Goal: Task Accomplishment & Management: Manage account settings

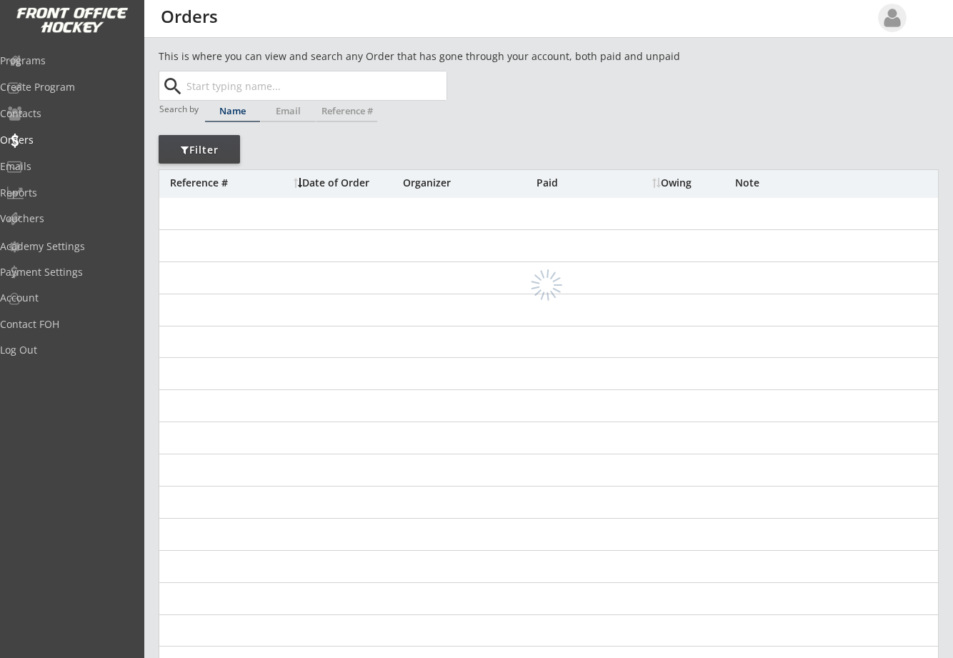
click at [224, 84] on input "text" at bounding box center [315, 85] width 263 height 29
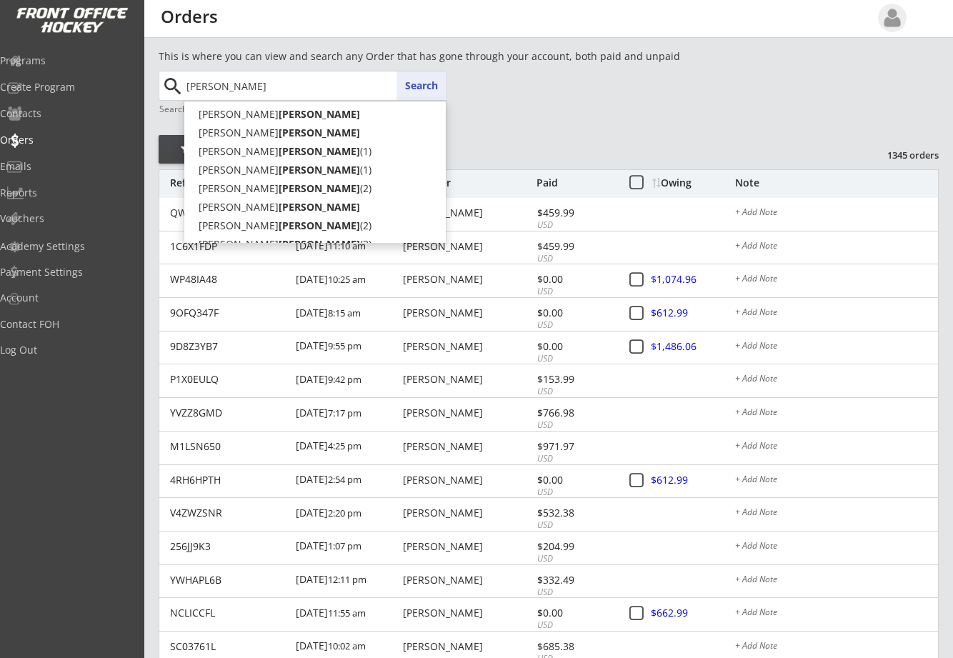
type input "[PERSON_NAME]"
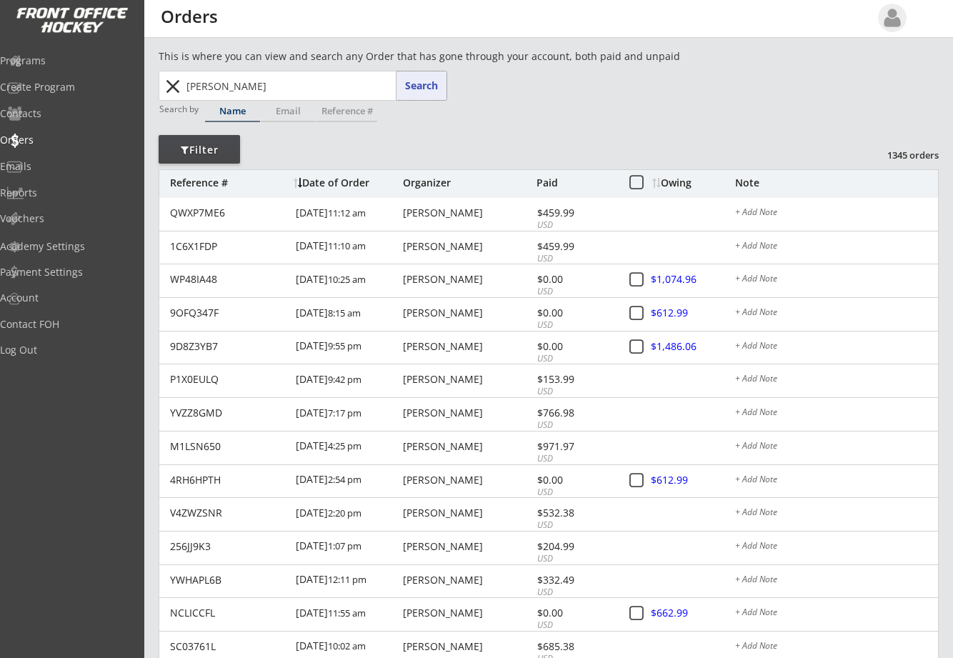
click at [413, 84] on button "Search" at bounding box center [422, 85] width 50 height 29
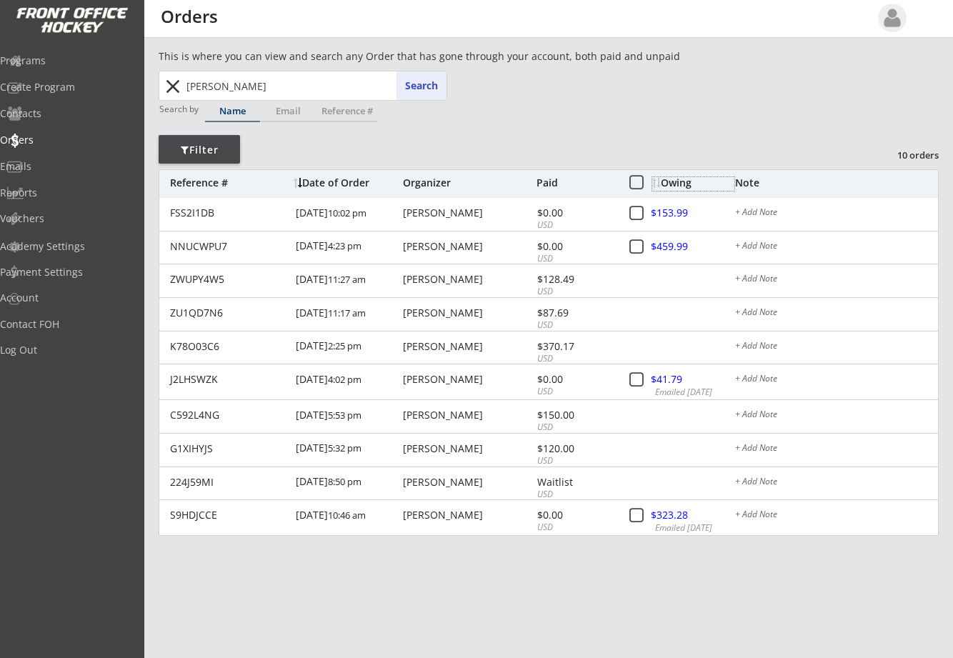
click at [680, 183] on div "Owing" at bounding box center [693, 183] width 82 height 10
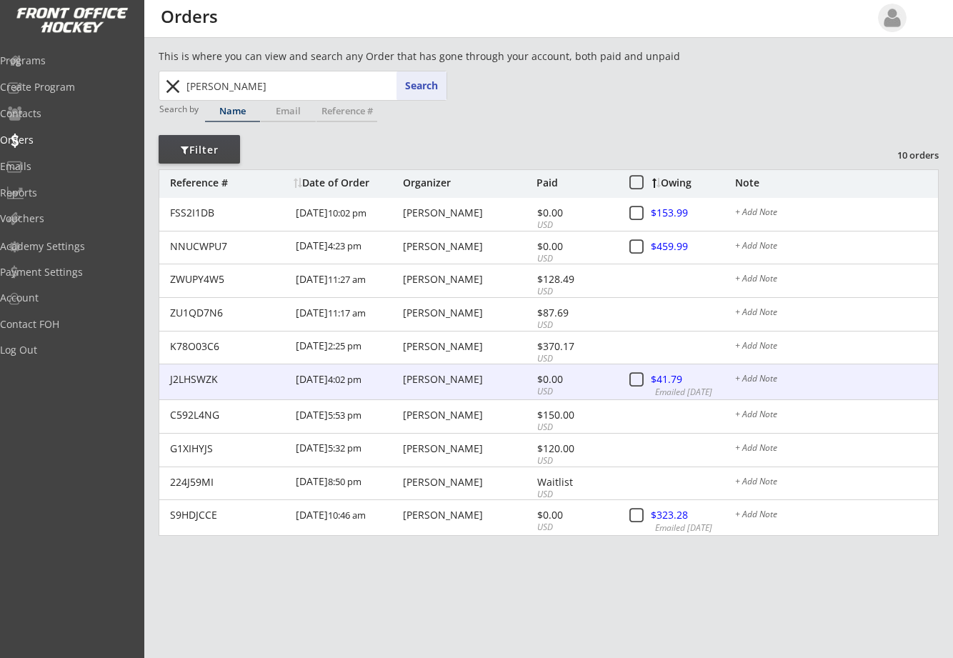
click at [659, 382] on div at bounding box center [683, 381] width 63 height 18
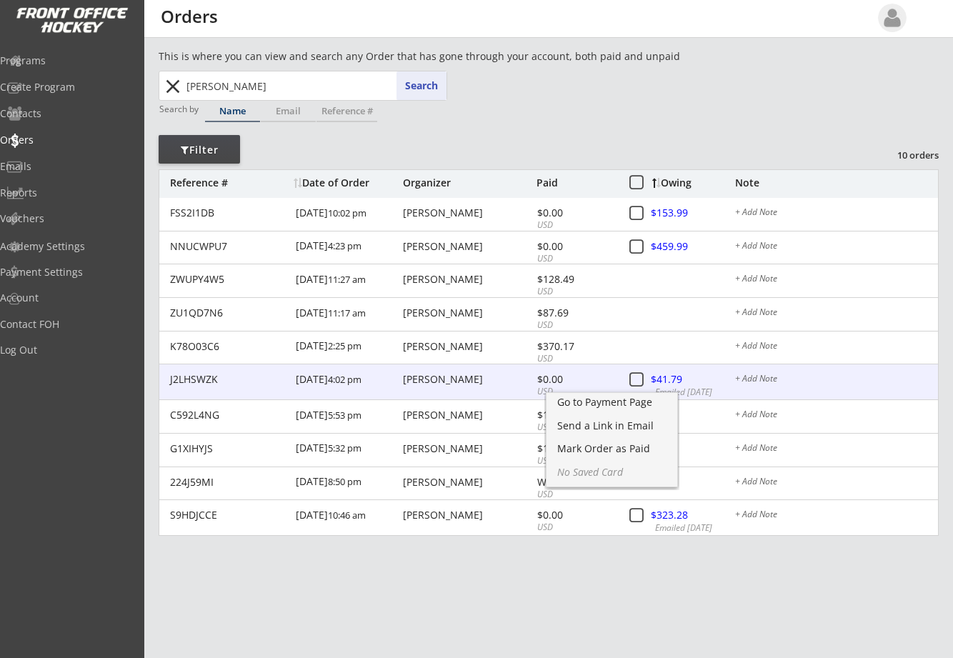
click at [415, 378] on div "[PERSON_NAME]" at bounding box center [468, 379] width 130 height 10
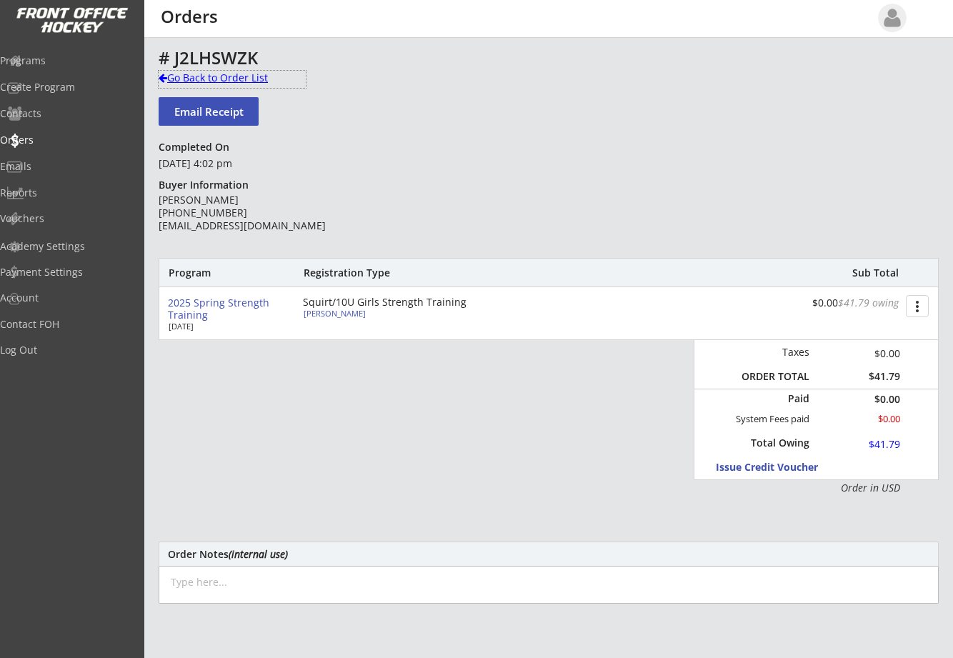
click at [165, 76] on div at bounding box center [163, 78] width 9 height 10
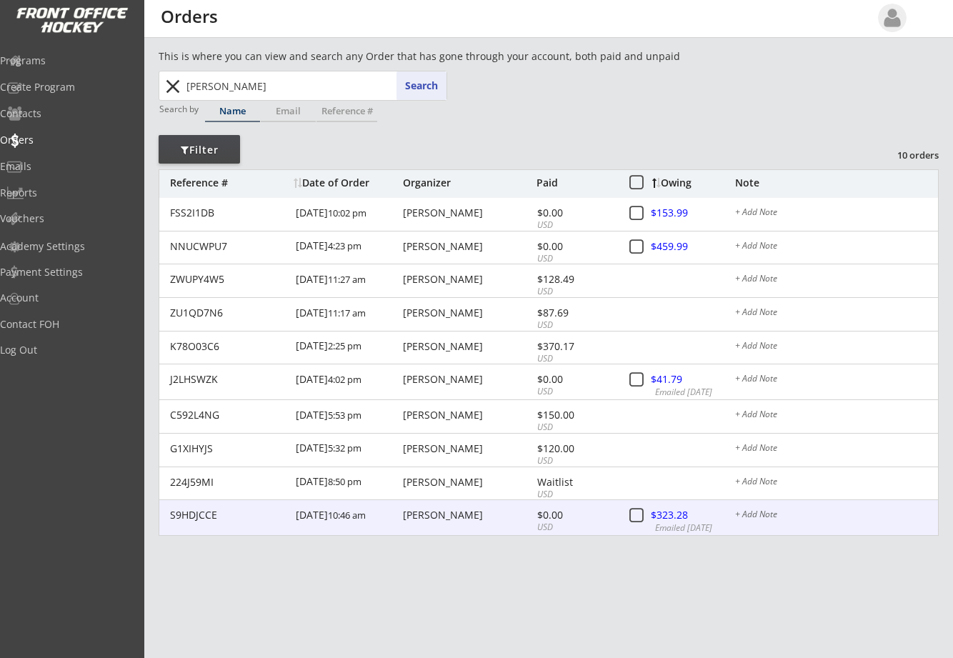
click at [680, 520] on div at bounding box center [683, 516] width 63 height 18
click at [442, 516] on div "[PERSON_NAME]" at bounding box center [468, 515] width 130 height 10
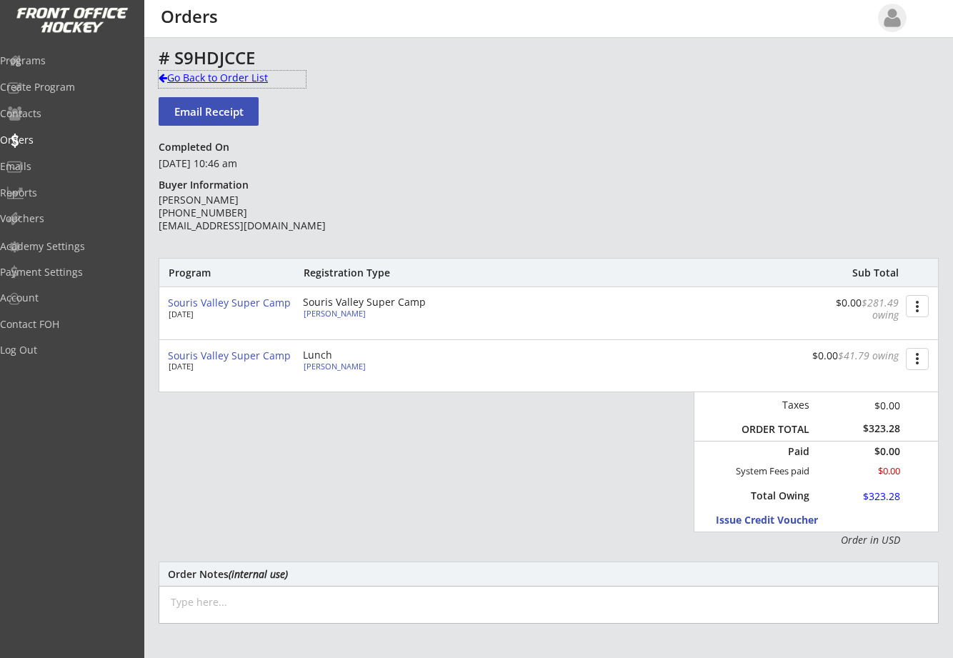
click at [169, 74] on div "Go Back to Order List" at bounding box center [232, 78] width 147 height 14
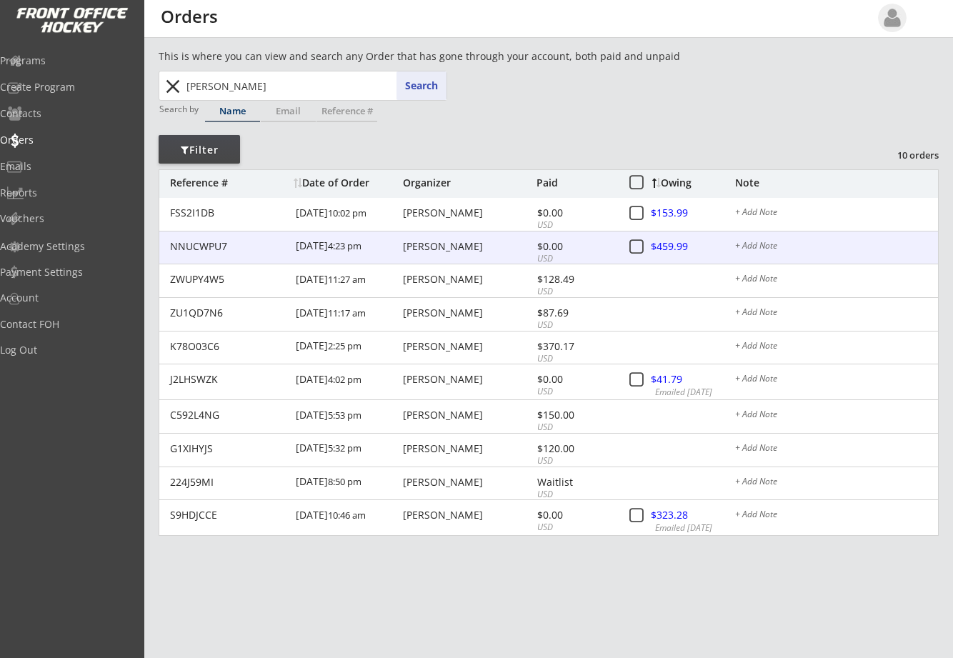
click at [229, 244] on div "NNUCWPU7" at bounding box center [228, 247] width 117 height 10
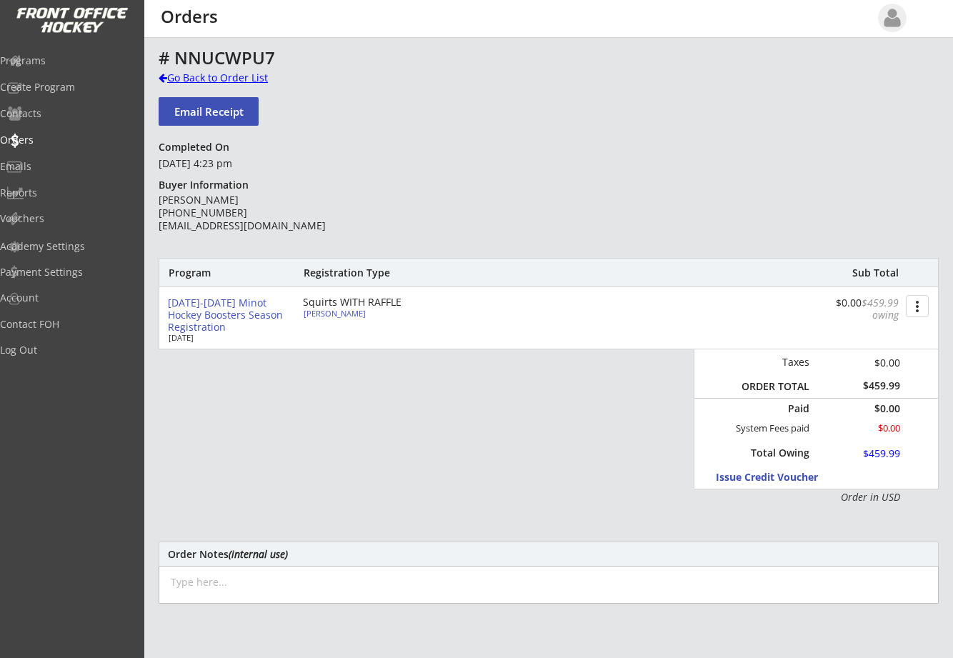
click at [162, 73] on div at bounding box center [163, 78] width 9 height 10
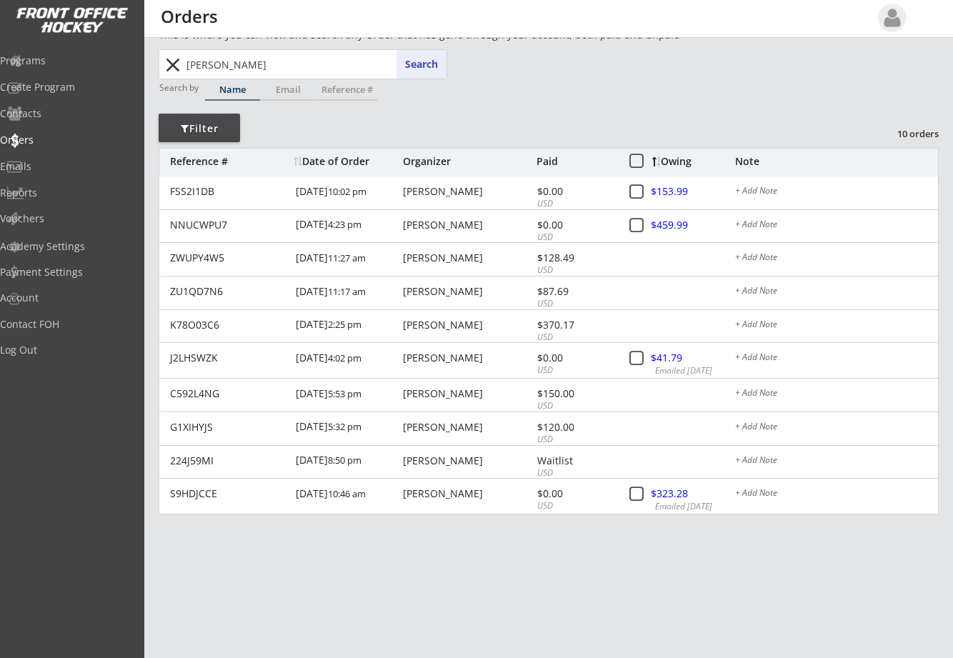
scroll to position [18, 0]
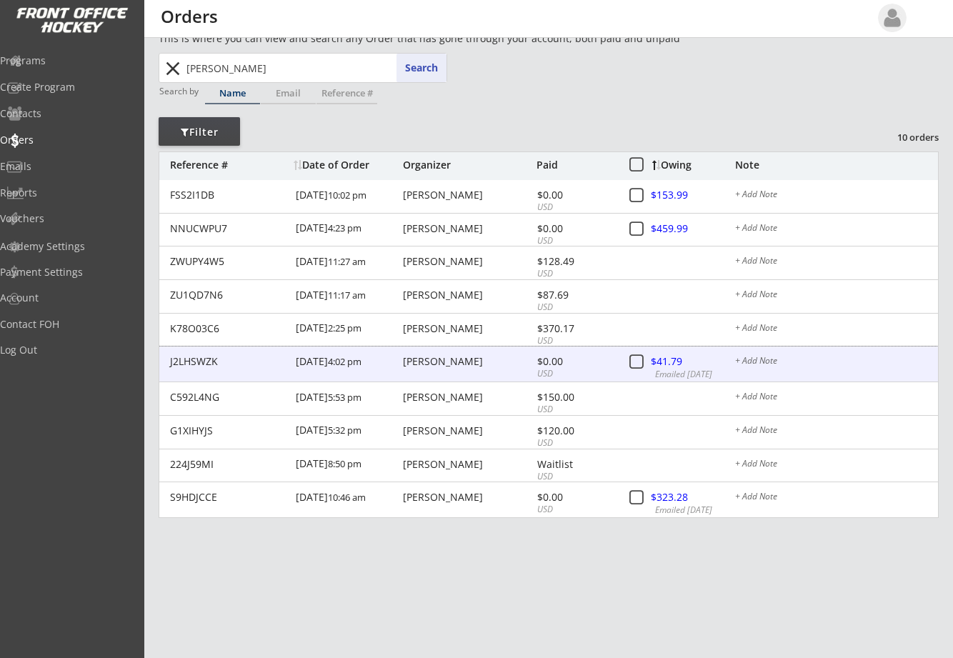
click at [304, 360] on div "[DATE] 4:02 pm" at bounding box center [348, 363] width 104 height 32
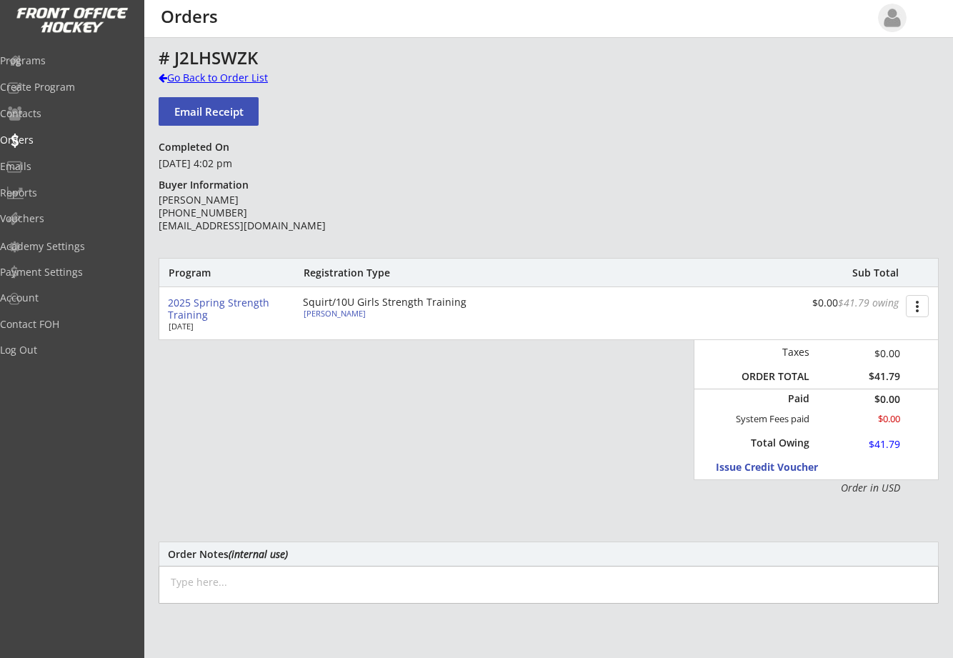
click at [159, 75] on div at bounding box center [163, 78] width 9 height 10
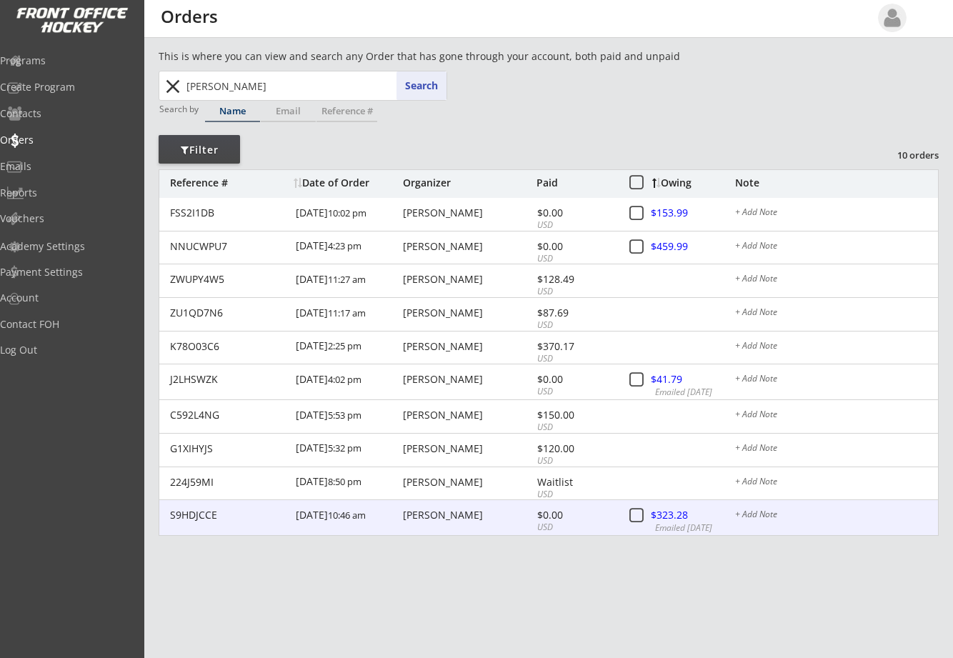
click at [465, 516] on div "[PERSON_NAME]" at bounding box center [468, 515] width 130 height 10
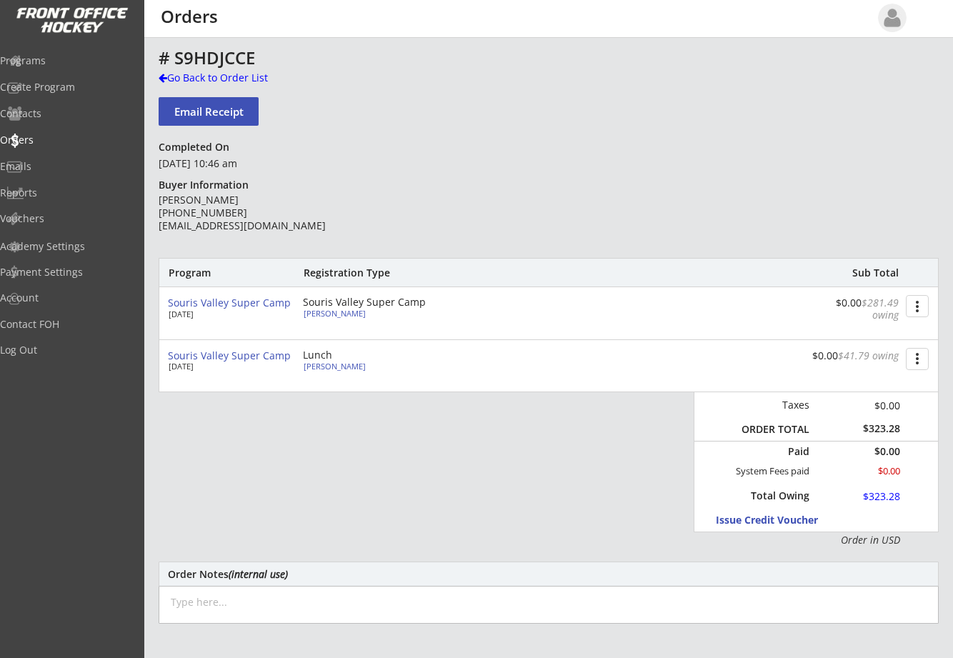
click at [156, 78] on div "This is where you can view and search any Order that has gone through your acco…" at bounding box center [548, 482] width 809 height 867
click at [162, 76] on div at bounding box center [163, 78] width 9 height 10
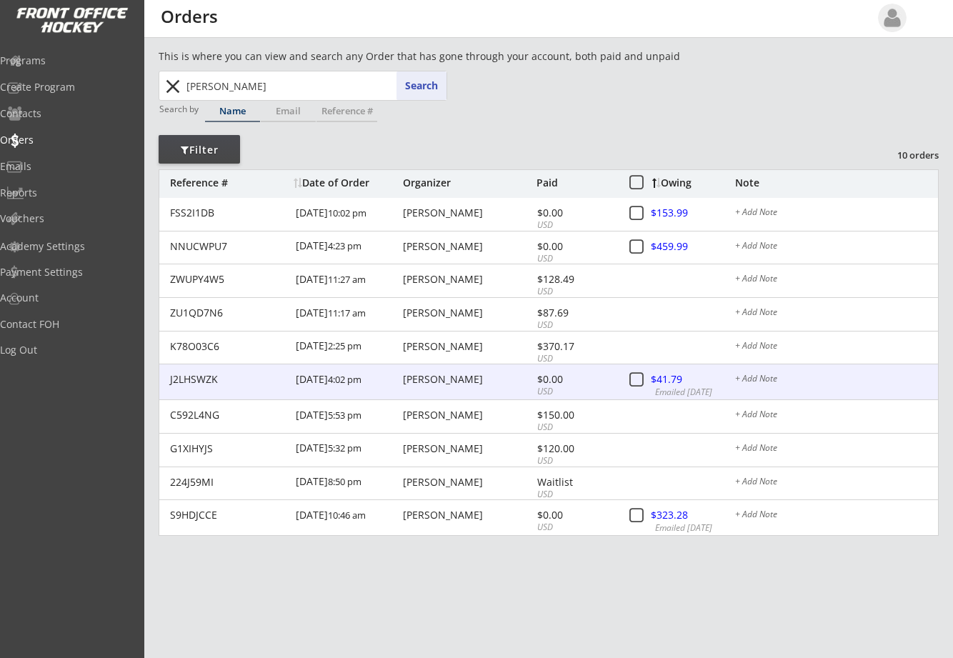
click at [318, 381] on div "[DATE] 4:02 pm" at bounding box center [348, 380] width 104 height 32
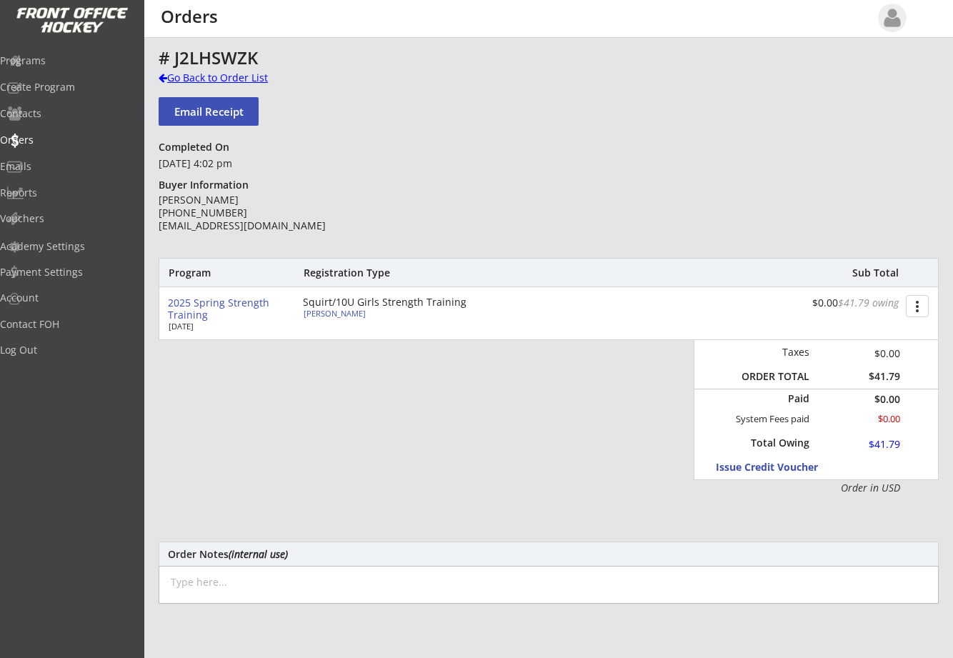
click at [162, 78] on div at bounding box center [163, 78] width 9 height 10
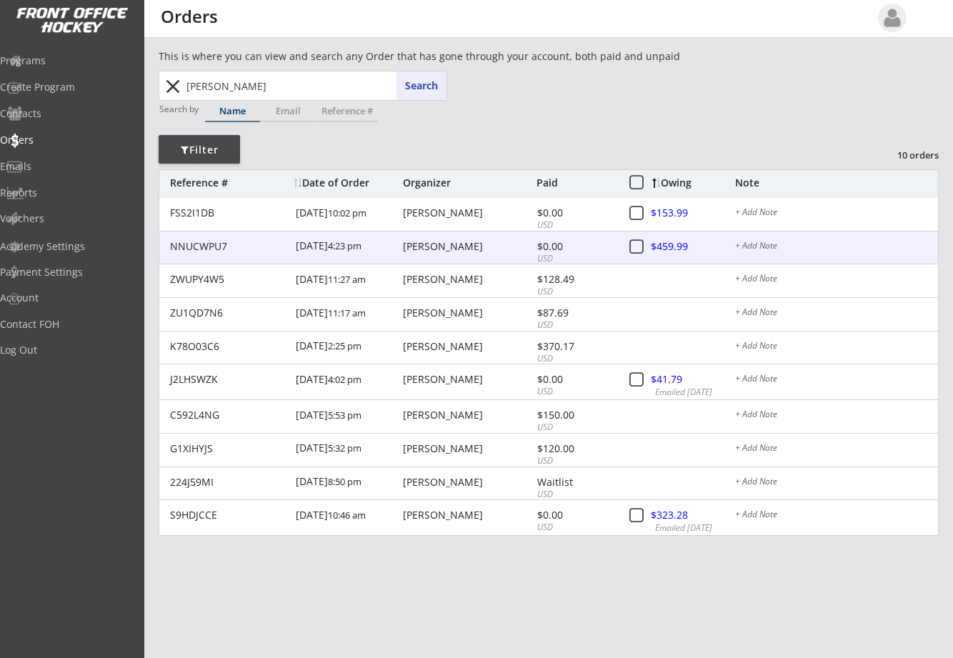
click at [302, 247] on div "[DATE] 4:23 pm" at bounding box center [348, 248] width 104 height 32
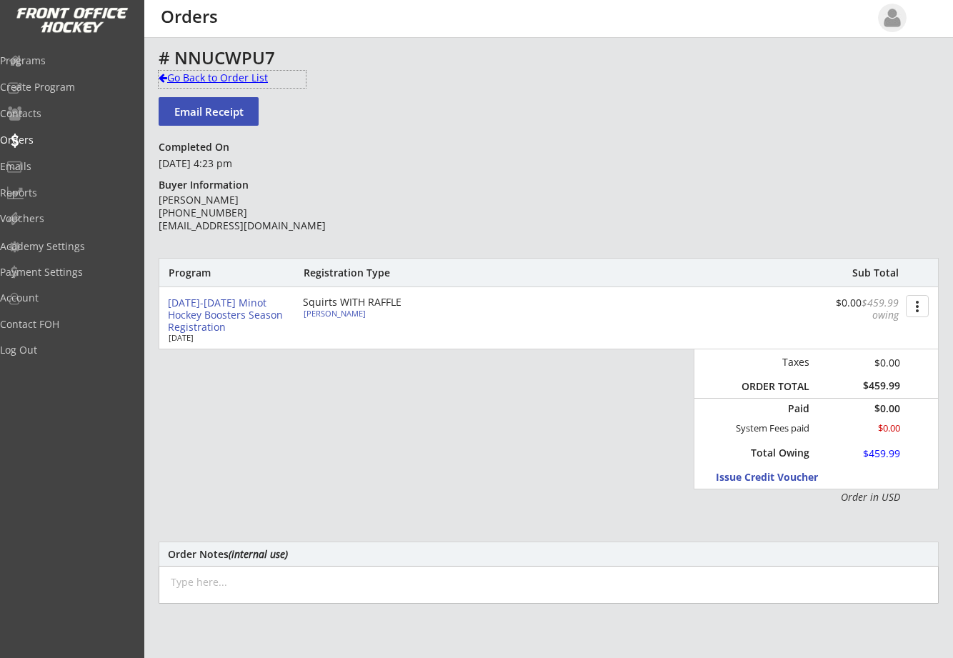
click at [169, 78] on div "Go Back to Order List" at bounding box center [232, 78] width 147 height 14
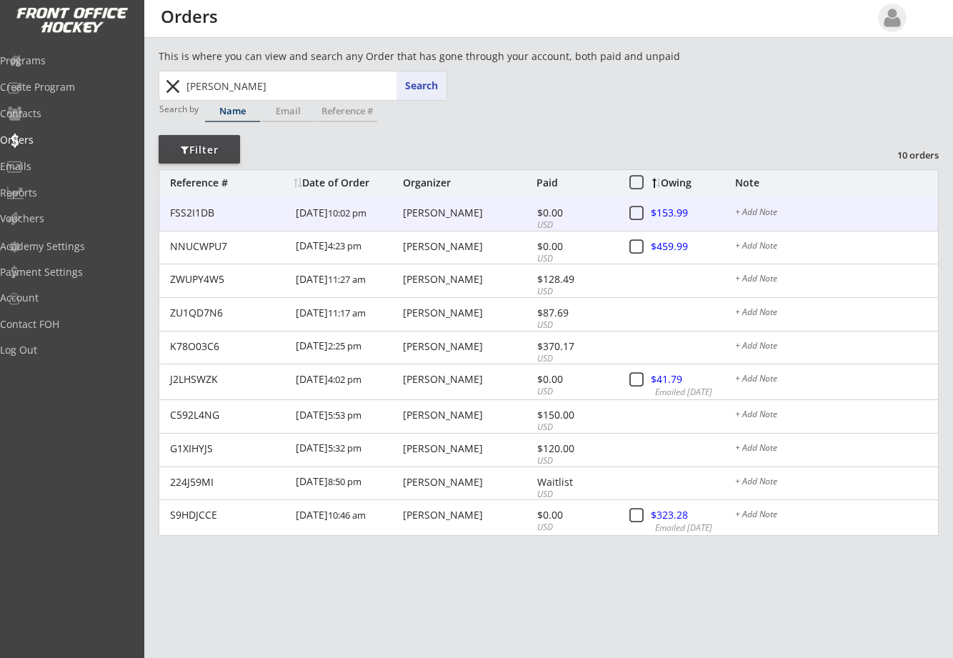
click at [430, 210] on div "[PERSON_NAME]" at bounding box center [468, 213] width 130 height 10
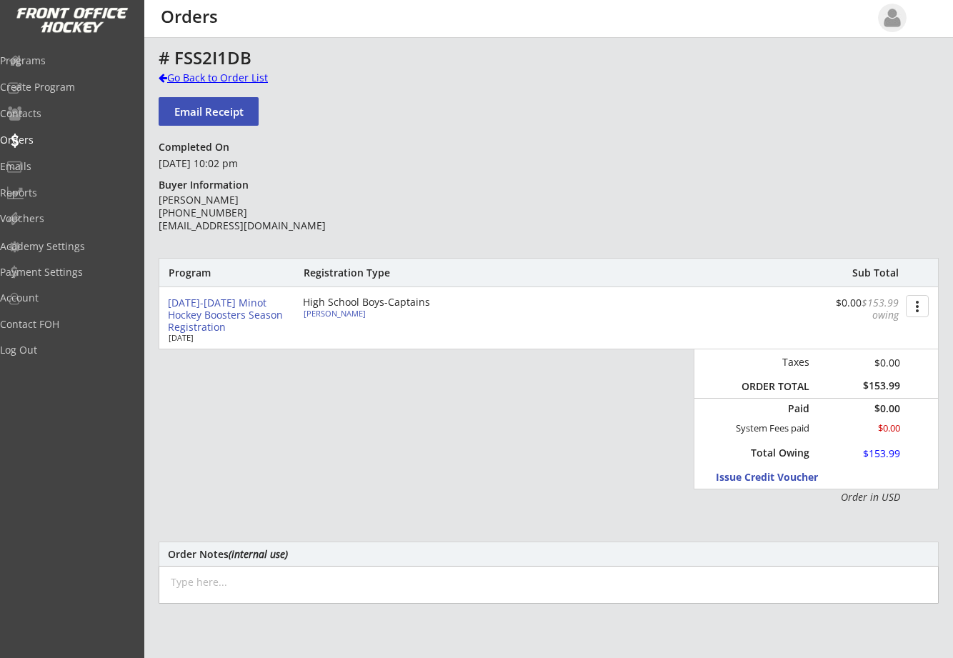
click at [165, 71] on div "Go Back to Order List" at bounding box center [232, 78] width 147 height 14
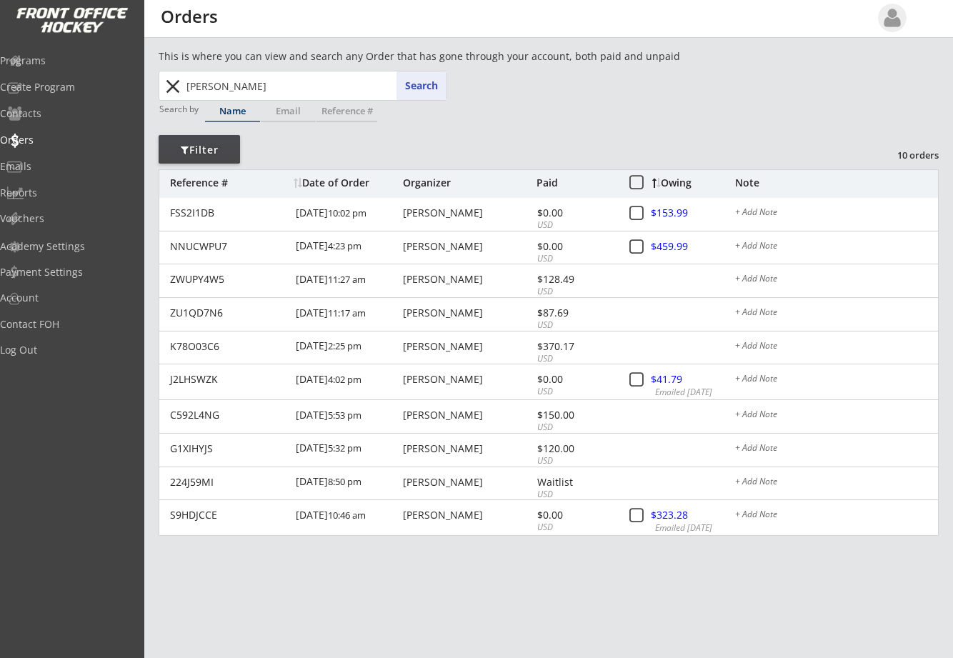
click at [169, 86] on button "close" at bounding box center [173, 86] width 24 height 23
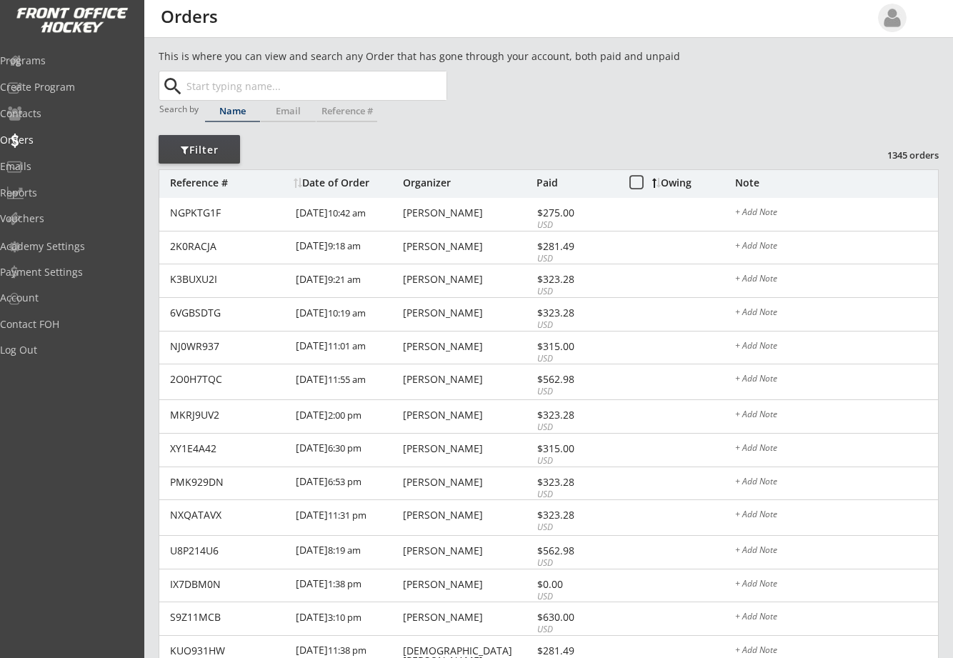
click at [685, 183] on div "Owing" at bounding box center [693, 183] width 82 height 10
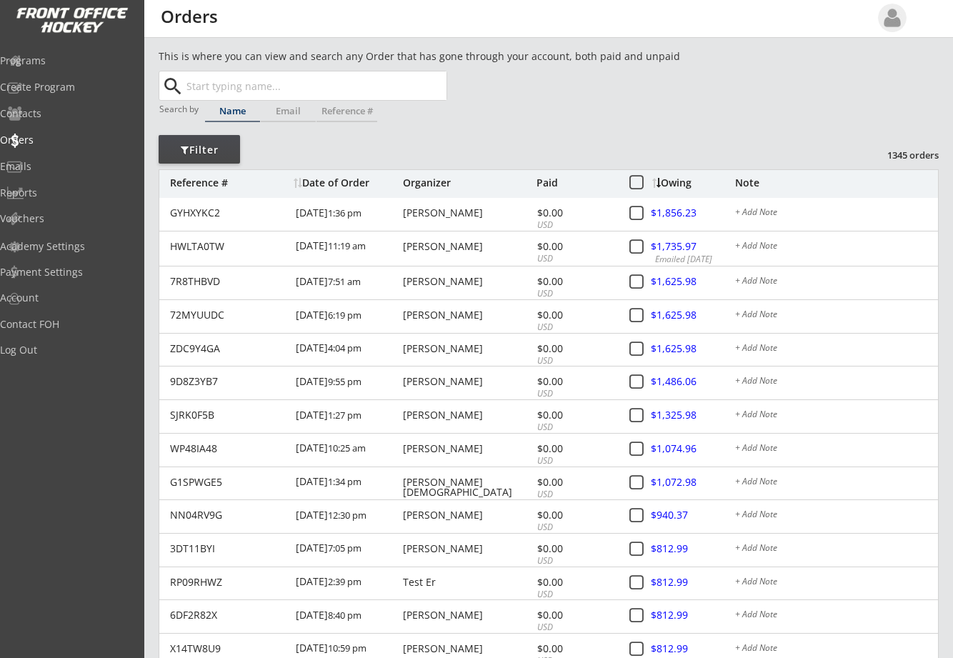
click at [685, 183] on div "Owing" at bounding box center [693, 183] width 82 height 10
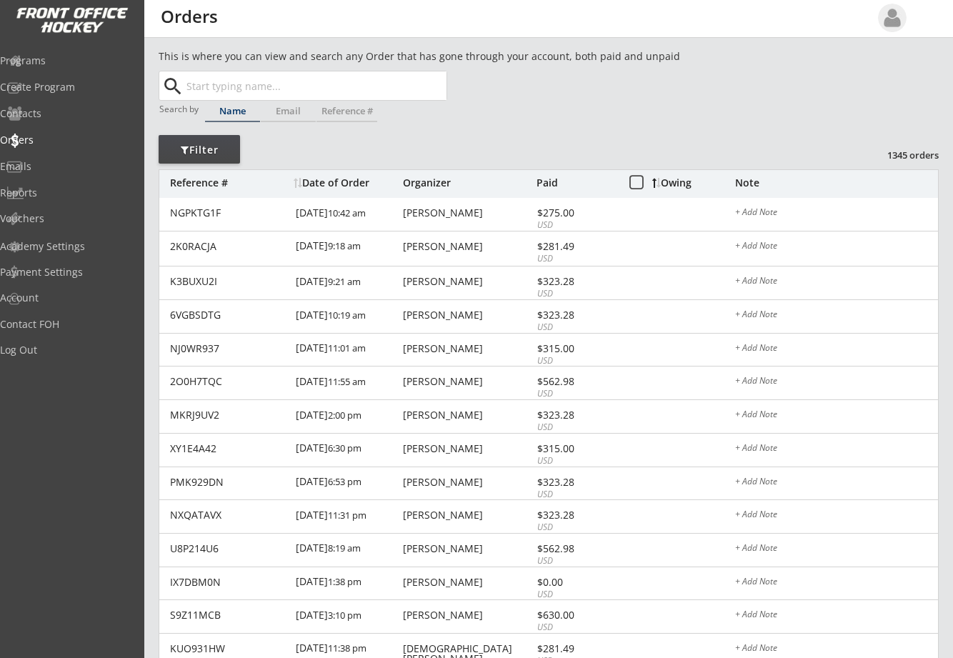
click at [685, 183] on div "Owing" at bounding box center [693, 183] width 82 height 10
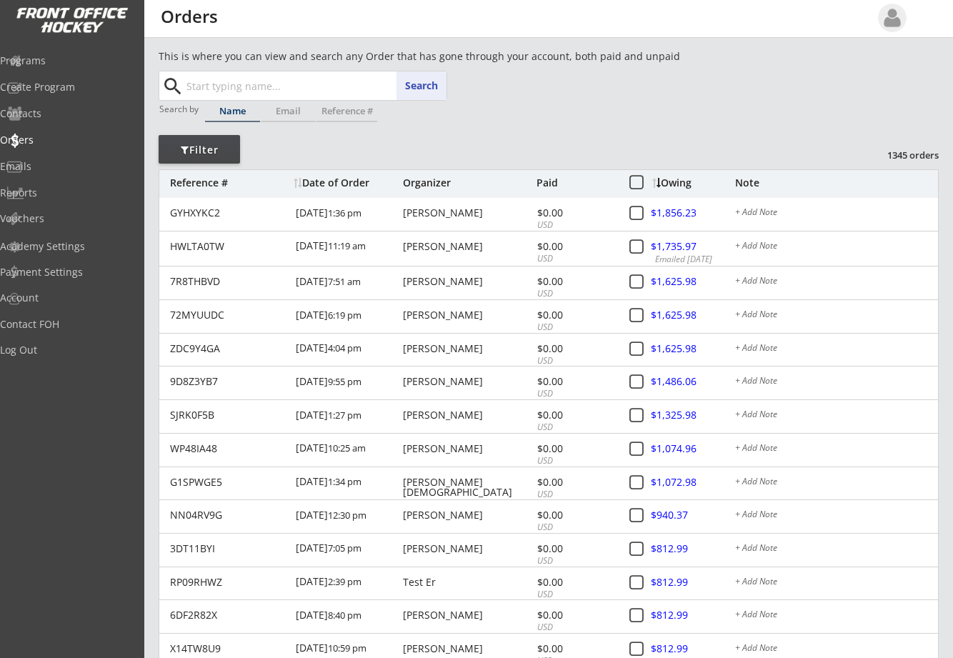
click at [234, 86] on input "text" at bounding box center [315, 85] width 263 height 29
type input "m"
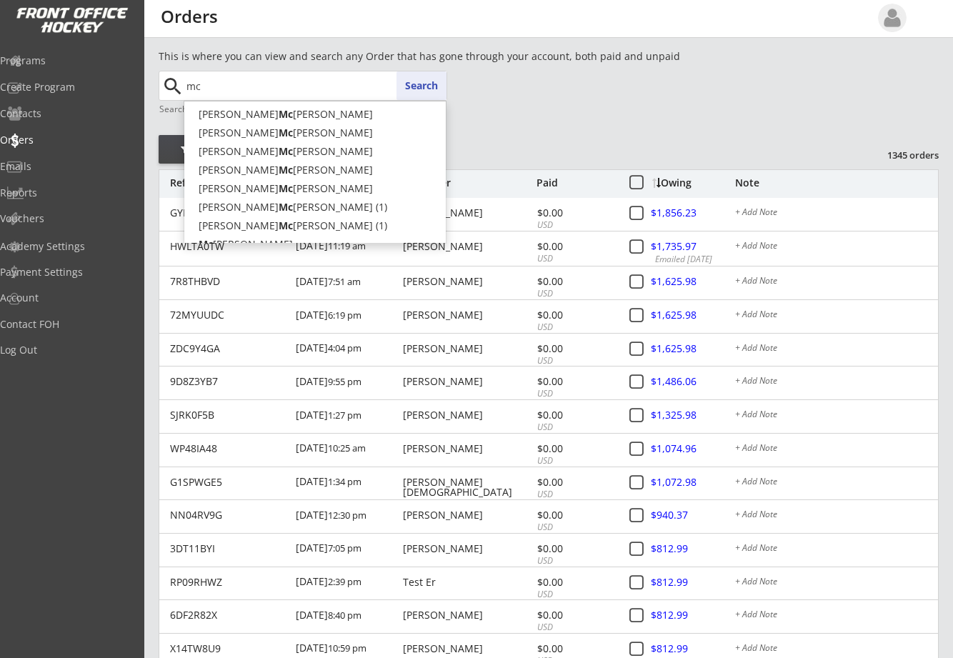
type input "m"
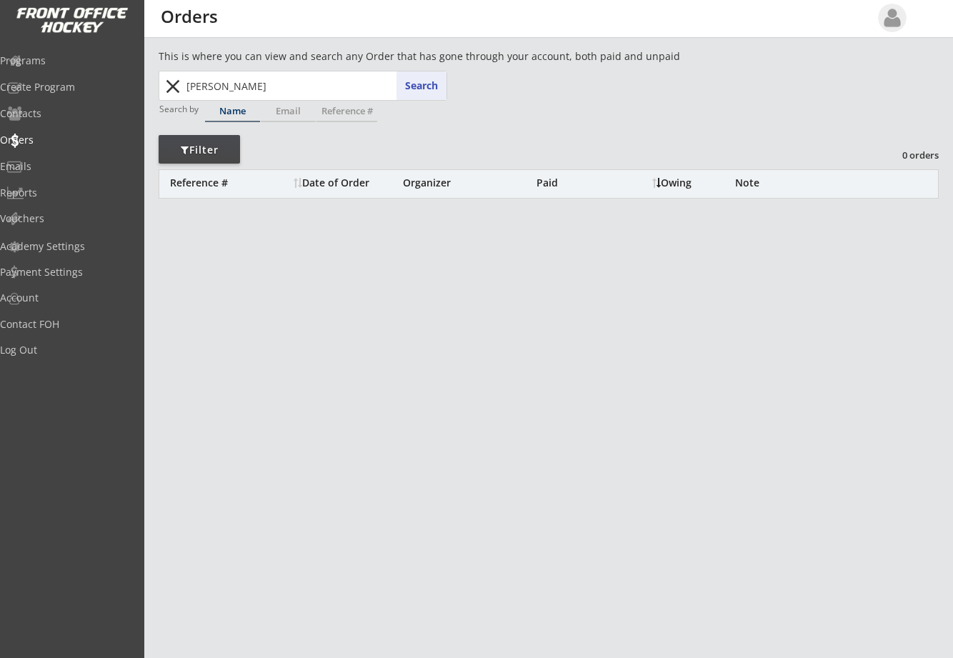
drag, startPoint x: 218, startPoint y: 91, endPoint x: -67, endPoint y: 89, distance: 285.2
click at [0, 89] on html "This is where you can view and search any Order that has gone through your acco…" at bounding box center [476, 329] width 953 height 658
type input "hei"
type input "[PERSON_NAME]"
type input "hei"
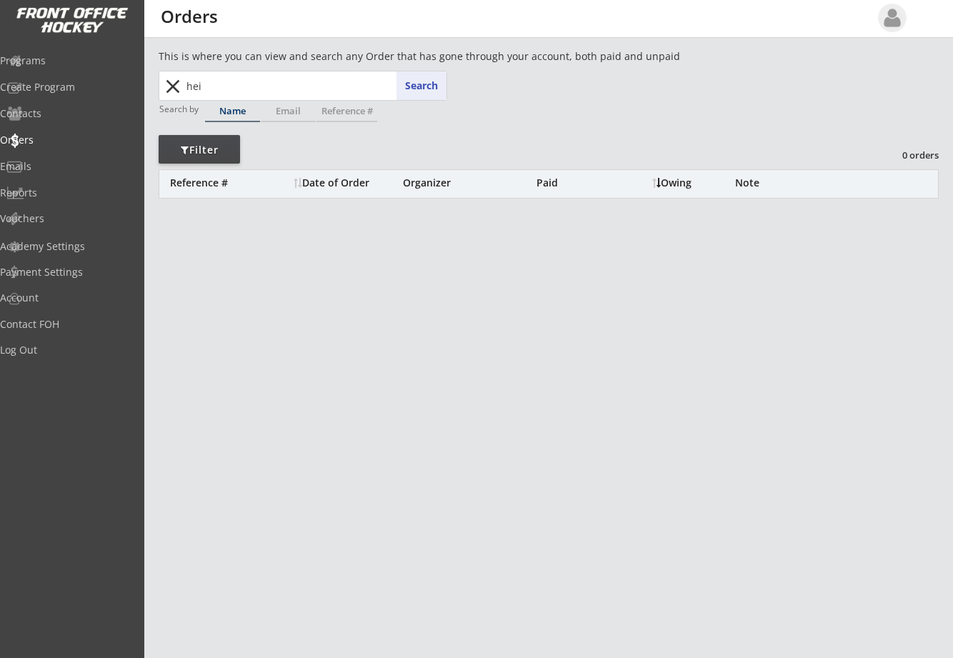
type input "[PERSON_NAME]"
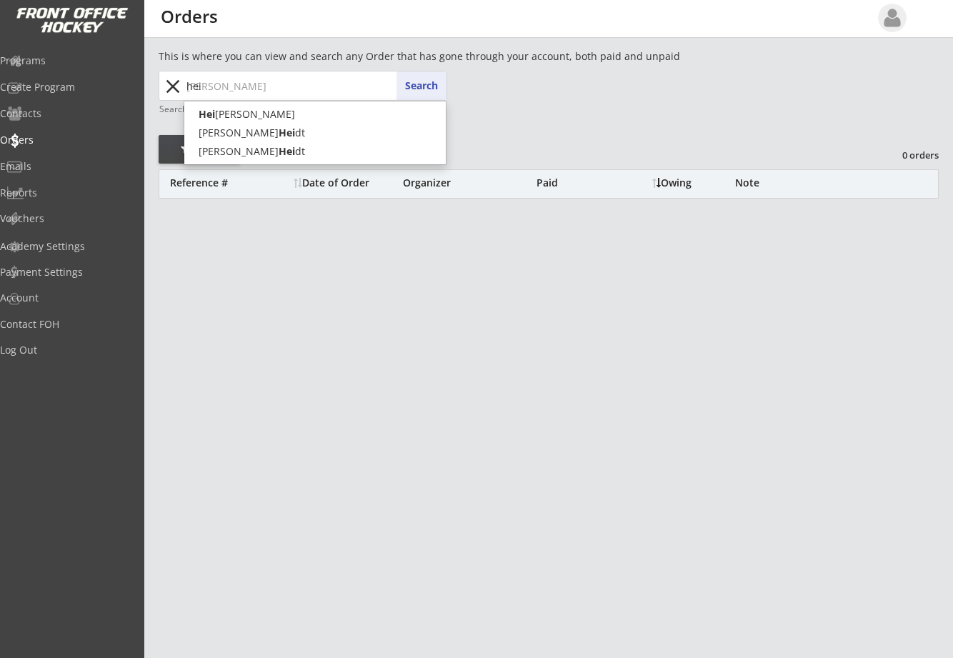
type input "he"
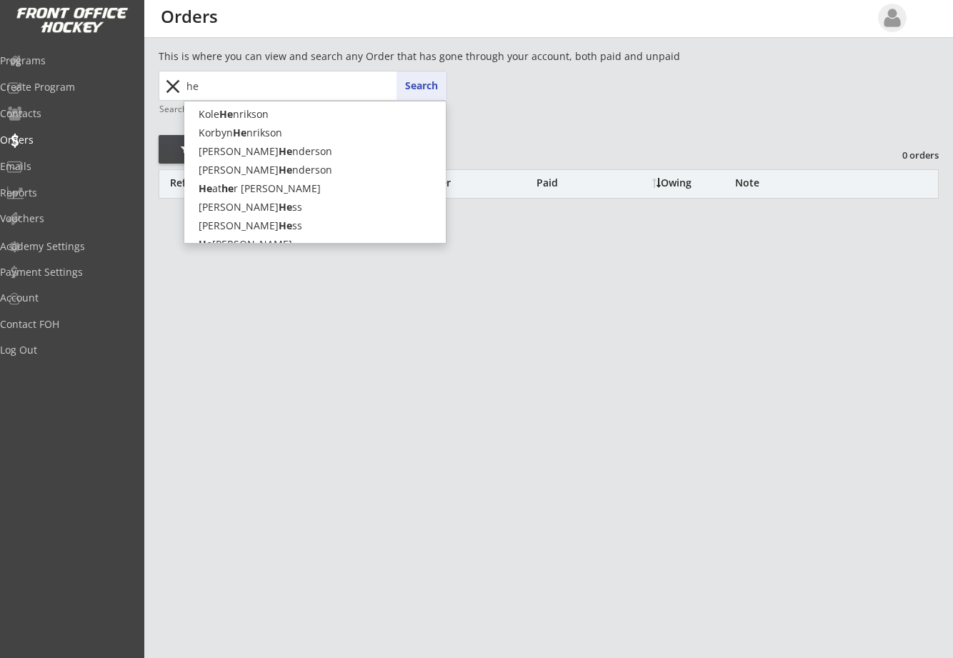
type input "h"
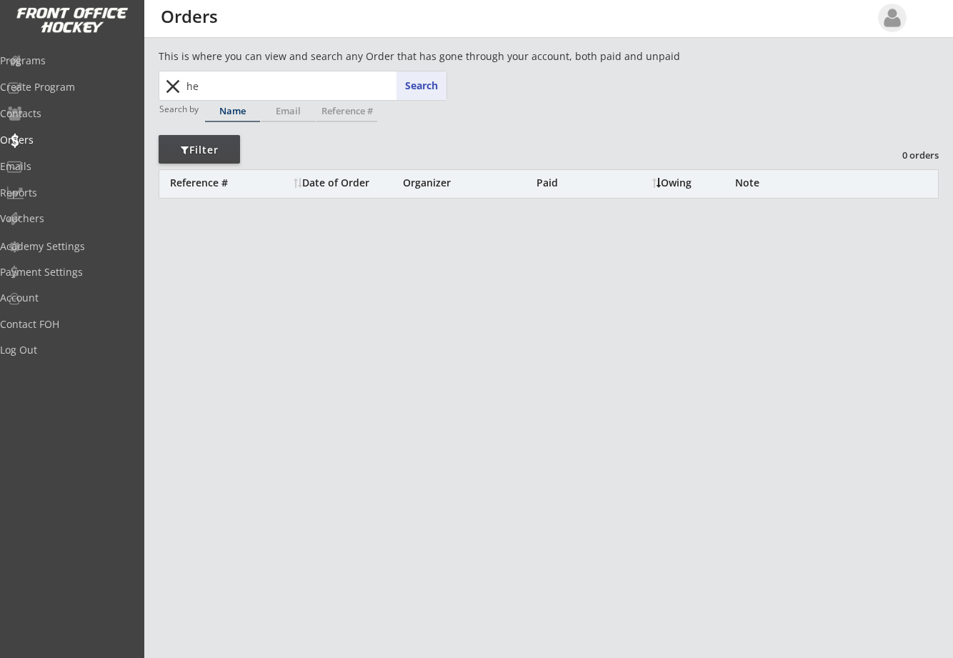
type input "hei"
type input "[PERSON_NAME]"
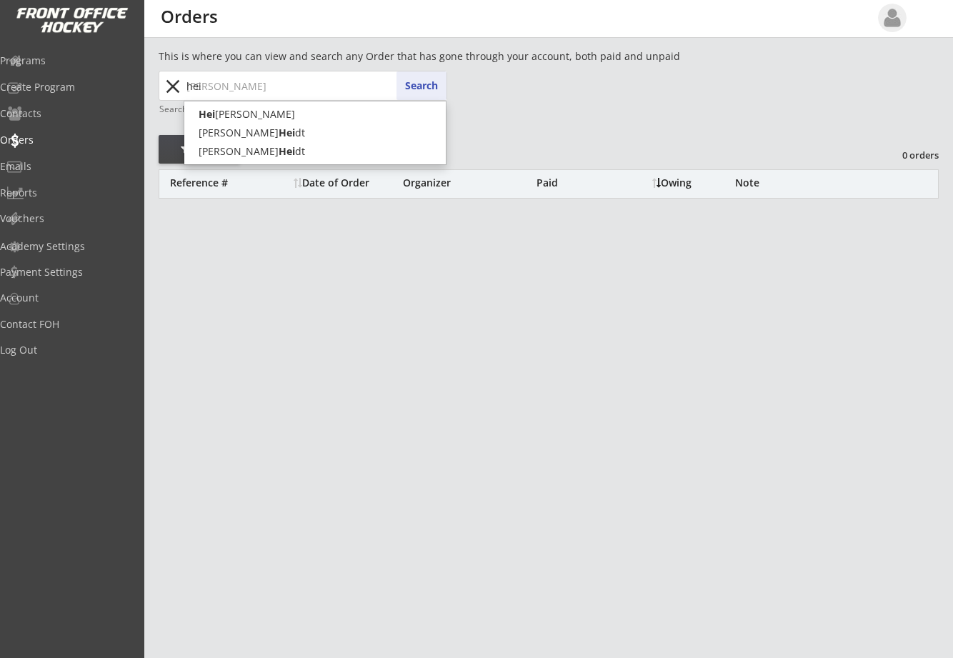
type input "[PERSON_NAME]"
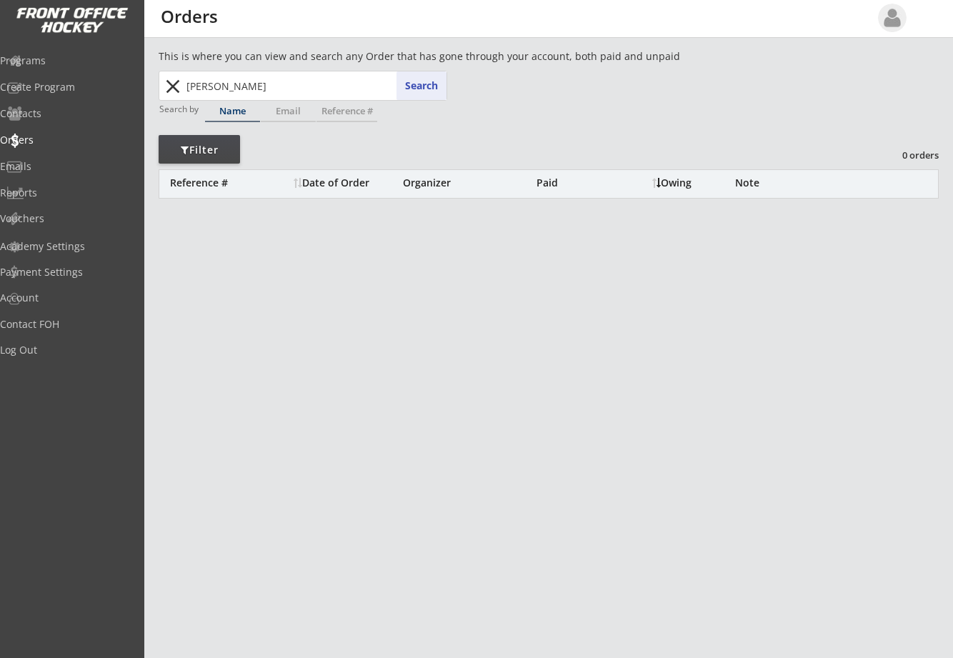
click at [430, 86] on button "Search" at bounding box center [422, 85] width 50 height 29
drag, startPoint x: 274, startPoint y: 91, endPoint x: 0, endPoint y: 90, distance: 273.7
click at [1, 90] on body "This is where you can view and search any Order that has gone through your acco…" at bounding box center [476, 329] width 953 height 658
drag, startPoint x: 207, startPoint y: 95, endPoint x: 137, endPoint y: 90, distance: 70.9
click at [137, 90] on body "This is where you can view and search any Order that has gone through your acco…" at bounding box center [476, 329] width 953 height 658
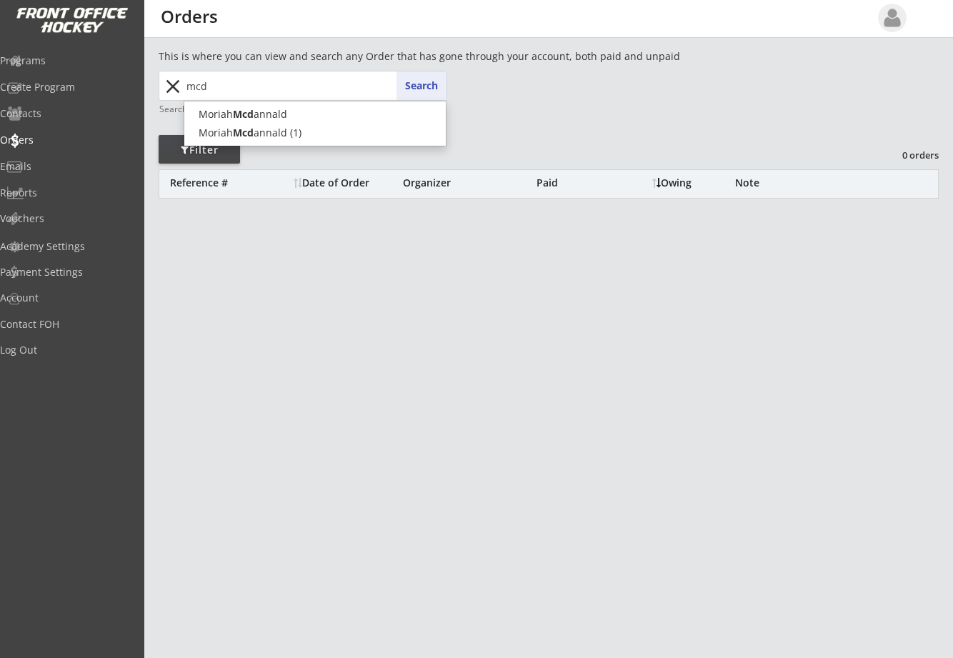
click at [415, 80] on button "Search" at bounding box center [422, 85] width 50 height 29
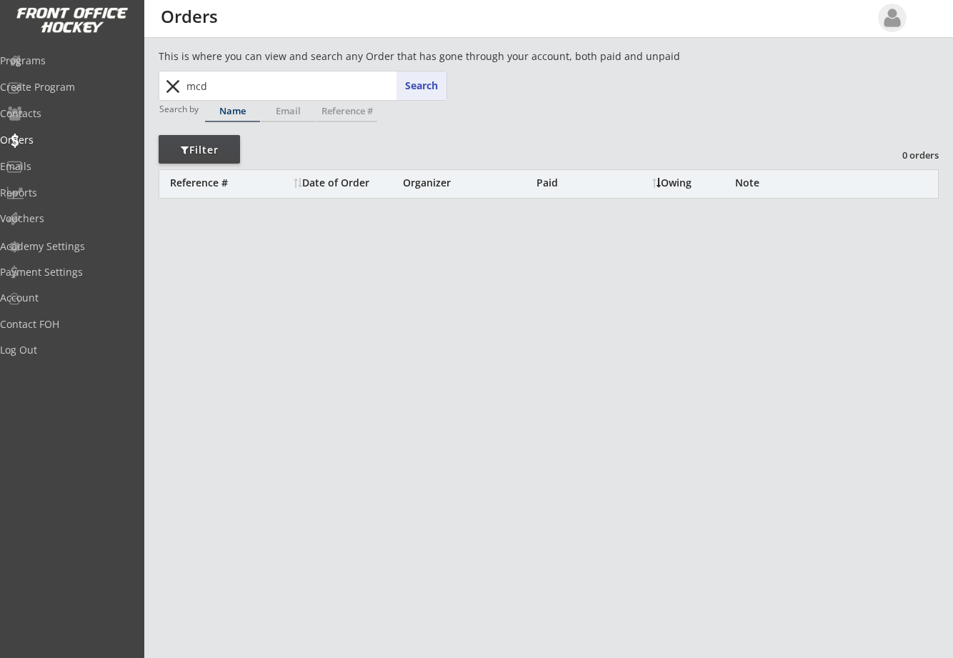
click at [249, 86] on input "mcd" at bounding box center [315, 85] width 263 height 29
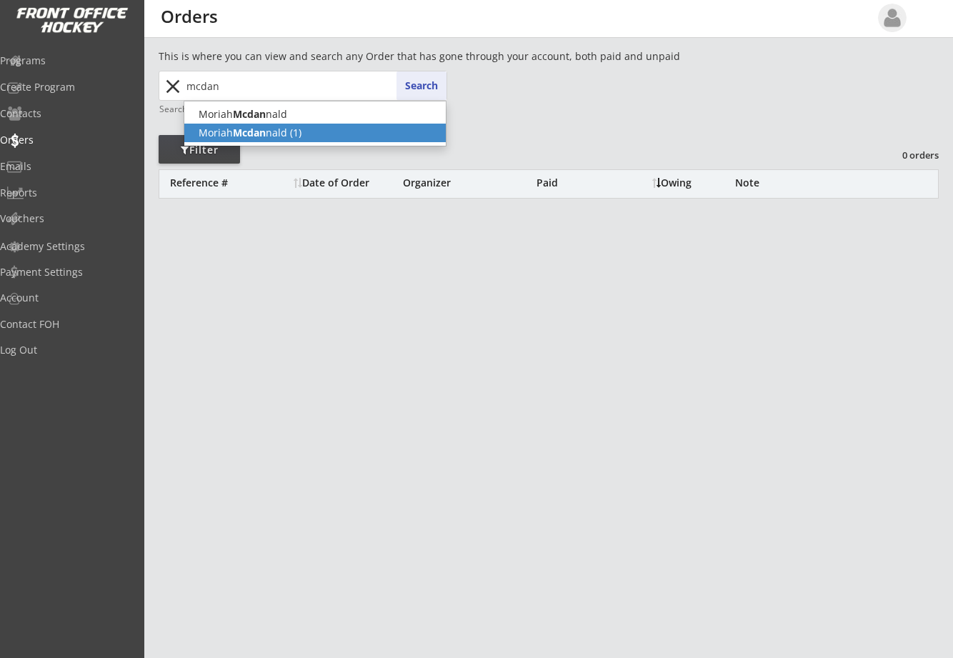
click at [258, 129] on strong "Mcdan" at bounding box center [249, 133] width 33 height 14
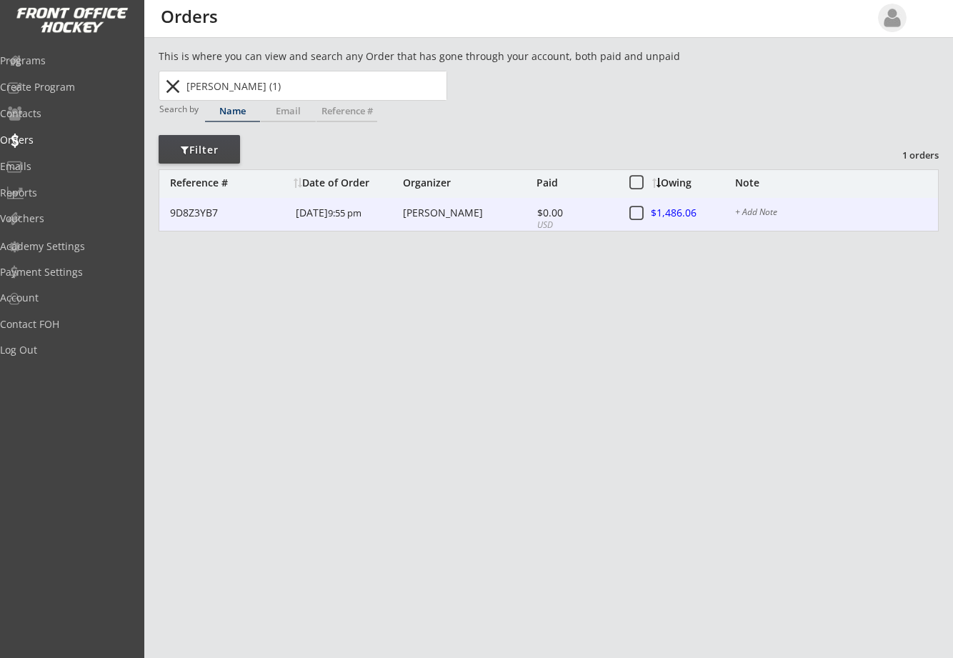
type input "[PERSON_NAME] (1)"
click at [453, 217] on div "[PERSON_NAME]" at bounding box center [468, 213] width 130 height 10
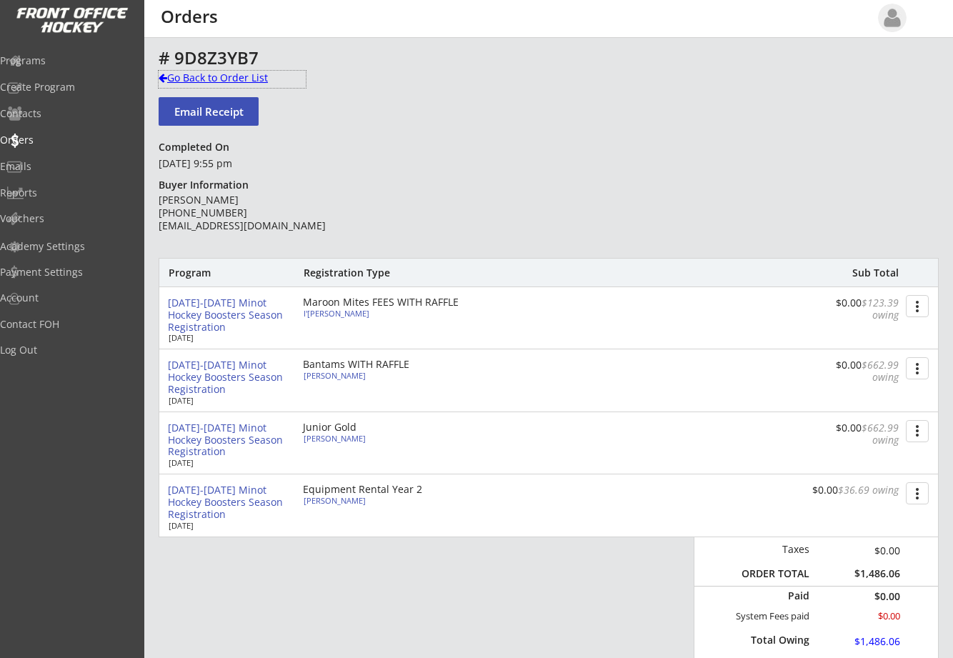
click at [198, 71] on div "Go Back to Order List" at bounding box center [232, 78] width 147 height 14
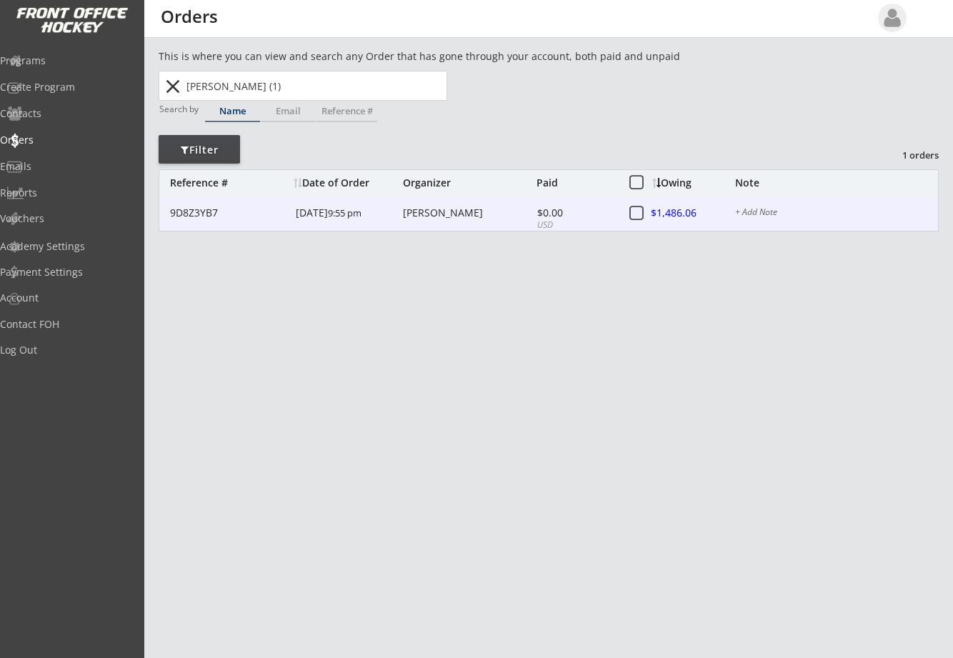
click at [684, 215] on div at bounding box center [683, 214] width 63 height 18
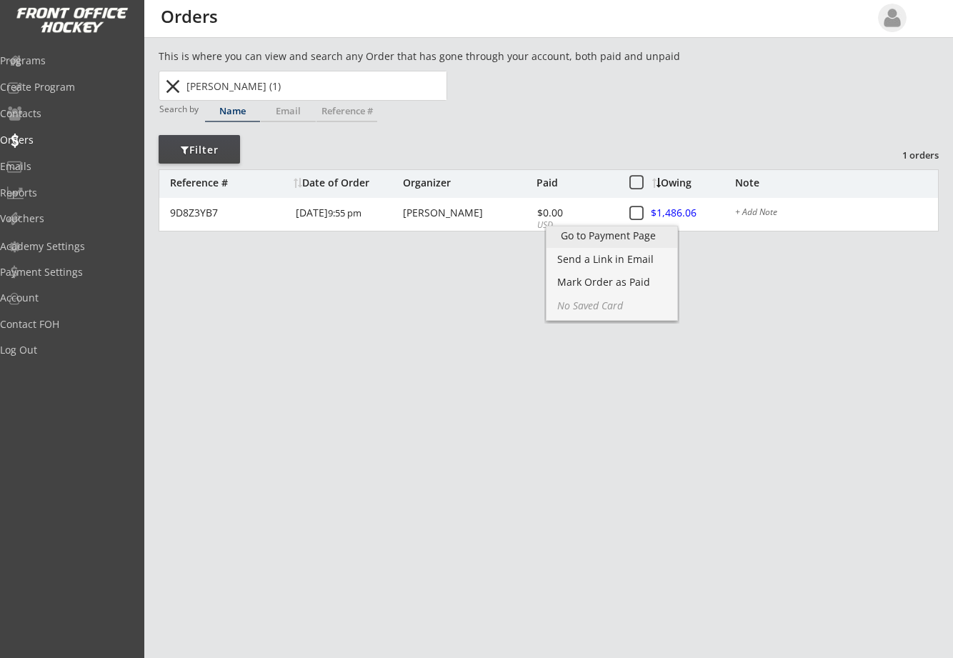
click at [577, 232] on div "Go to Payment Page" at bounding box center [612, 236] width 102 height 10
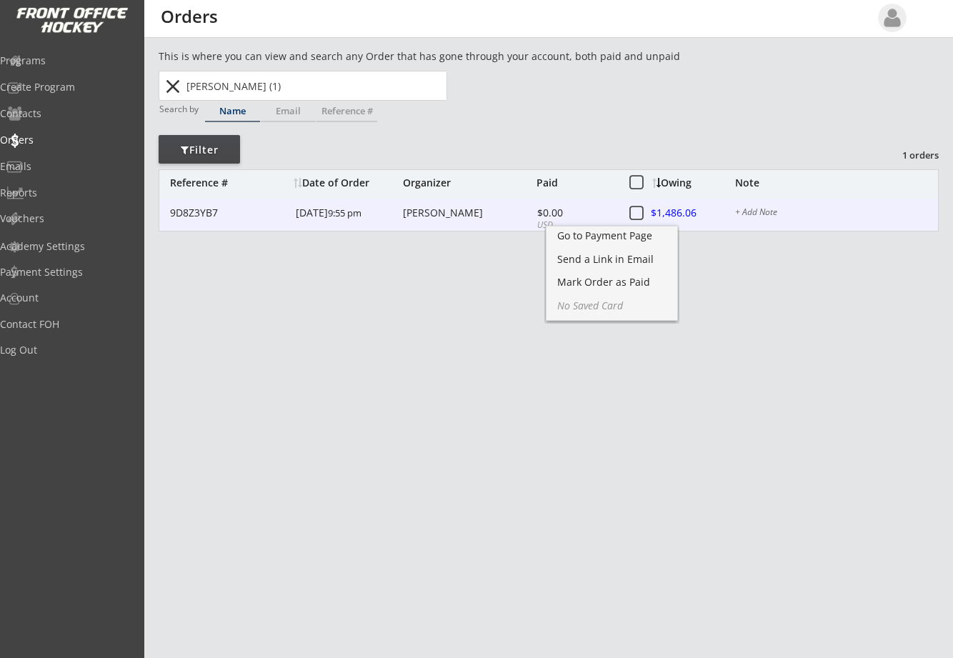
click at [204, 213] on div "9D8Z3YB7" at bounding box center [228, 213] width 117 height 10
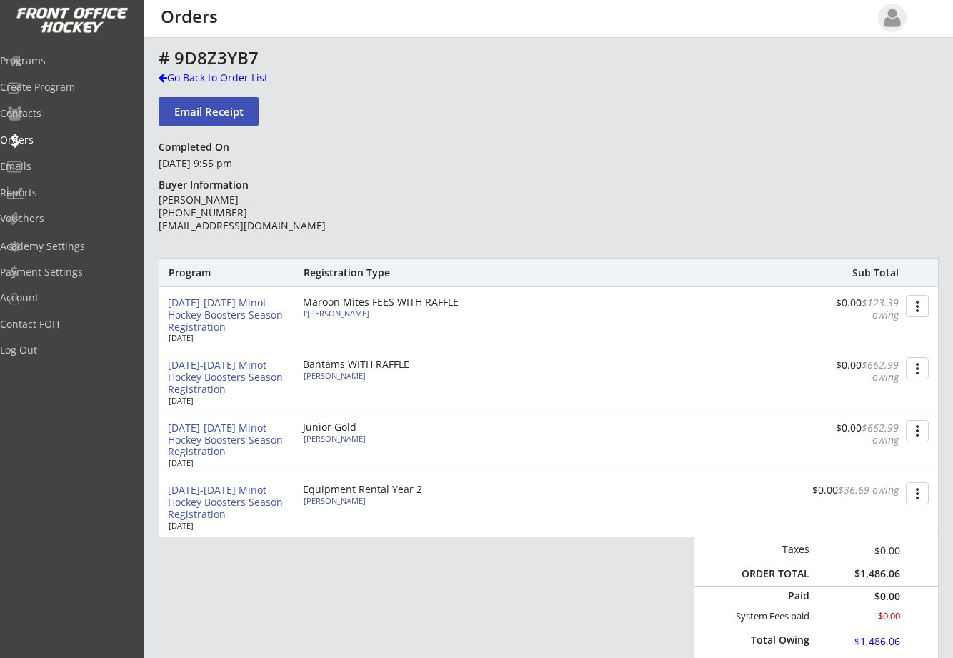
click at [913, 307] on button "more_vert" at bounding box center [917, 306] width 23 height 22
click at [915, 312] on button "more_vert" at bounding box center [917, 306] width 23 height 22
click at [872, 335] on div "Change Owing" at bounding box center [864, 332] width 102 height 10
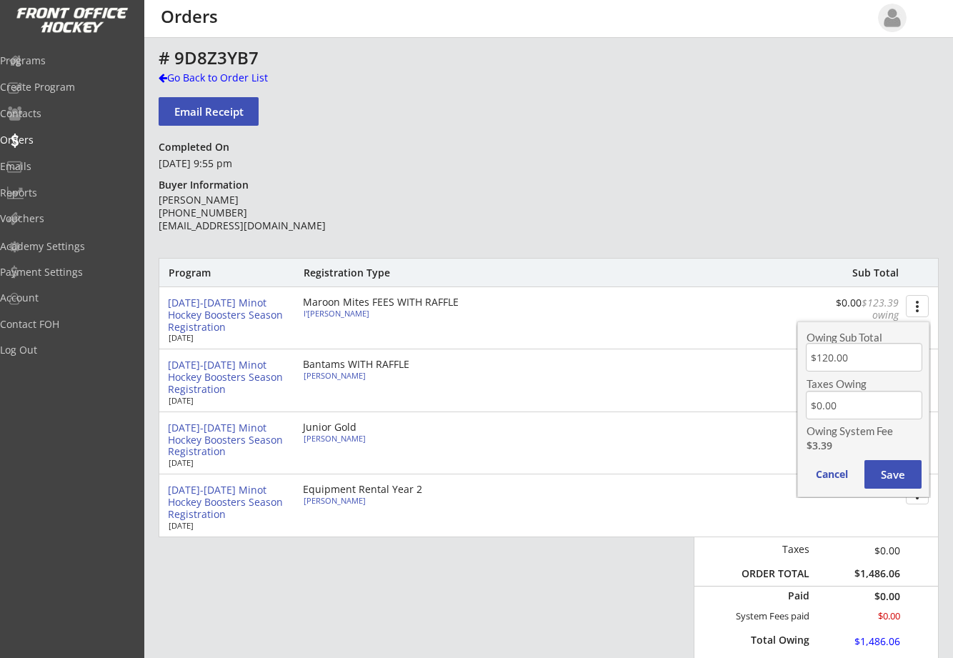
click at [865, 357] on input "input" at bounding box center [864, 357] width 116 height 29
type input "$0.00"
click at [877, 474] on button "Save" at bounding box center [893, 474] width 57 height 29
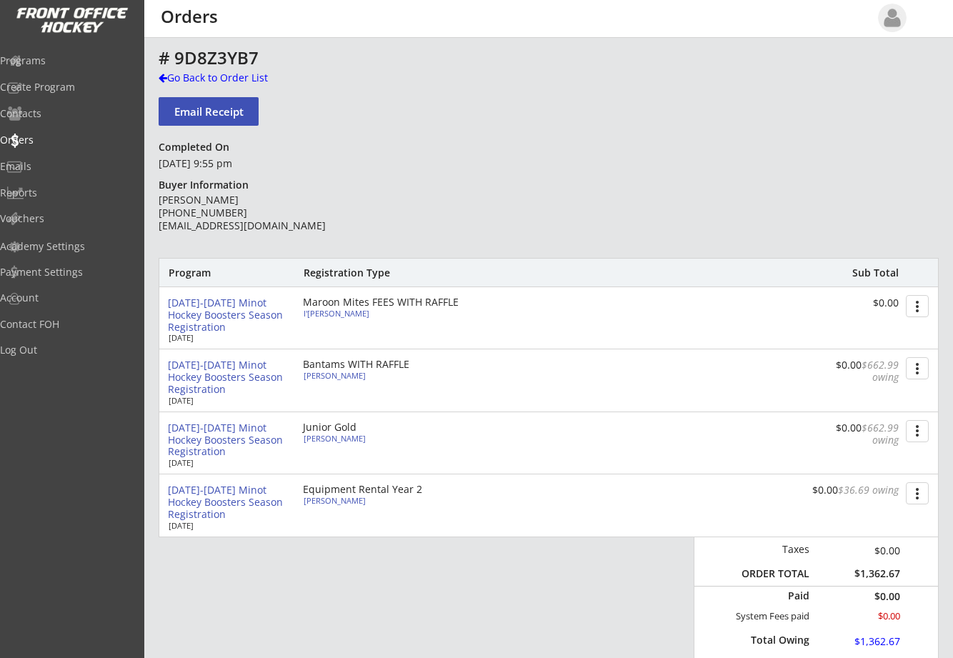
click at [914, 368] on button "more_vert" at bounding box center [917, 368] width 23 height 22
click at [868, 393] on div "Change Owing" at bounding box center [864, 394] width 102 height 10
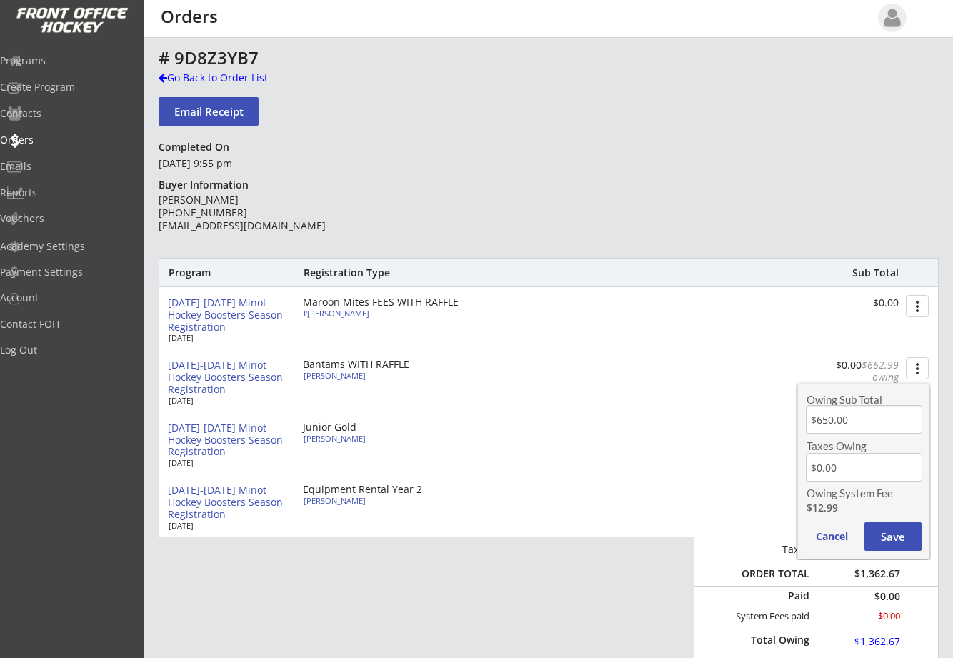
click at [863, 425] on input "input" at bounding box center [864, 419] width 116 height 29
type input "$450.00"
click at [887, 538] on button "Save" at bounding box center [893, 536] width 57 height 29
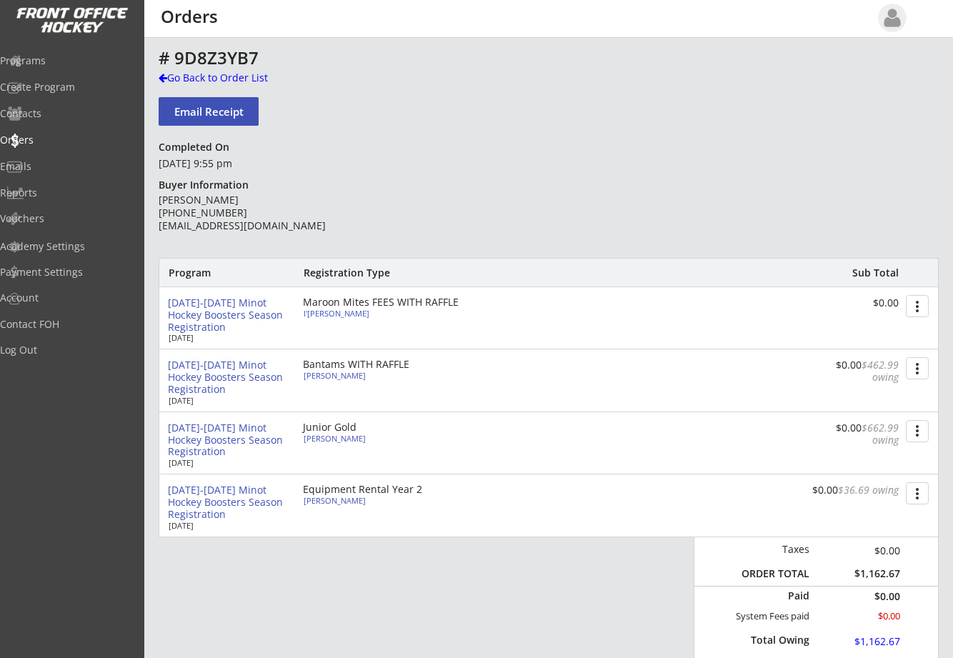
drag, startPoint x: 911, startPoint y: 437, endPoint x: 924, endPoint y: 431, distance: 14.4
click at [910, 433] on button "more_vert" at bounding box center [917, 431] width 23 height 22
click at [915, 431] on button "more_vert" at bounding box center [917, 431] width 23 height 22
click at [177, 77] on div "Go Back to Order List" at bounding box center [232, 78] width 147 height 14
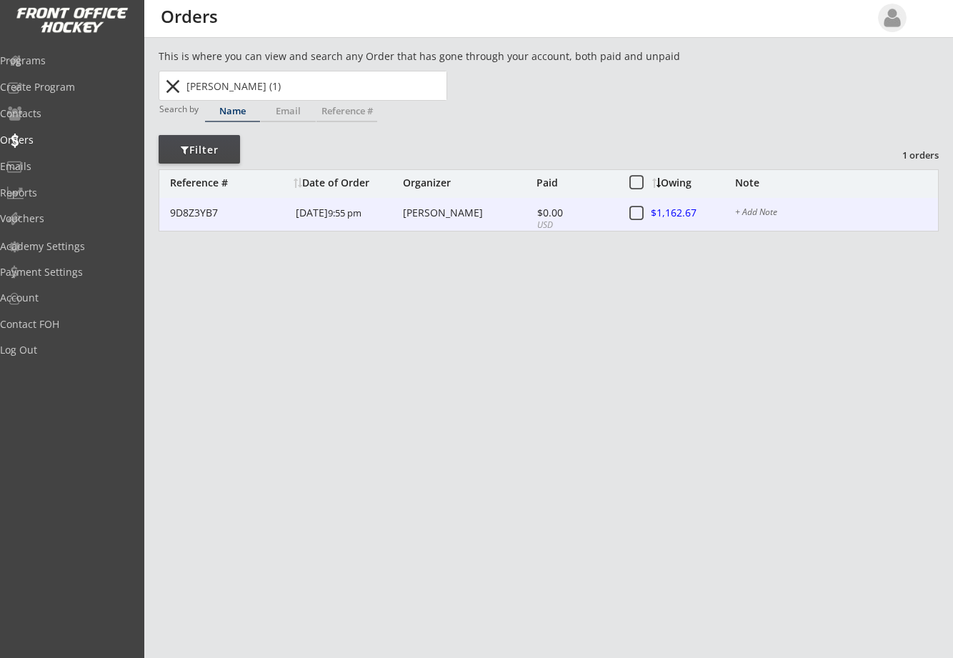
click at [683, 213] on div at bounding box center [683, 214] width 63 height 18
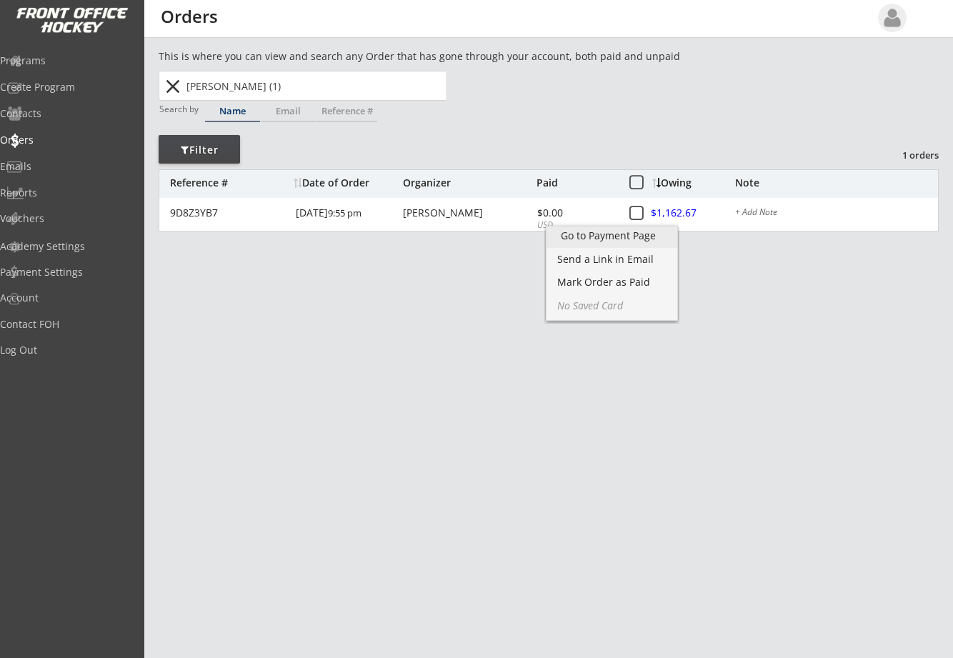
click at [628, 234] on div "Go to Payment Page" at bounding box center [612, 236] width 102 height 10
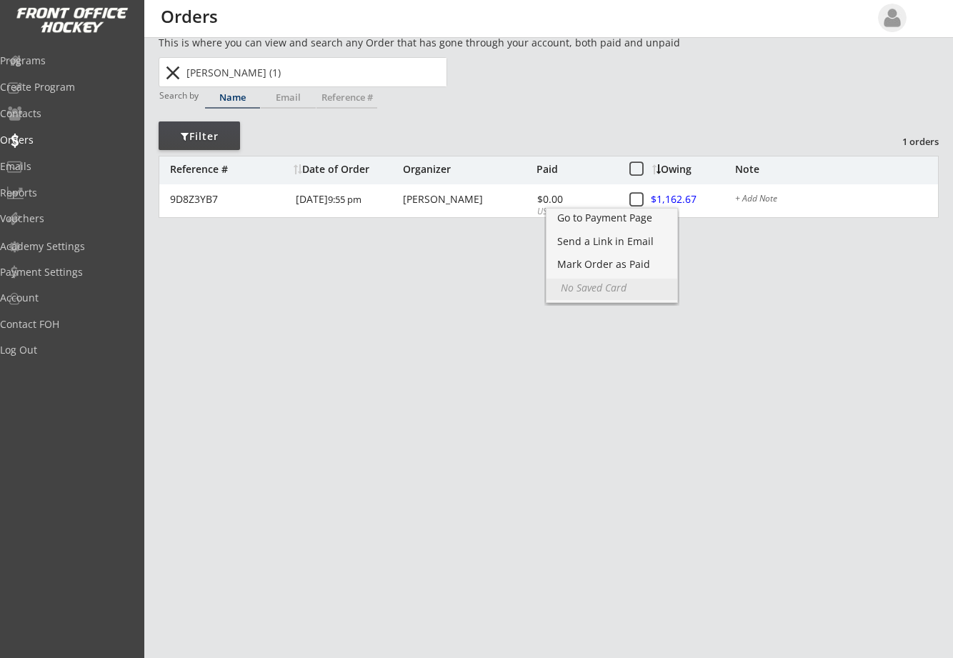
scroll to position [18, 0]
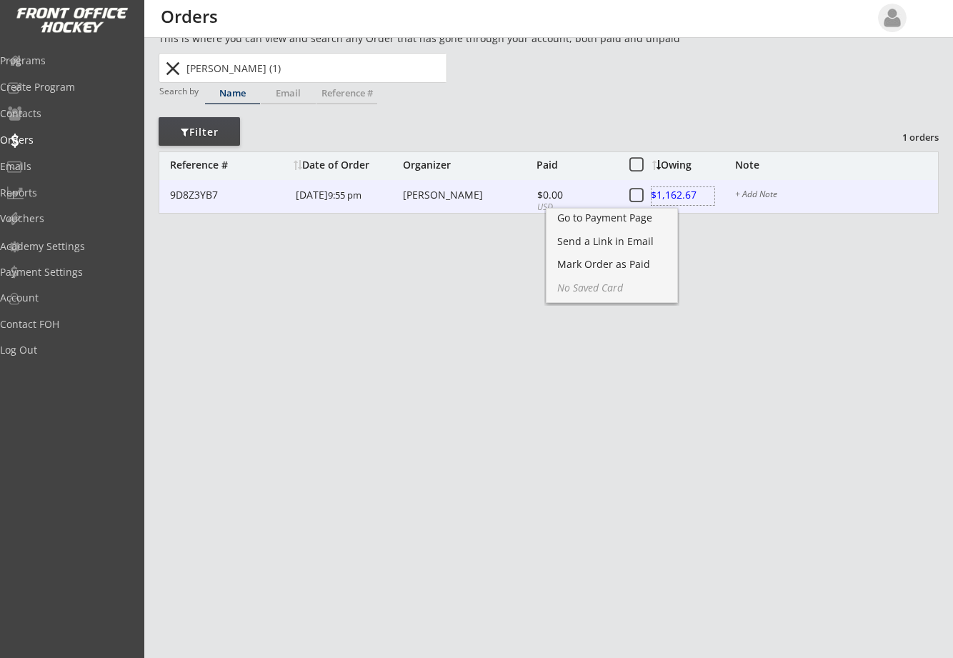
click at [681, 189] on div at bounding box center [683, 196] width 63 height 18
click at [675, 197] on div at bounding box center [683, 196] width 63 height 18
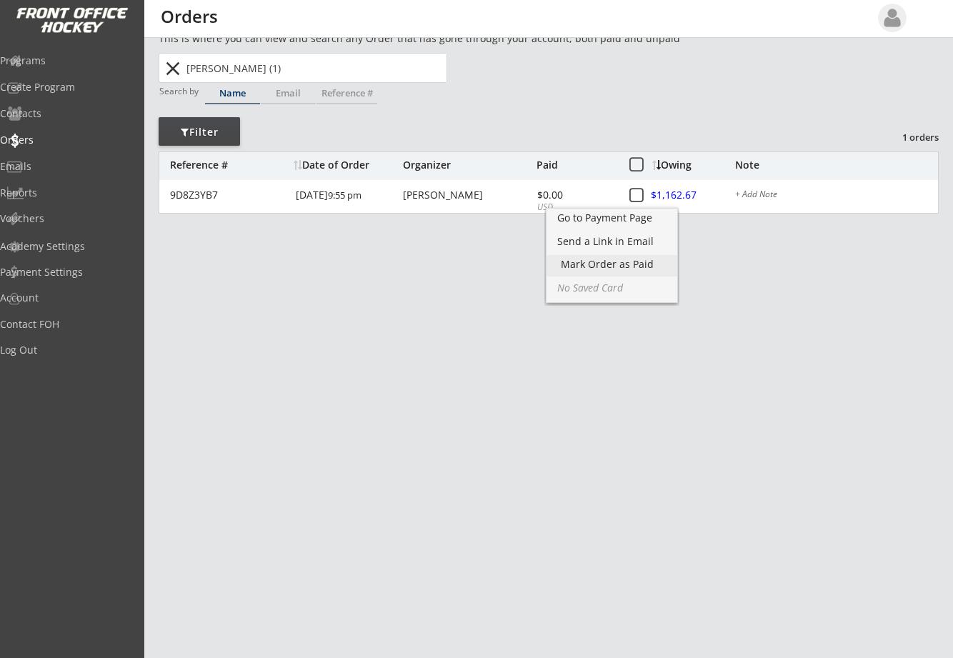
click at [630, 267] on div "Mark Order as Paid" at bounding box center [612, 264] width 102 height 10
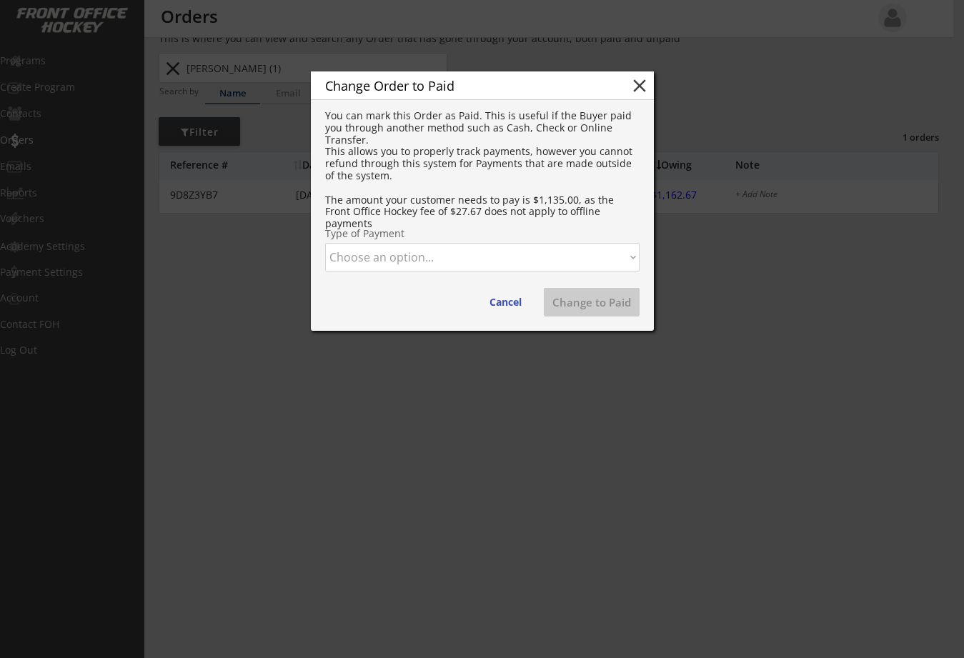
click at [641, 83] on button "close" at bounding box center [639, 85] width 21 height 21
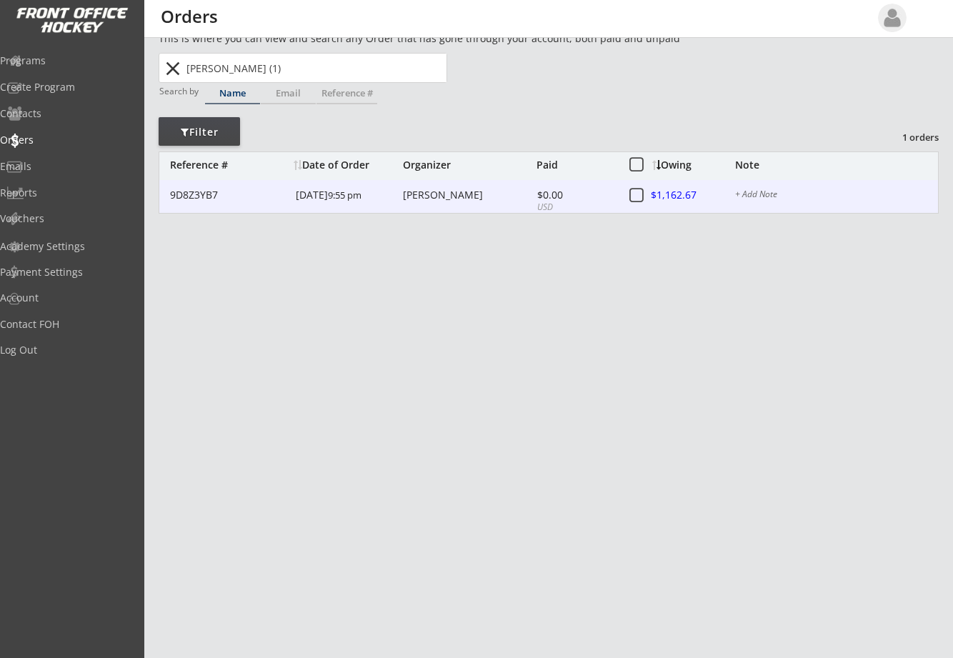
click at [677, 194] on div at bounding box center [683, 196] width 63 height 18
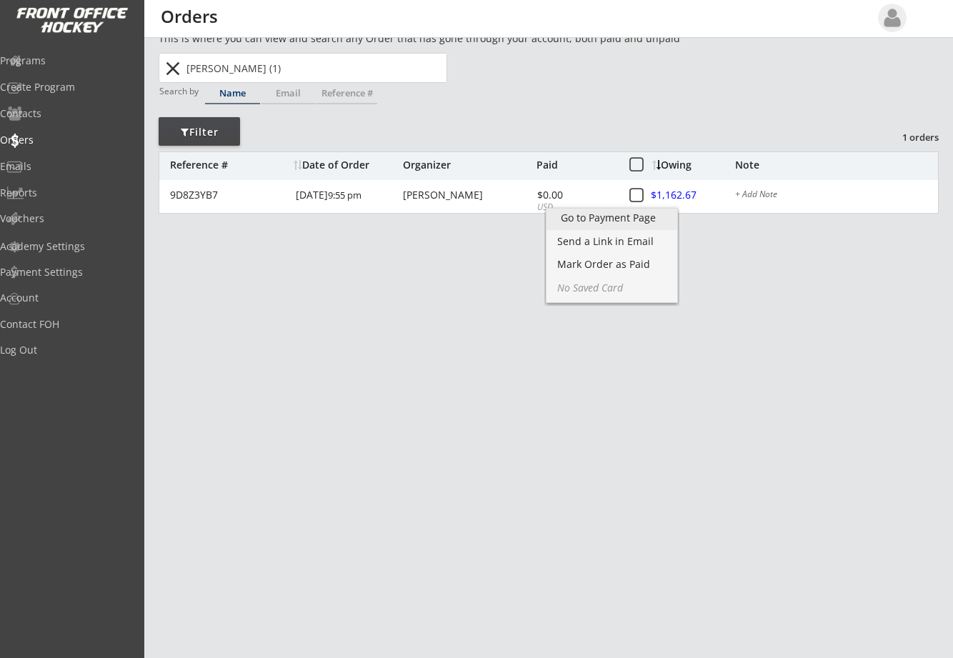
click at [618, 219] on div "Go to Payment Page" at bounding box center [612, 218] width 102 height 10
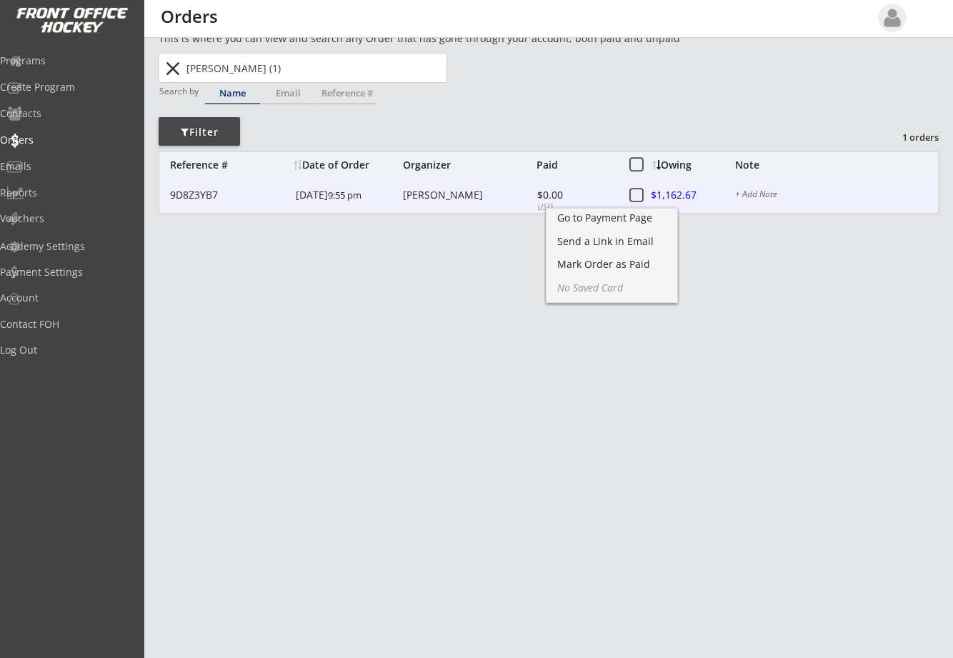
click at [467, 200] on div "[PERSON_NAME]" at bounding box center [468, 195] width 130 height 10
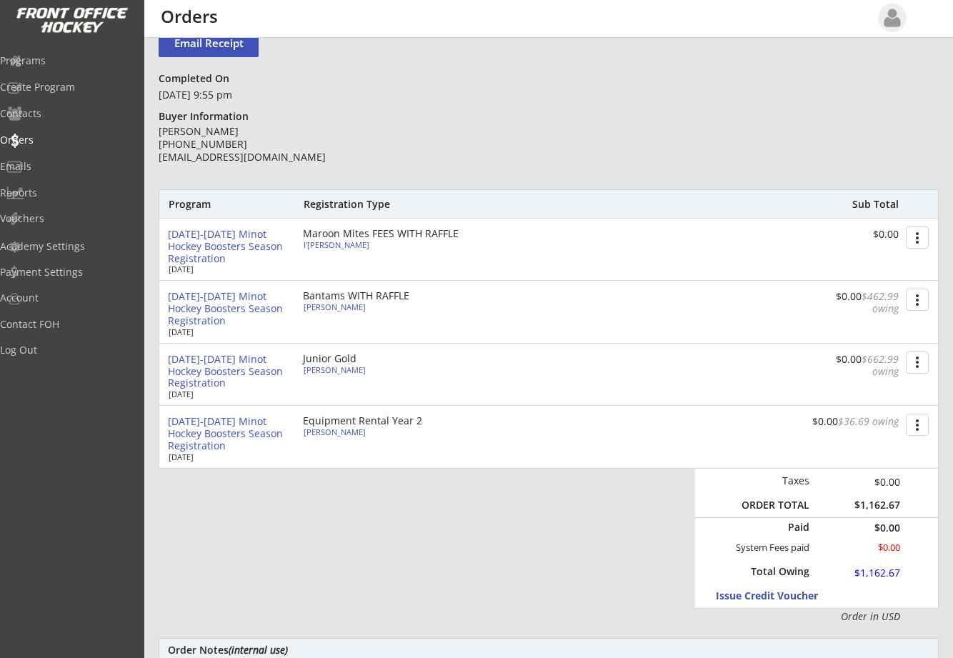
scroll to position [89, 0]
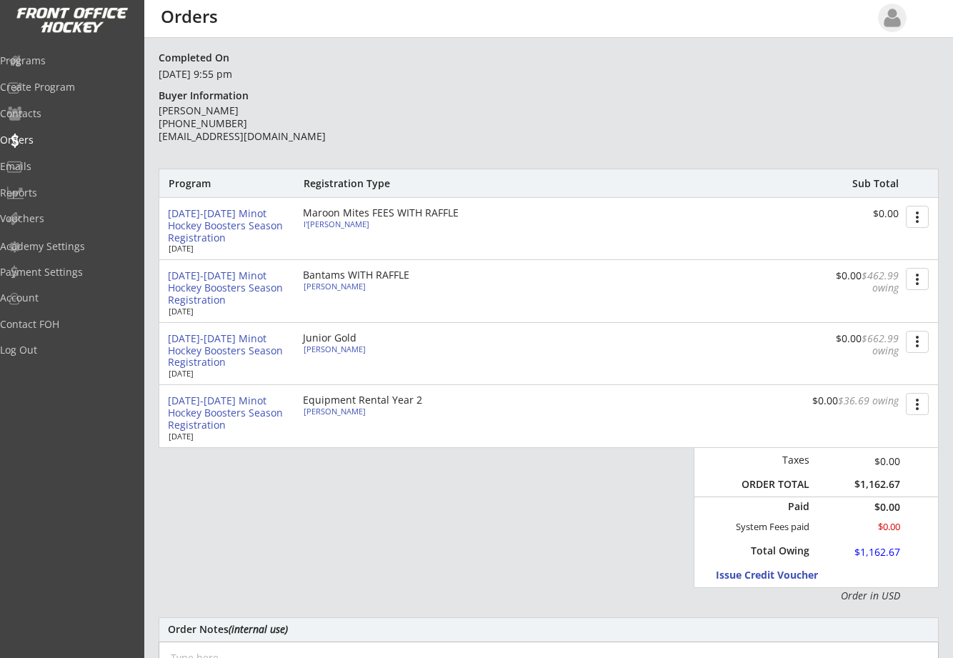
click at [916, 339] on button "more_vert" at bounding box center [917, 342] width 23 height 22
click at [890, 364] on div "Change Owing" at bounding box center [864, 368] width 102 height 10
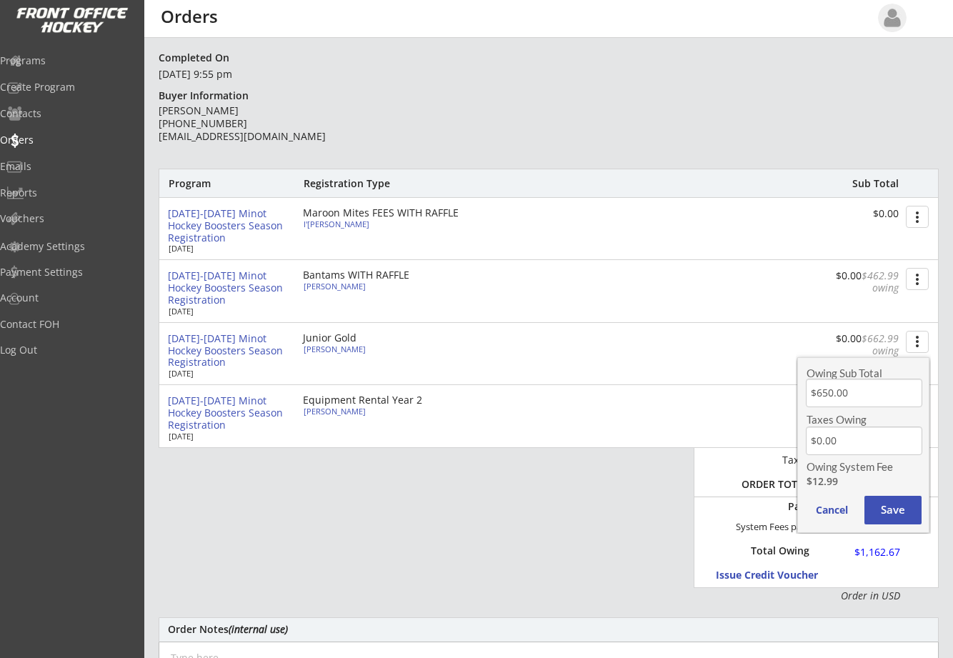
click at [863, 394] on input "input" at bounding box center [864, 393] width 116 height 29
type input "$550.00"
click at [894, 510] on button "Save" at bounding box center [893, 510] width 57 height 29
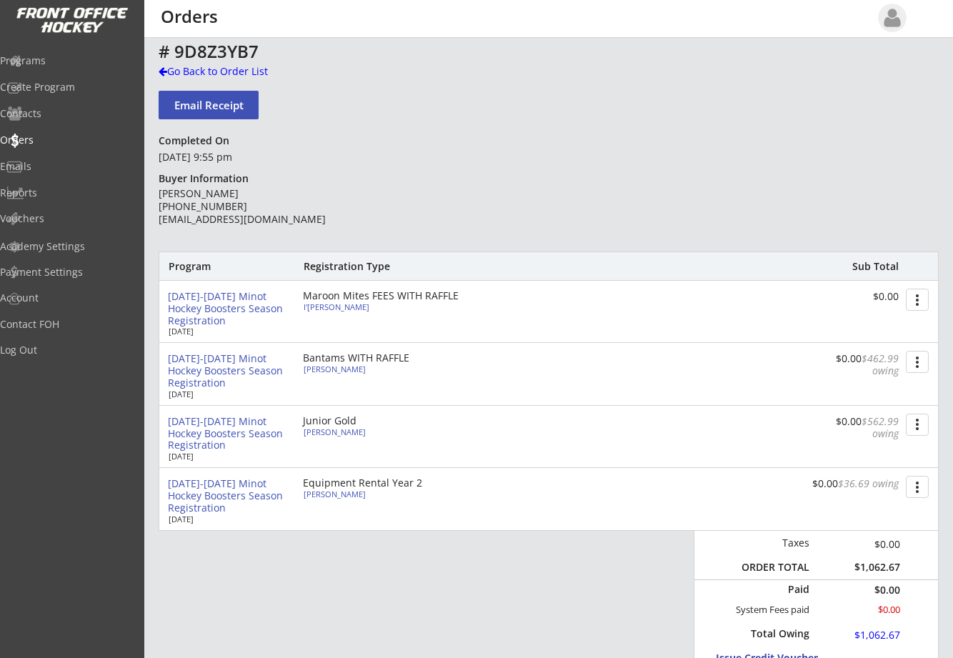
scroll to position [0, 0]
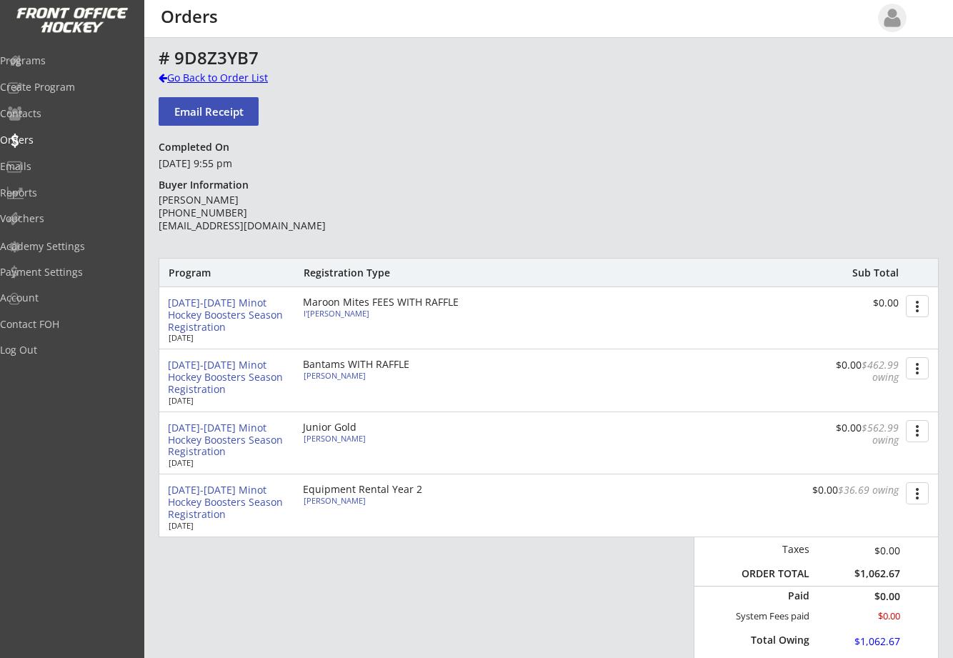
click at [162, 75] on div at bounding box center [163, 78] width 9 height 10
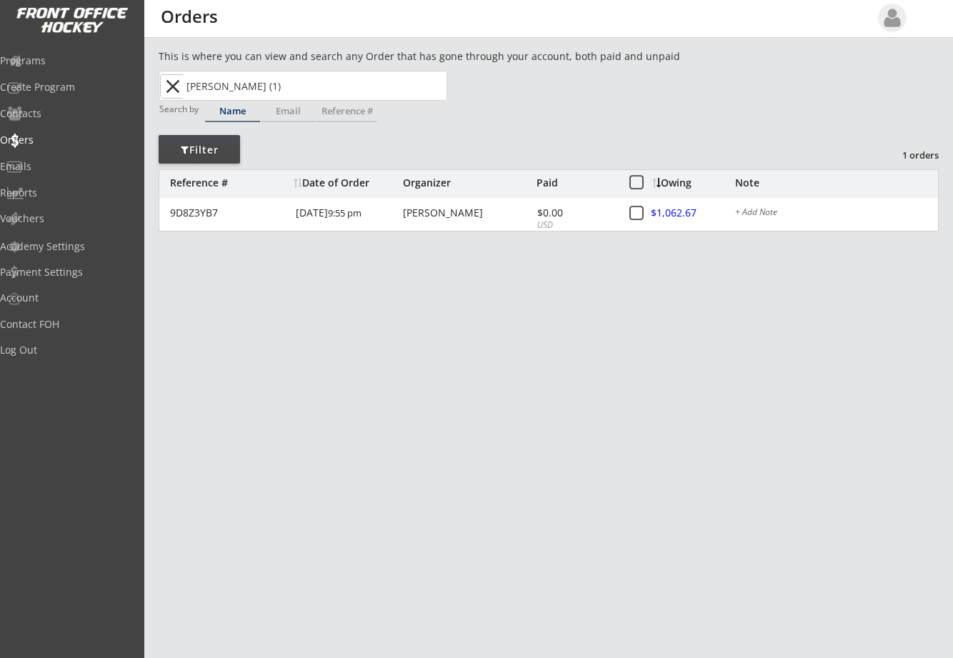
click at [175, 85] on button "close" at bounding box center [173, 86] width 24 height 23
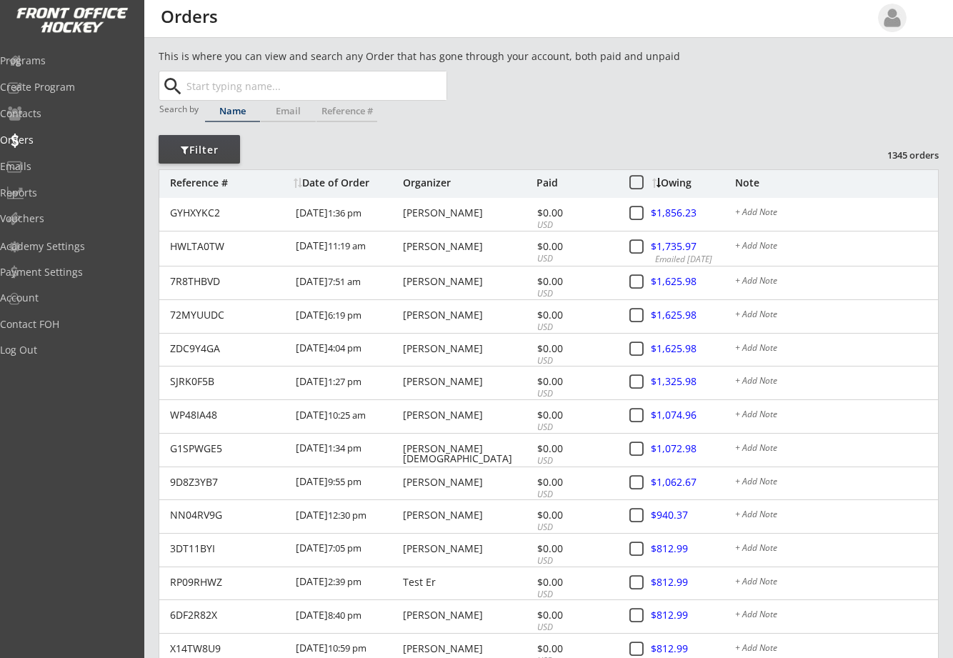
click at [217, 88] on input "text" at bounding box center [315, 85] width 263 height 29
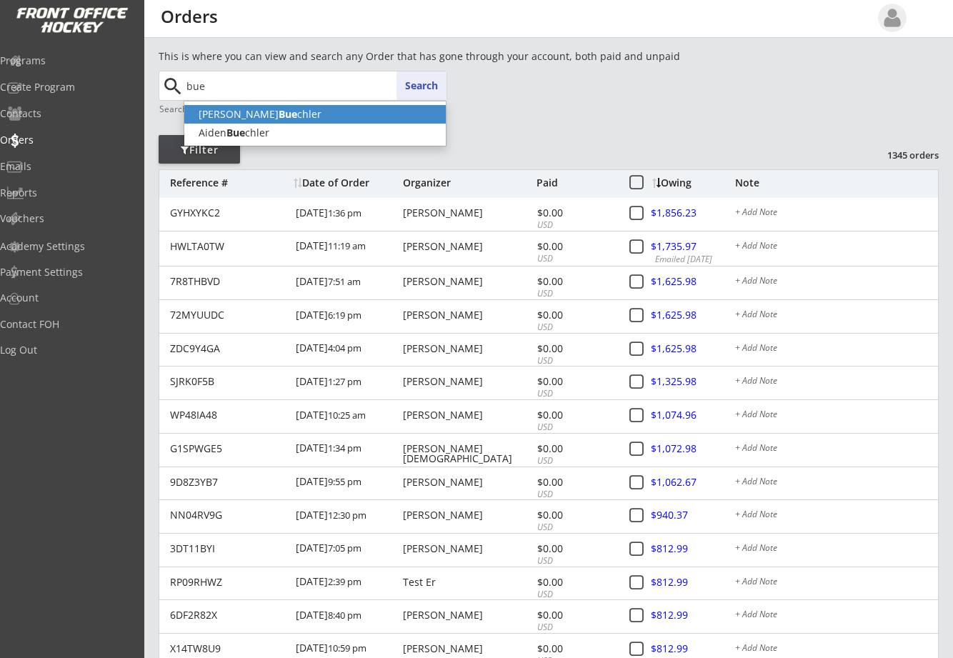
click at [292, 111] on p "[PERSON_NAME] chler" at bounding box center [315, 114] width 262 height 19
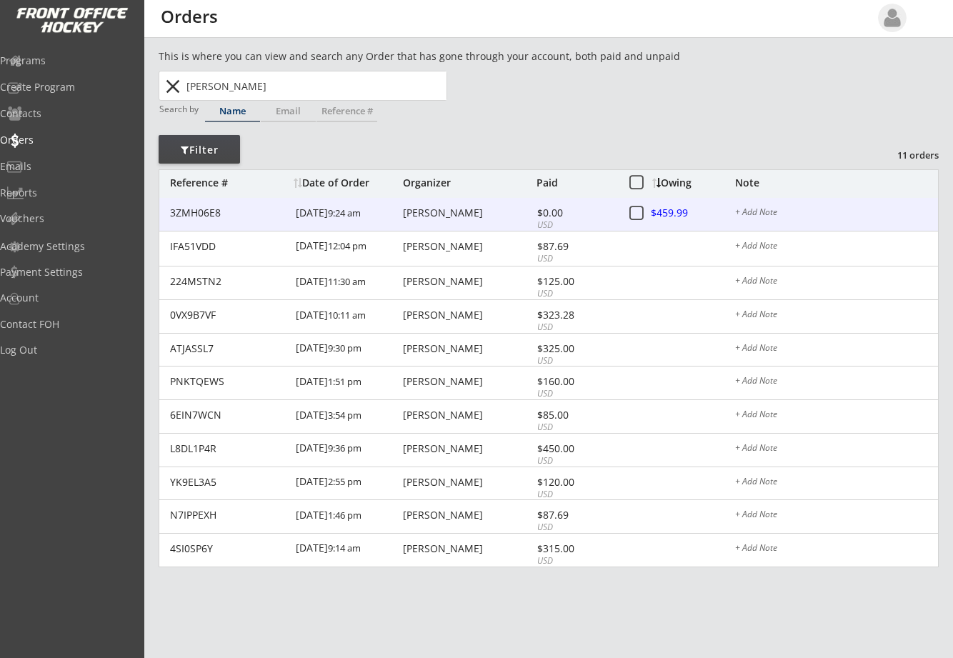
type input "[PERSON_NAME]"
click at [675, 212] on div at bounding box center [683, 214] width 63 height 18
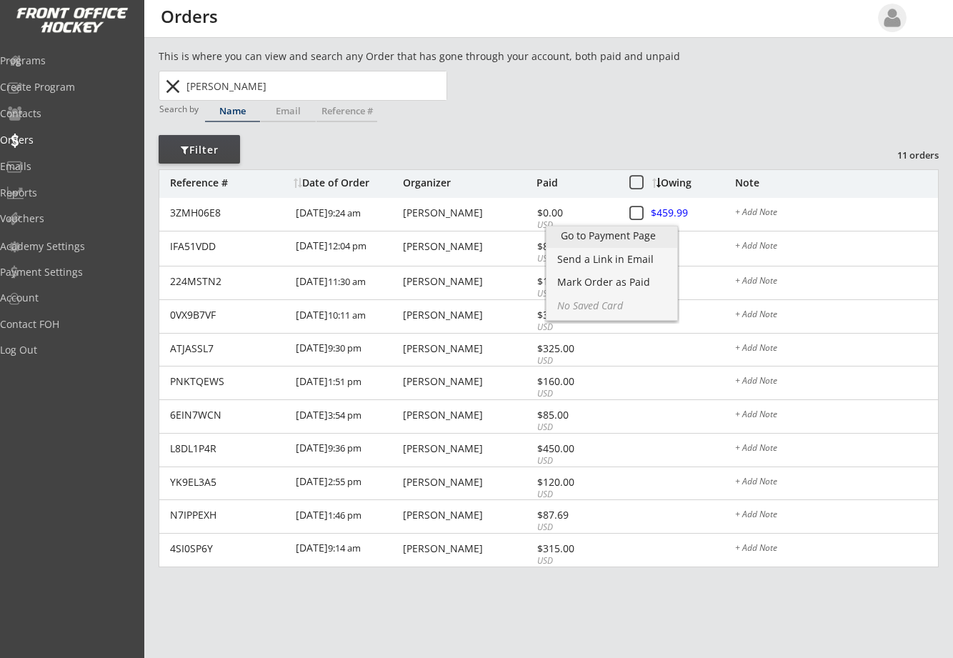
click at [617, 234] on div "Go to Payment Page" at bounding box center [612, 236] width 102 height 10
click at [614, 281] on div "Mark Order as Paid" at bounding box center [612, 282] width 102 height 10
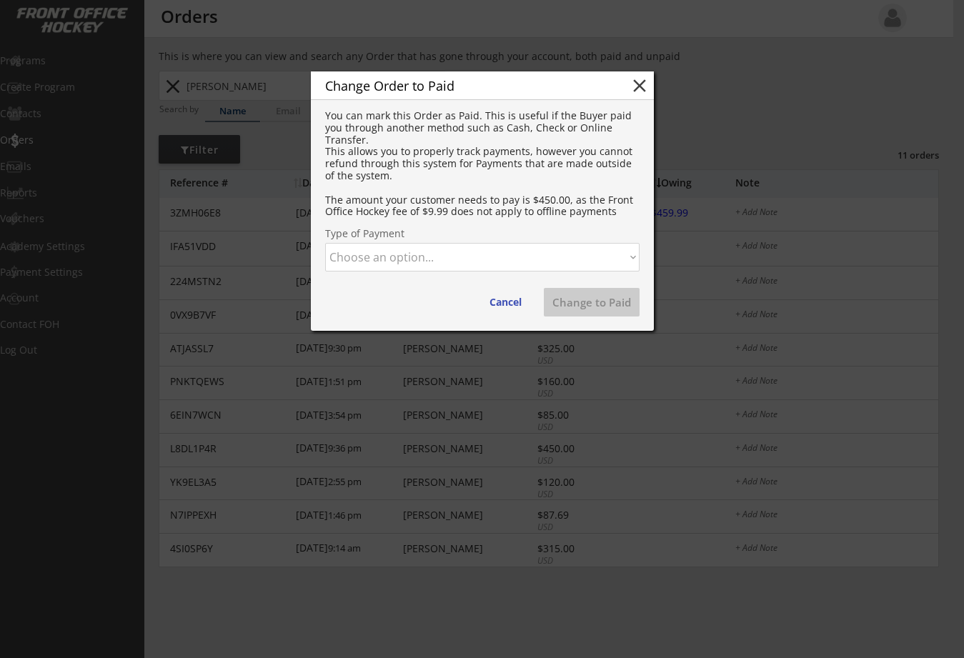
click at [504, 252] on select "Choose an option... Cash Check Credit Card Online Transfer Paypal Venmo Other" at bounding box center [482, 257] width 314 height 29
click at [325, 243] on select "Choose an option... Cash Check Credit Card Online Transfer Paypal Venmo Other" at bounding box center [482, 257] width 314 height 29
click at [590, 298] on button "Change to Paid" at bounding box center [592, 302] width 96 height 29
select select ""PLACEHOLDER_1427118222253""
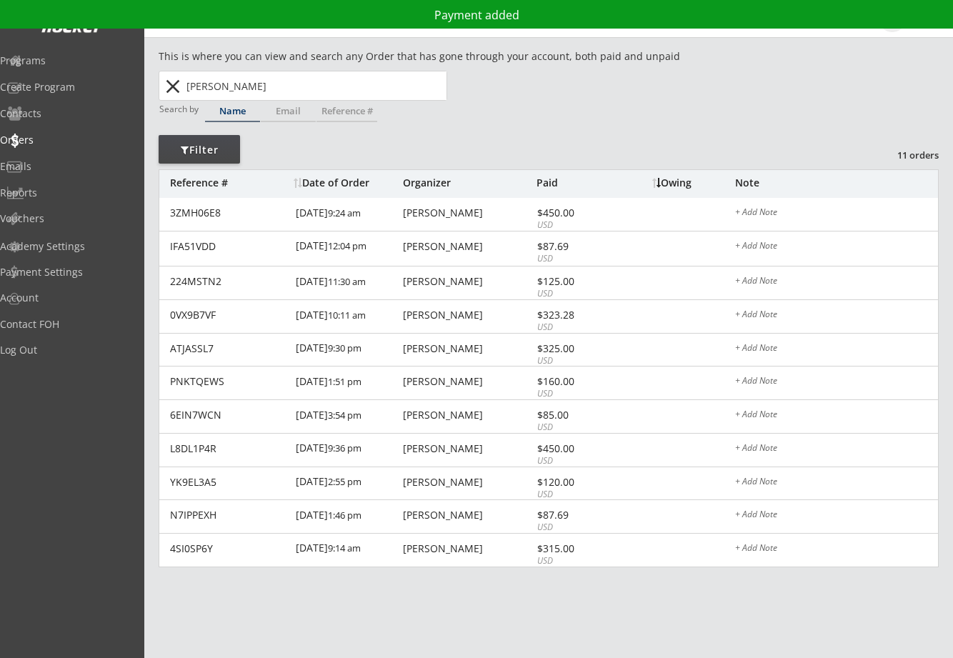
click at [316, 84] on input "[PERSON_NAME]" at bounding box center [315, 85] width 263 height 29
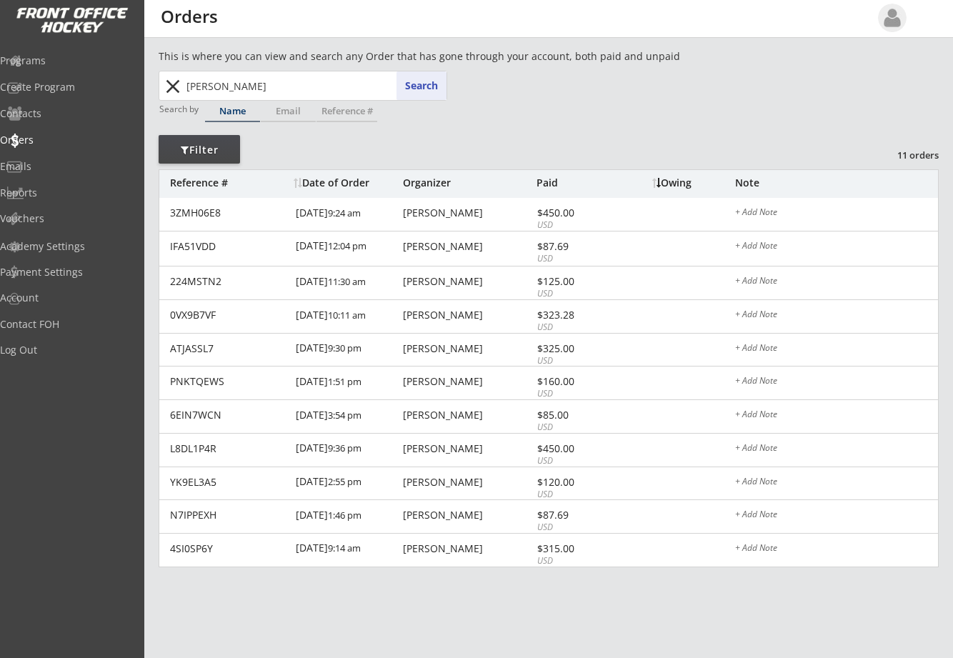
click at [414, 86] on div "[PERSON_NAME] [PERSON_NAME] Search close" at bounding box center [304, 85] width 286 height 29
click at [174, 86] on button "close" at bounding box center [173, 86] width 24 height 23
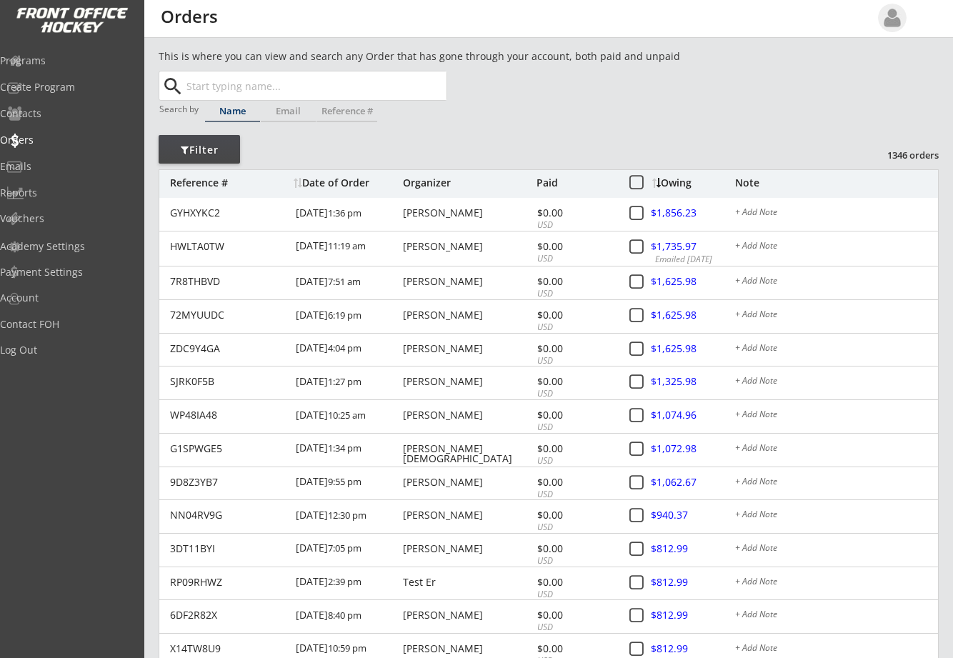
click at [215, 89] on input "text" at bounding box center [315, 85] width 263 height 29
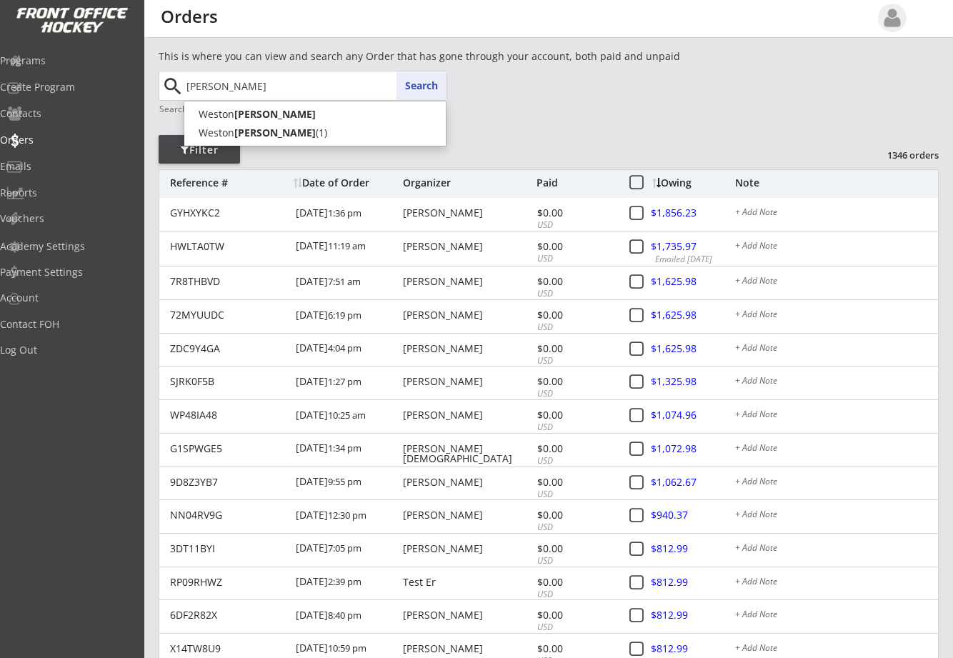
type input "[PERSON_NAME]"
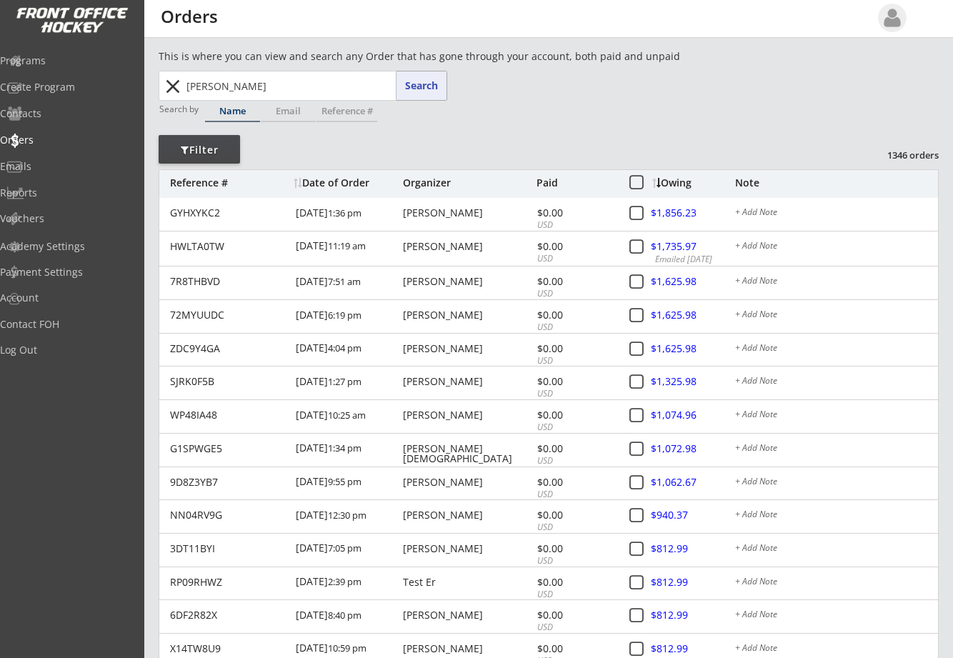
click at [411, 87] on button "Search" at bounding box center [422, 85] width 50 height 29
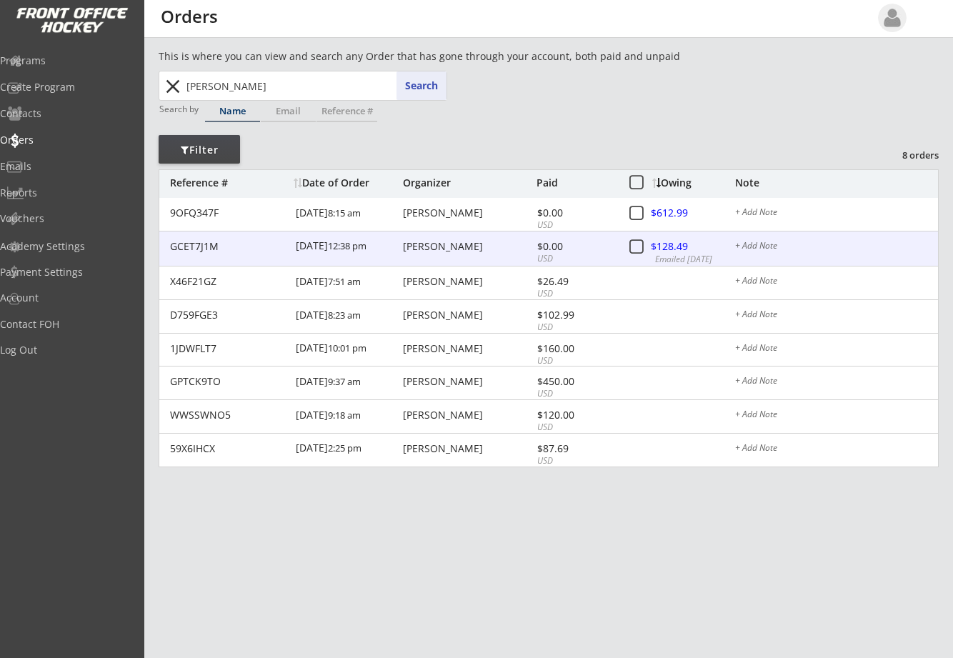
click at [435, 244] on div "[PERSON_NAME]" at bounding box center [468, 247] width 130 height 10
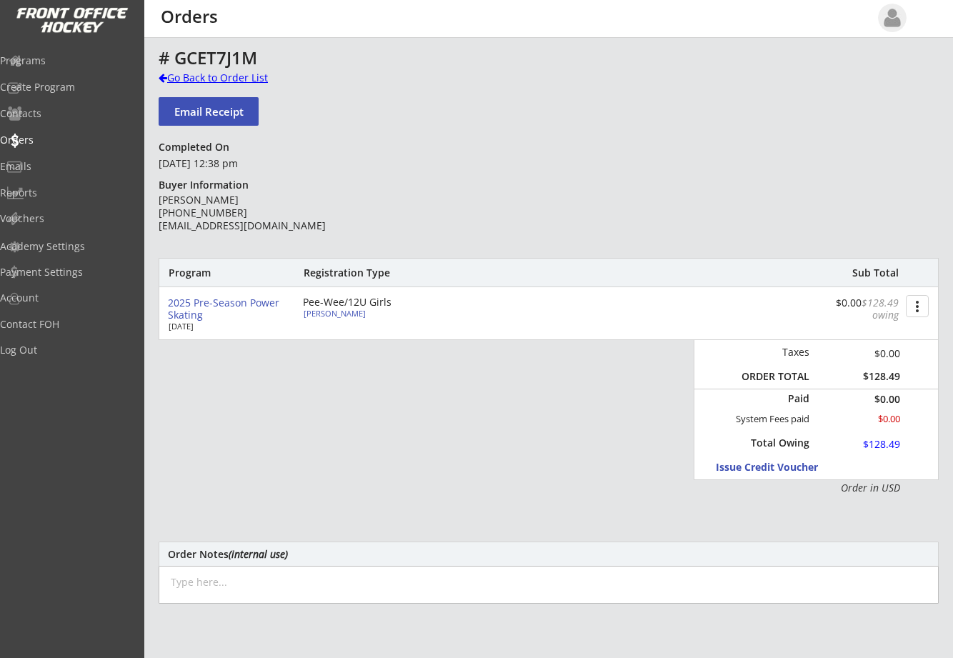
click at [162, 72] on div "Go Back to Order List" at bounding box center [232, 78] width 147 height 14
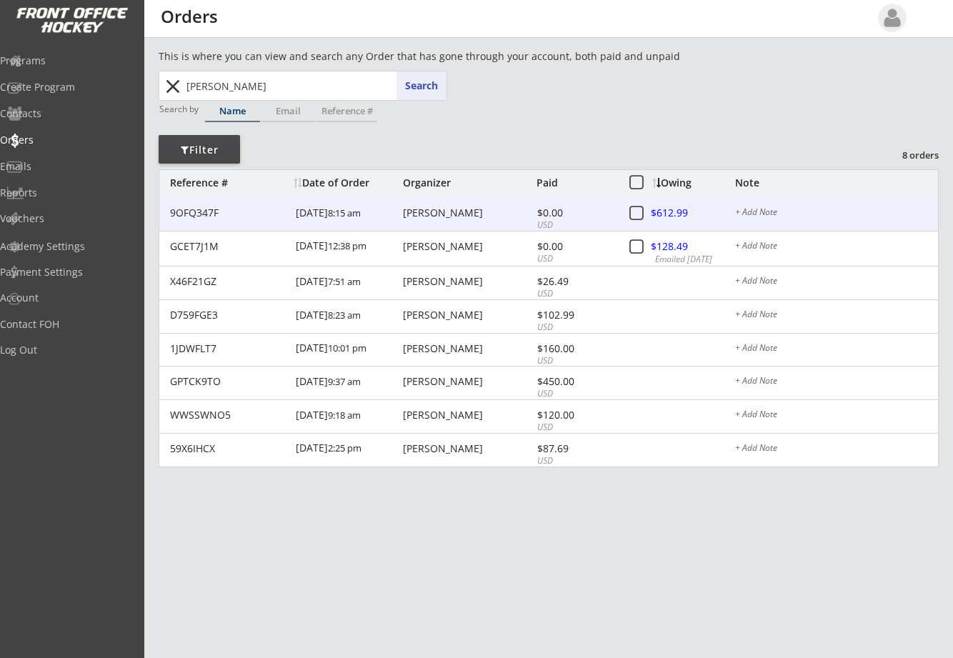
click at [429, 209] on div "[PERSON_NAME]" at bounding box center [468, 213] width 130 height 10
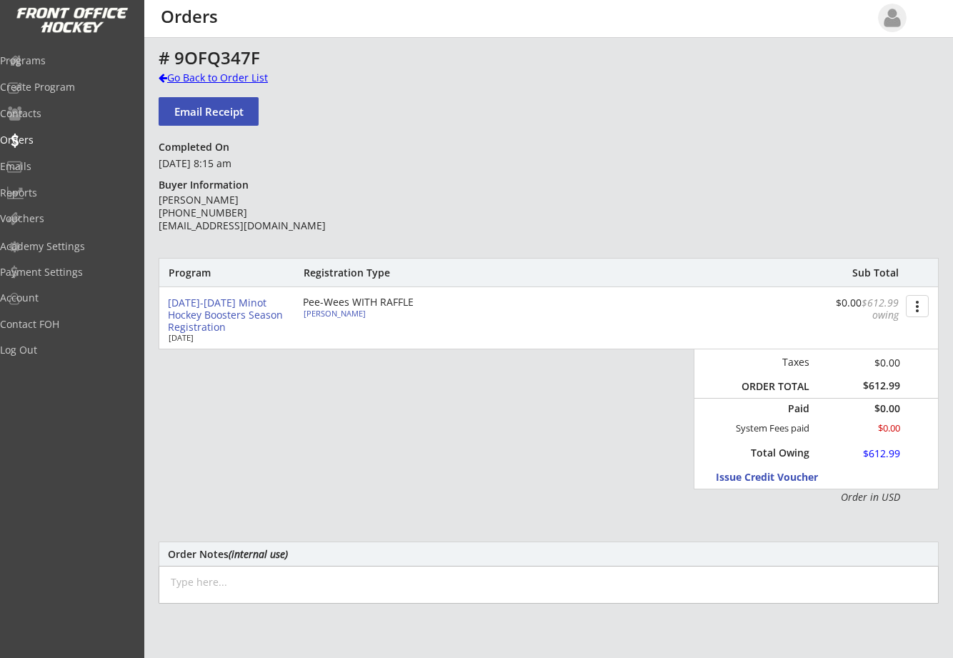
click at [165, 76] on div at bounding box center [163, 78] width 9 height 10
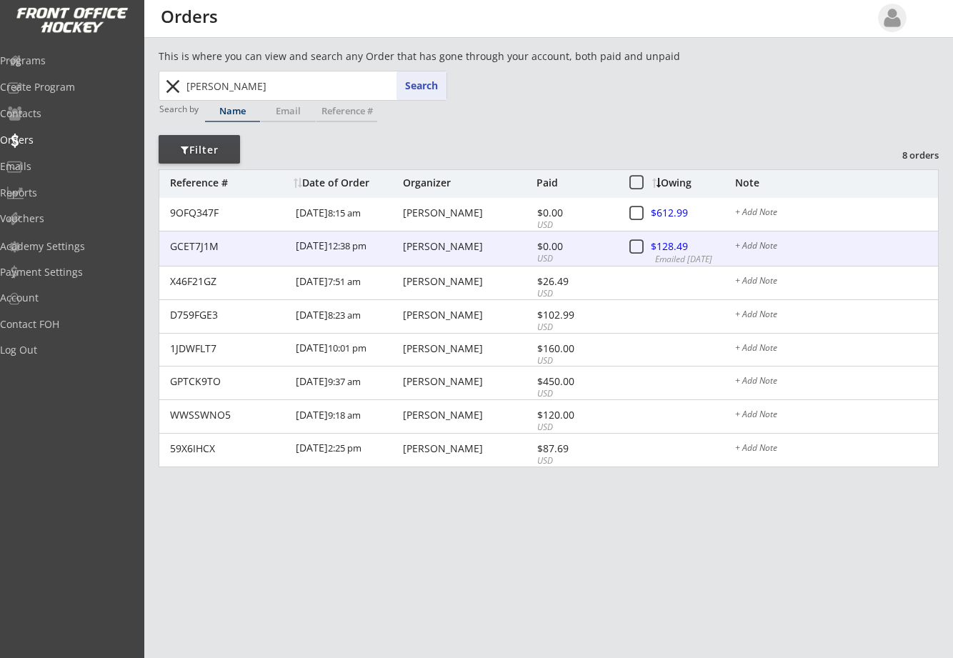
click at [670, 248] on div at bounding box center [683, 248] width 63 height 18
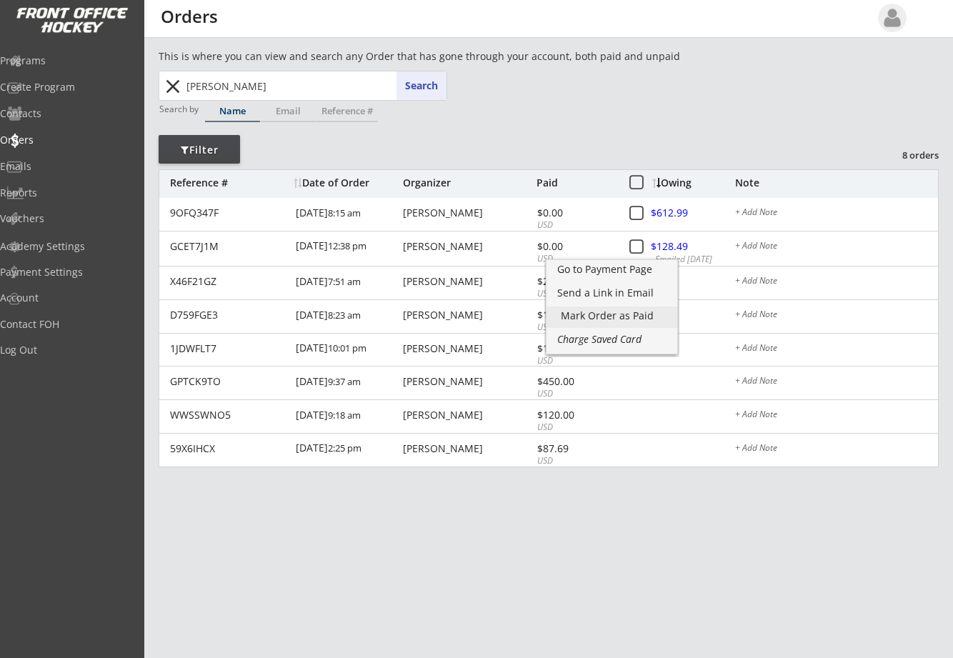
click at [607, 315] on div "Mark Order as Paid" at bounding box center [612, 316] width 102 height 10
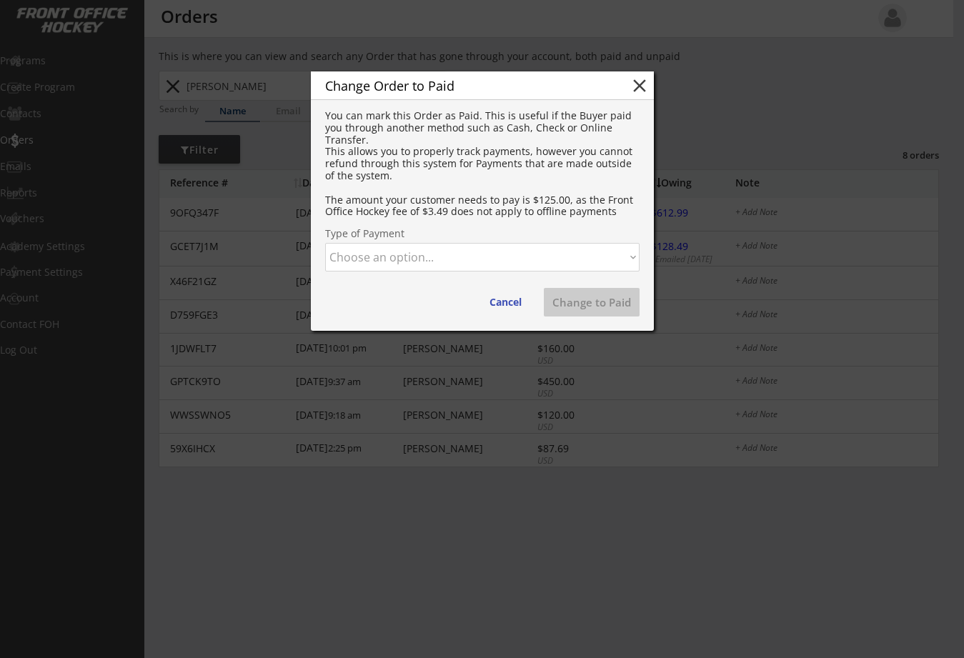
click at [395, 259] on select "Choose an option... Cash Check Credit Card Online Transfer Paypal Venmo Other" at bounding box center [482, 257] width 314 height 29
click at [325, 243] on select "Choose an option... Cash Check Credit Card Online Transfer Paypal Venmo Other" at bounding box center [482, 257] width 314 height 29
click at [584, 302] on button "Change to Paid" at bounding box center [592, 302] width 96 height 29
select select ""PLACEHOLDER_1427118222253""
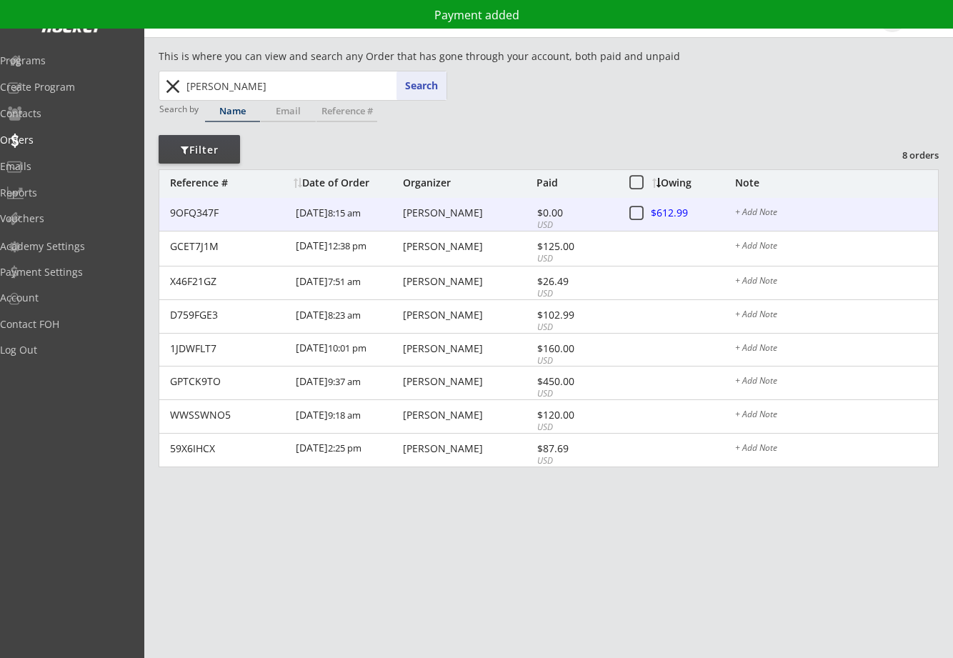
click at [669, 214] on div at bounding box center [683, 214] width 63 height 18
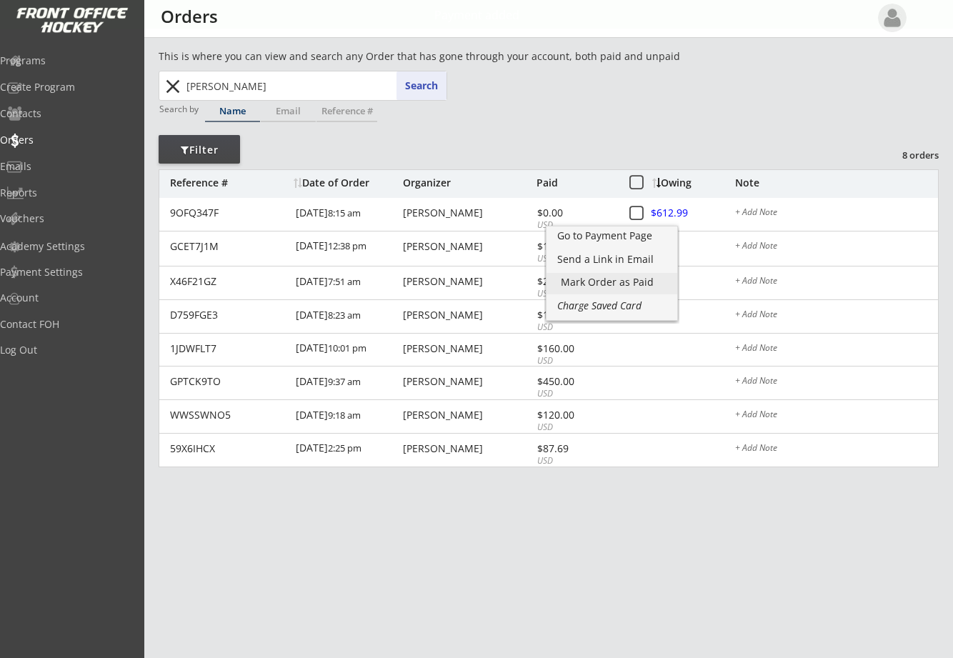
click at [618, 282] on div "Mark Order as Paid" at bounding box center [612, 282] width 102 height 10
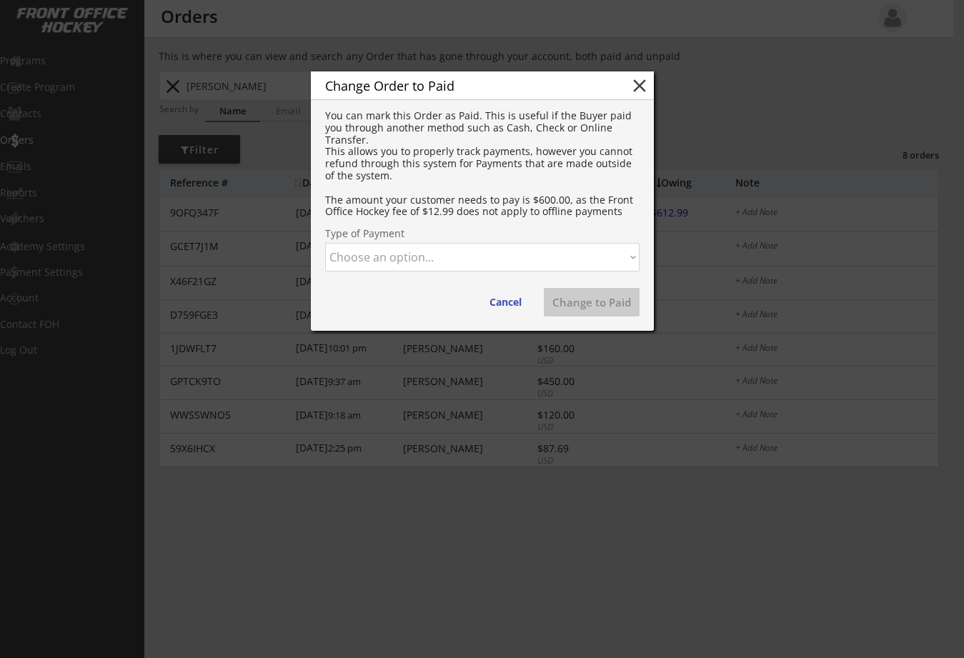
click at [471, 263] on select "Choose an option... Cash Check Credit Card Online Transfer Paypal Venmo Other" at bounding box center [482, 257] width 314 height 29
click at [325, 243] on select "Choose an option... Cash Check Credit Card Online Transfer Paypal Venmo Other" at bounding box center [482, 257] width 314 height 29
click at [587, 297] on button "Change to Paid" at bounding box center [592, 302] width 96 height 29
select select ""PLACEHOLDER_1427118222253""
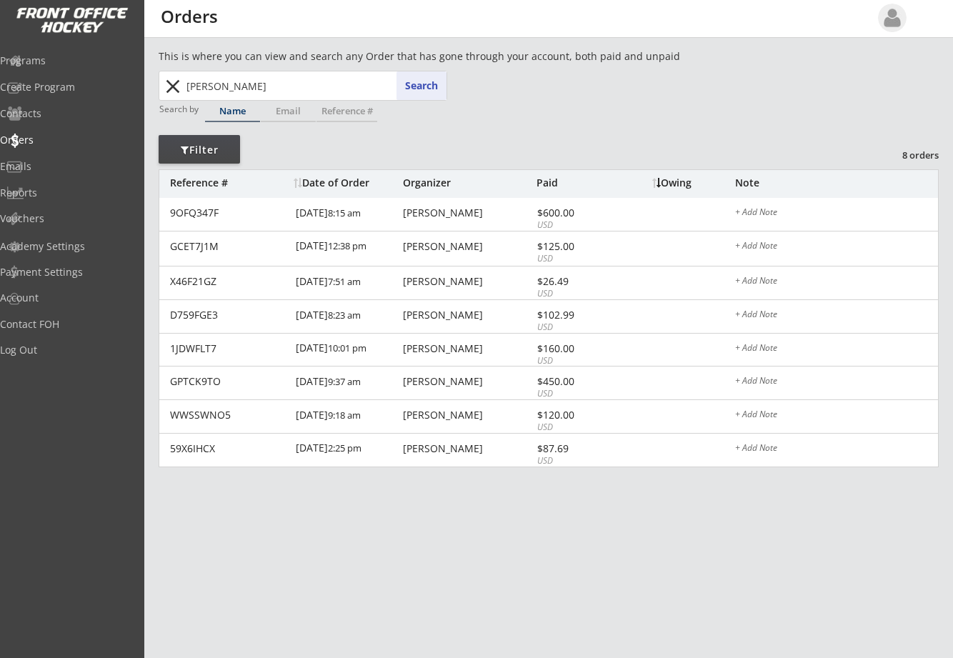
click at [600, 79] on div "This is where you can view and search any Order that has gone through your acco…" at bounding box center [549, 279] width 780 height 461
drag, startPoint x: 263, startPoint y: 91, endPoint x: 34, endPoint y: 87, distance: 229.5
click at [34, 87] on body "This is where you can view and search any Order that has gone through your acco…" at bounding box center [476, 329] width 953 height 658
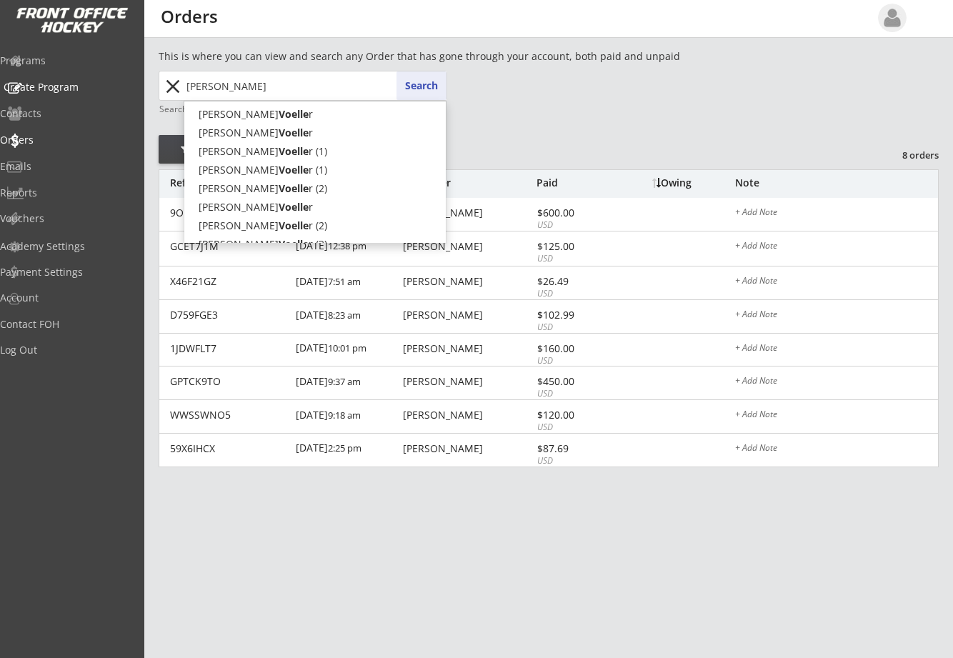
type input "[PERSON_NAME]"
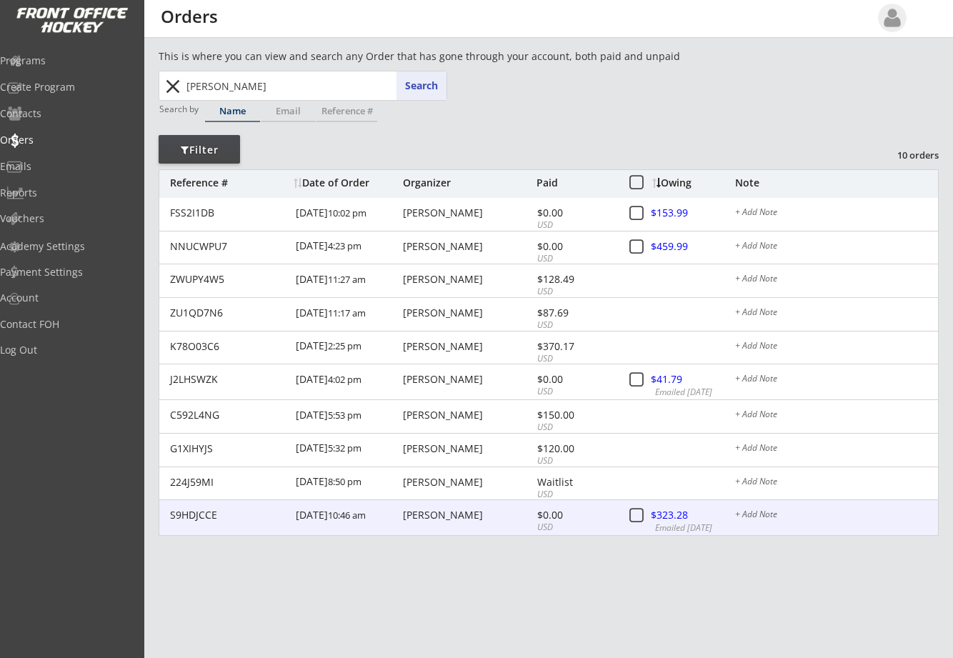
click at [308, 517] on div "[DATE] 10:46 am" at bounding box center [348, 516] width 104 height 32
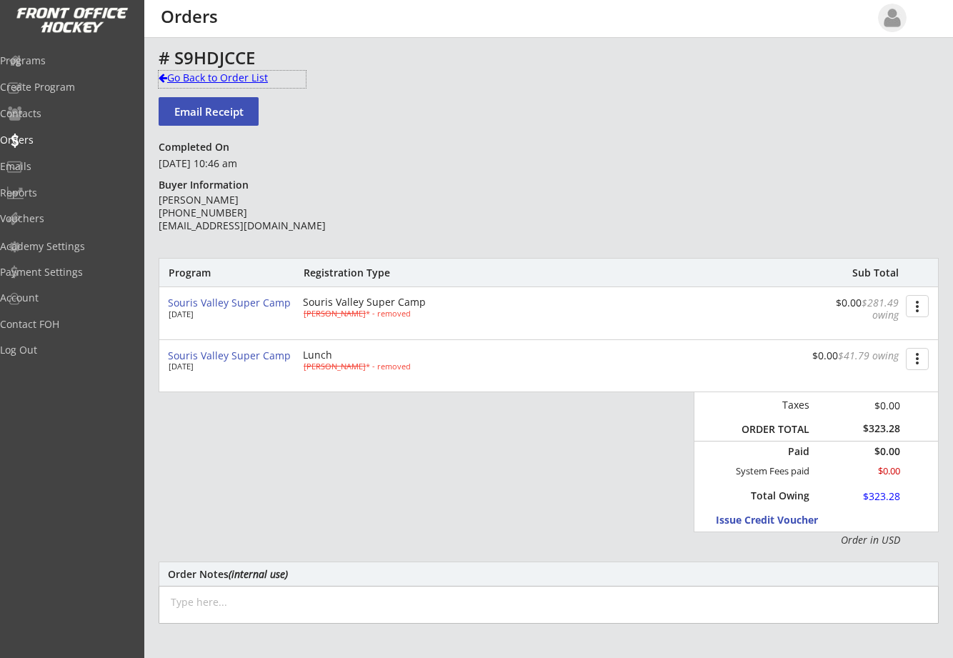
click at [168, 79] on div "Go Back to Order List" at bounding box center [232, 78] width 147 height 14
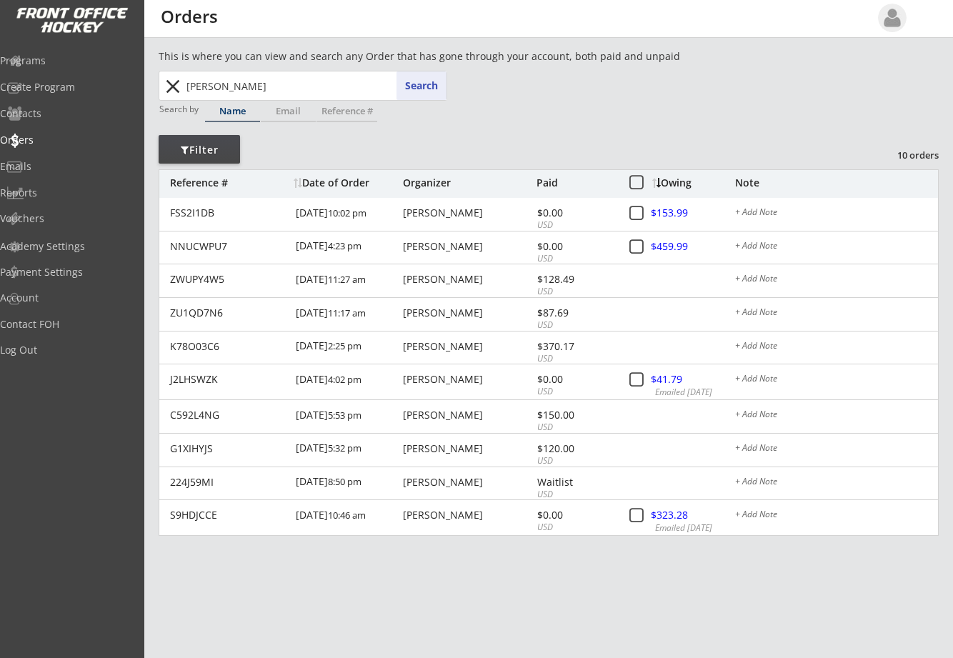
click at [222, 145] on div "Filter" at bounding box center [199, 150] width 81 height 14
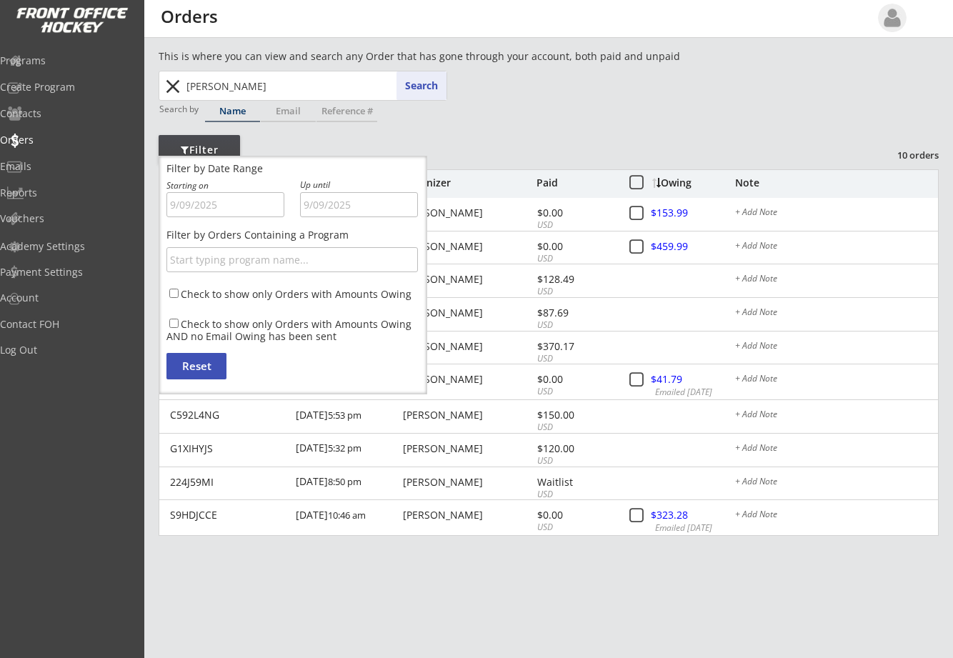
click at [222, 145] on div "Filter" at bounding box center [199, 150] width 81 height 14
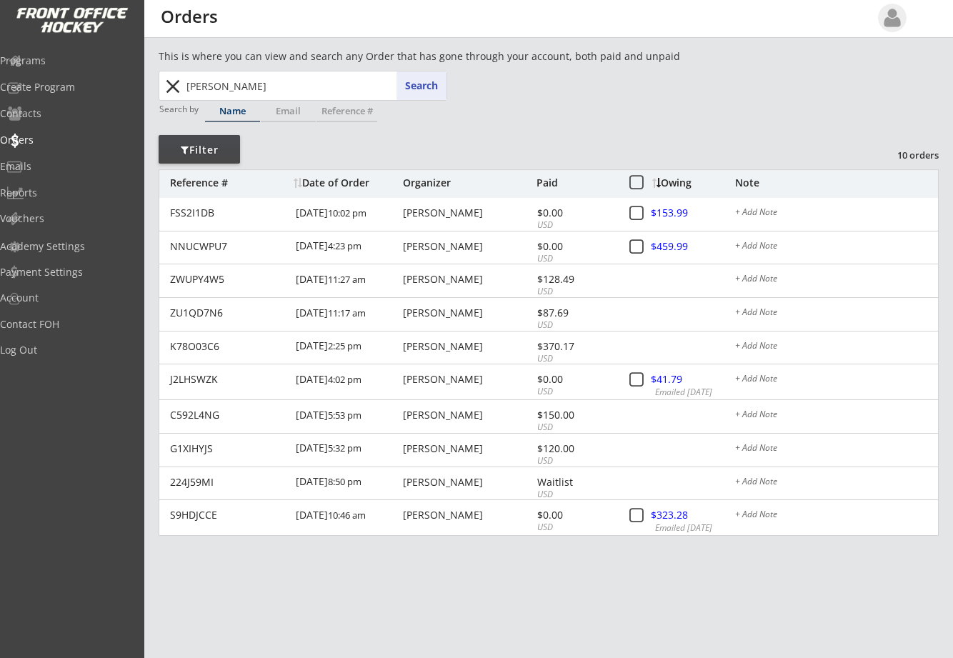
click at [426, 88] on button "Search" at bounding box center [422, 85] width 50 height 29
click at [426, 84] on button "Search" at bounding box center [422, 85] width 50 height 29
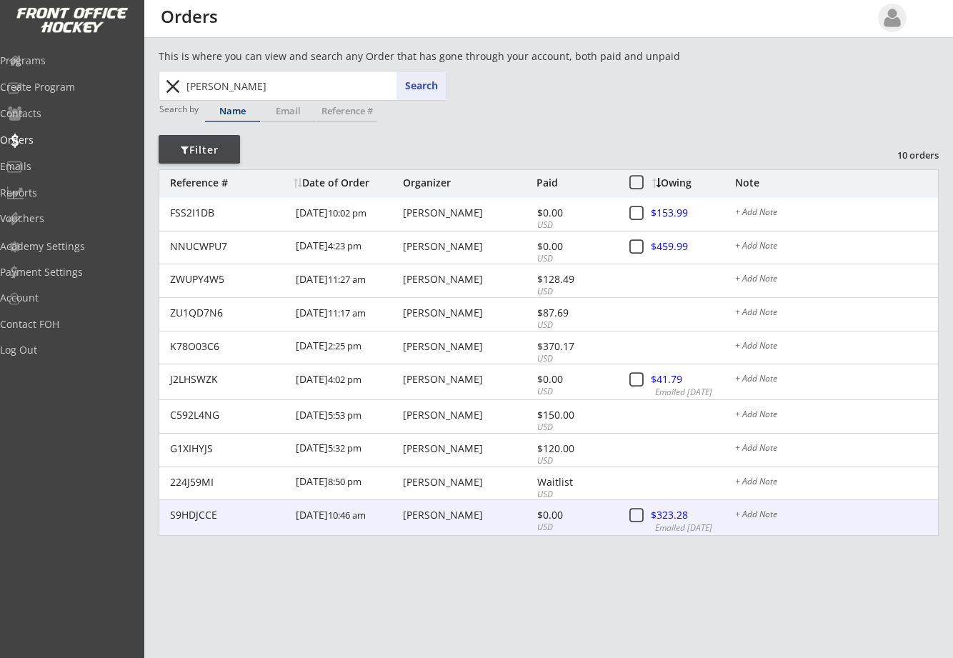
click at [328, 520] on font "10:46 am" at bounding box center [347, 515] width 38 height 13
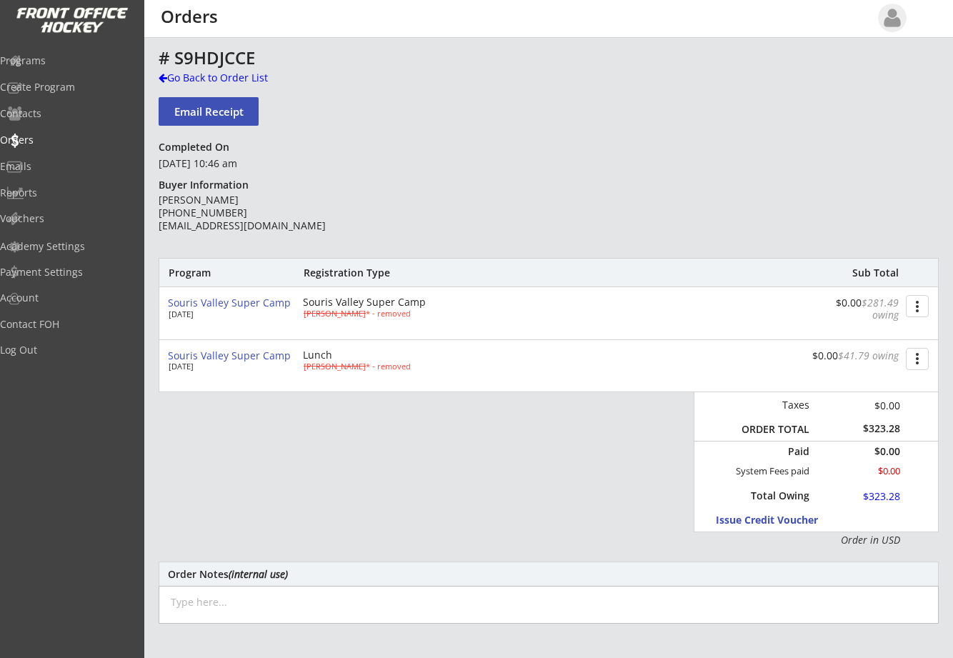
click at [913, 307] on button "more_vert" at bounding box center [917, 306] width 23 height 22
click at [164, 78] on div at bounding box center [163, 78] width 9 height 10
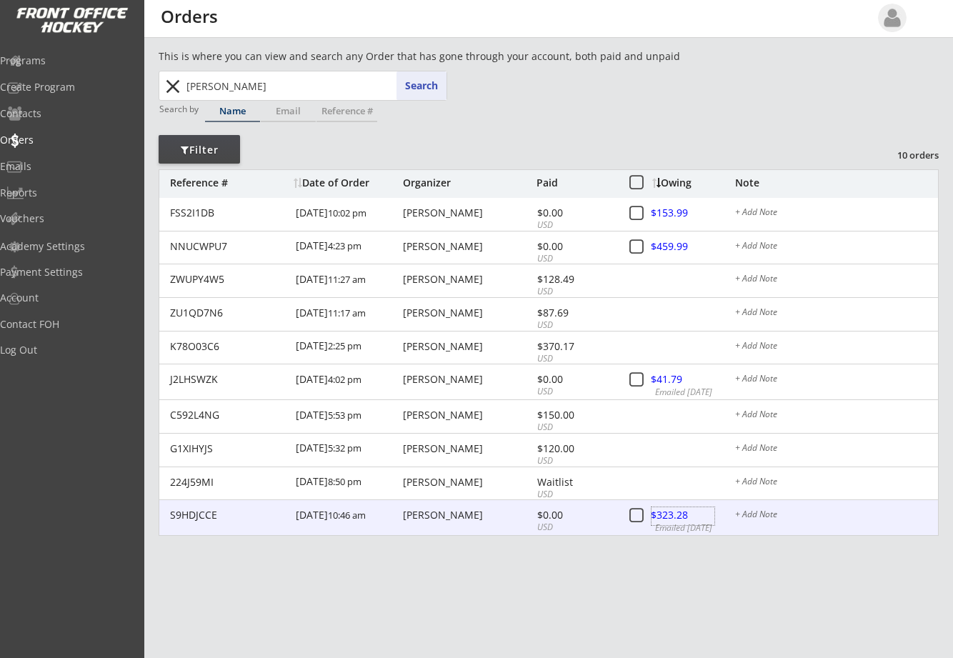
click at [684, 516] on div at bounding box center [683, 516] width 63 height 18
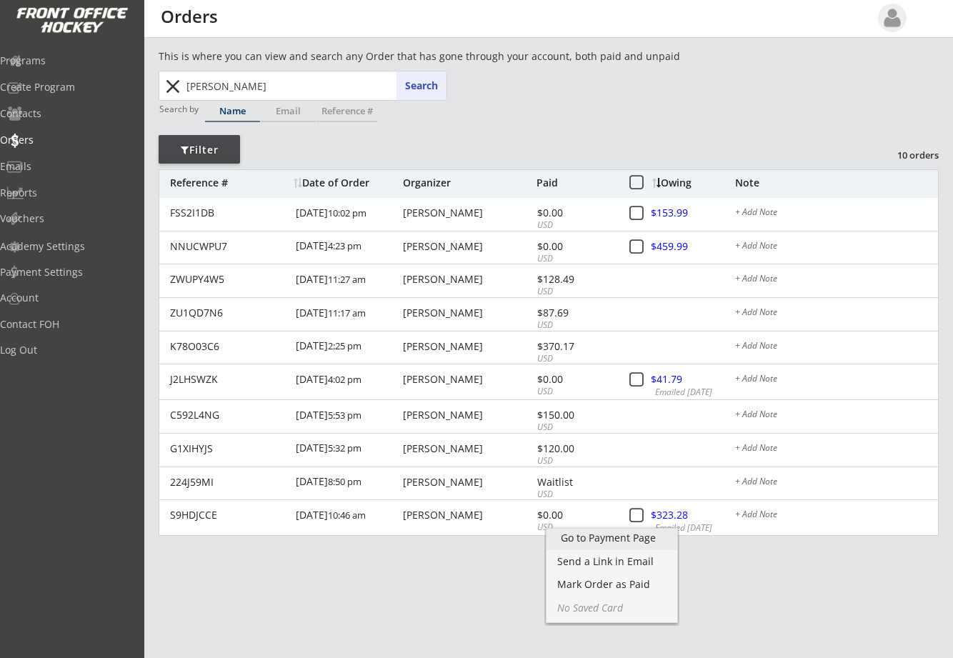
click at [643, 537] on div "Go to Payment Page" at bounding box center [612, 538] width 102 height 10
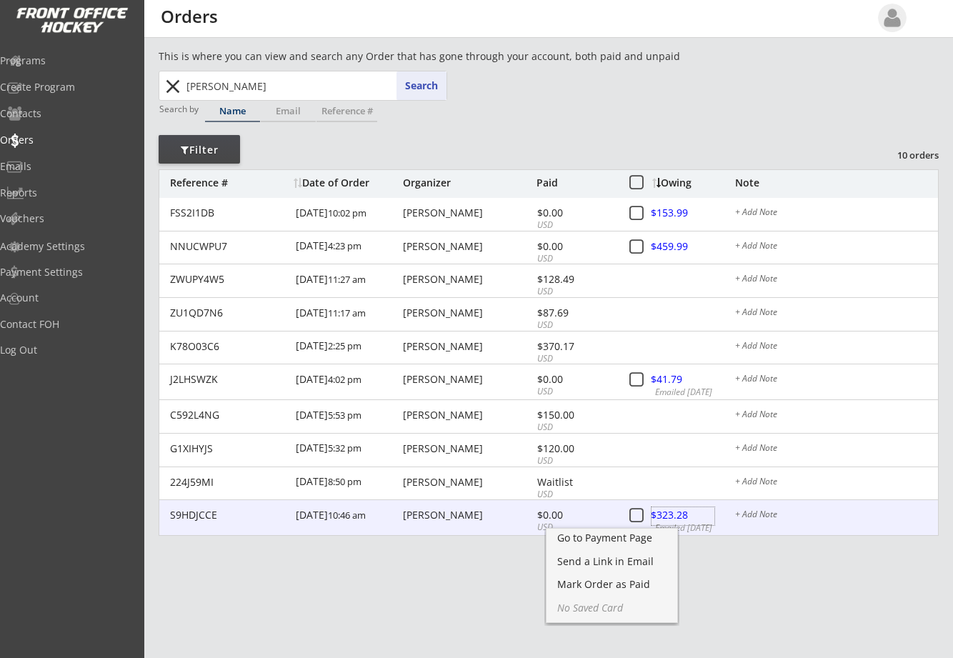
click at [668, 516] on div at bounding box center [683, 516] width 63 height 18
click at [500, 517] on div "[PERSON_NAME]" at bounding box center [468, 515] width 130 height 10
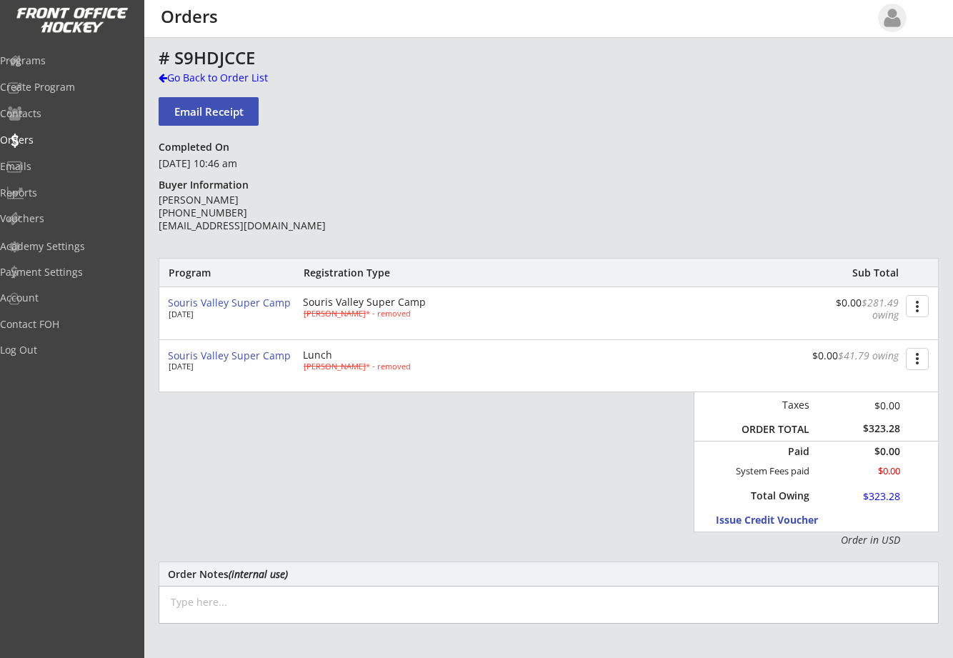
click at [923, 307] on button "more_vert" at bounding box center [917, 306] width 23 height 22
click at [893, 332] on div "Change Owing" at bounding box center [864, 332] width 102 height 10
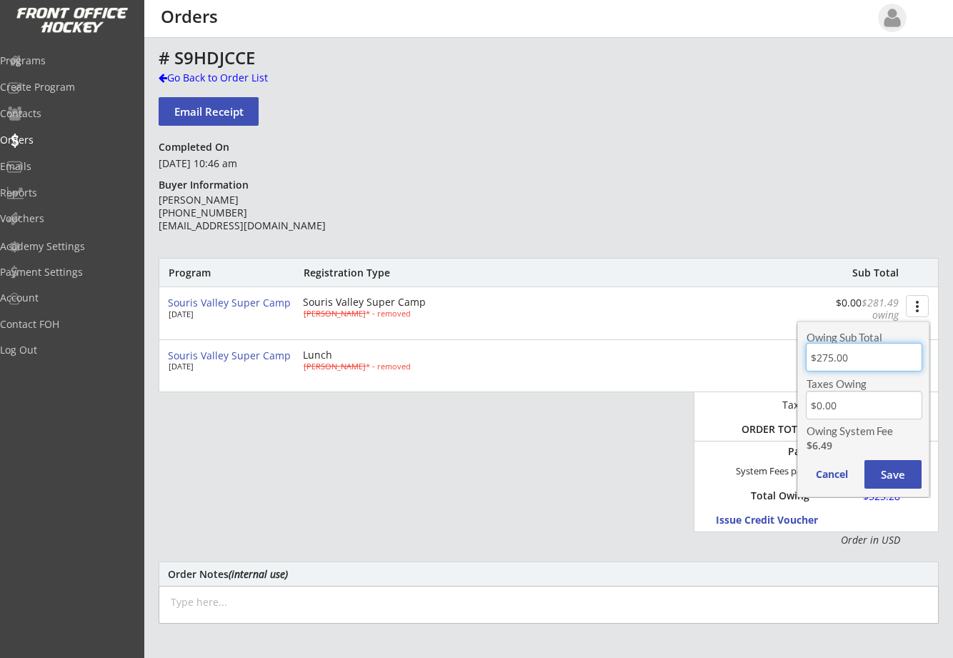
drag, startPoint x: 868, startPoint y: 363, endPoint x: 778, endPoint y: 364, distance: 90.1
click at [778, 364] on body "This is where you can view and search any Order that has gone through your acco…" at bounding box center [476, 329] width 953 height 658
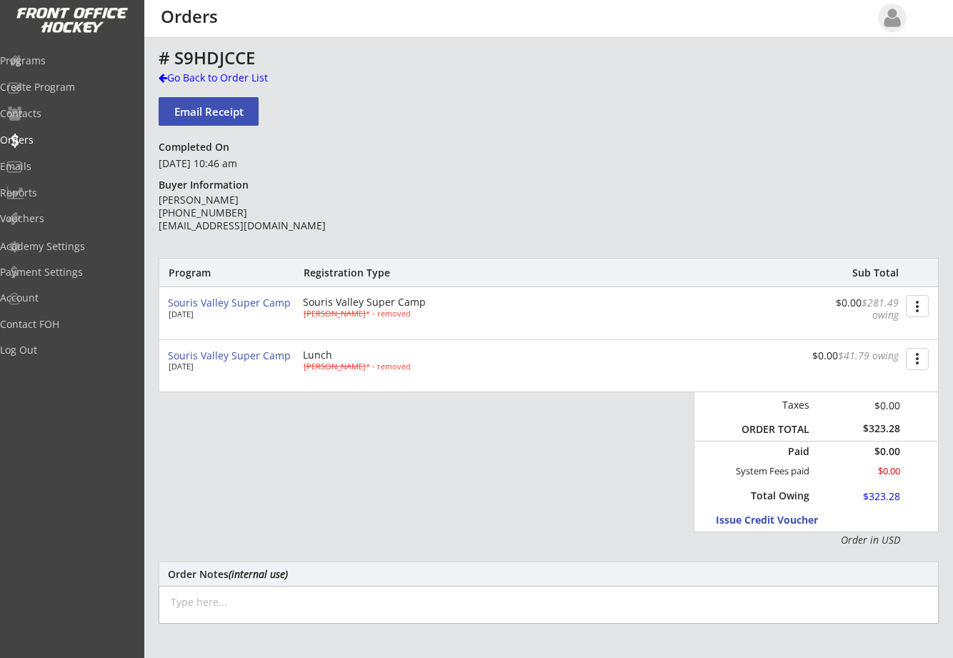
click at [899, 318] on div "$0.00 $281.49 owing more_vert" at bounding box center [874, 312] width 128 height 41
click at [907, 312] on button "more_vert" at bounding box center [917, 306] width 23 height 22
click at [877, 337] on div "Change Owing" at bounding box center [864, 332] width 102 height 10
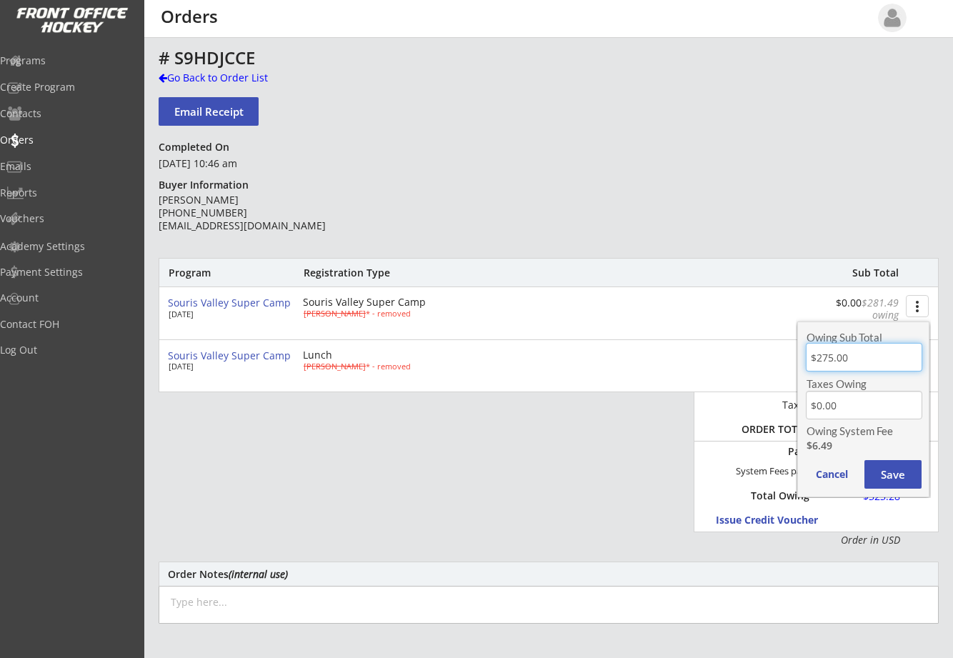
click at [867, 370] on input "input" at bounding box center [864, 357] width 116 height 29
type input "$0.00"
click at [885, 480] on button "Save" at bounding box center [893, 474] width 57 height 29
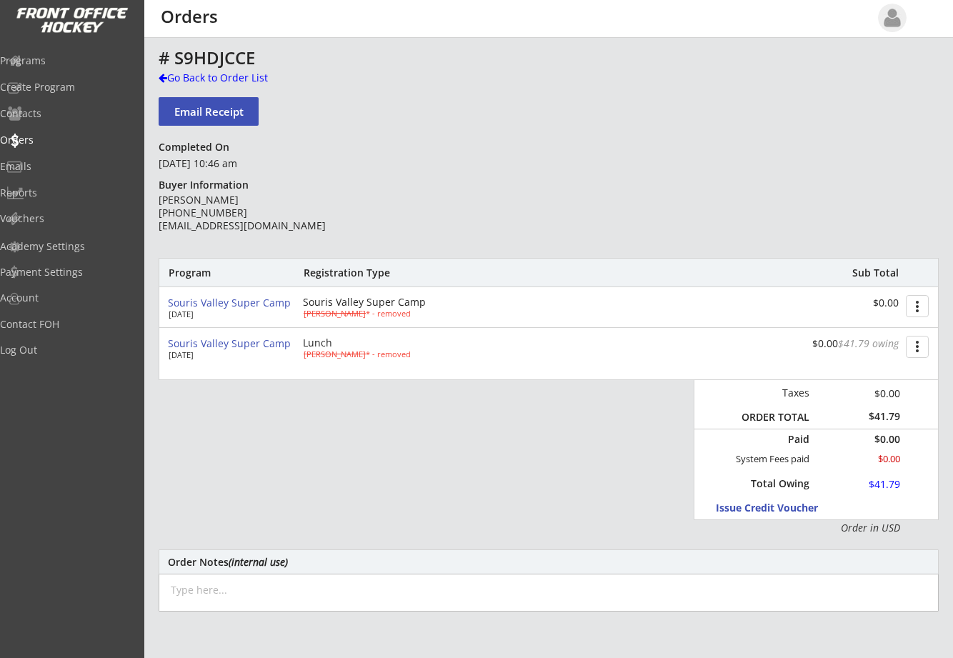
click at [910, 350] on button "more_vert" at bounding box center [917, 347] width 23 height 22
click at [895, 372] on div "Change Owing" at bounding box center [864, 373] width 102 height 10
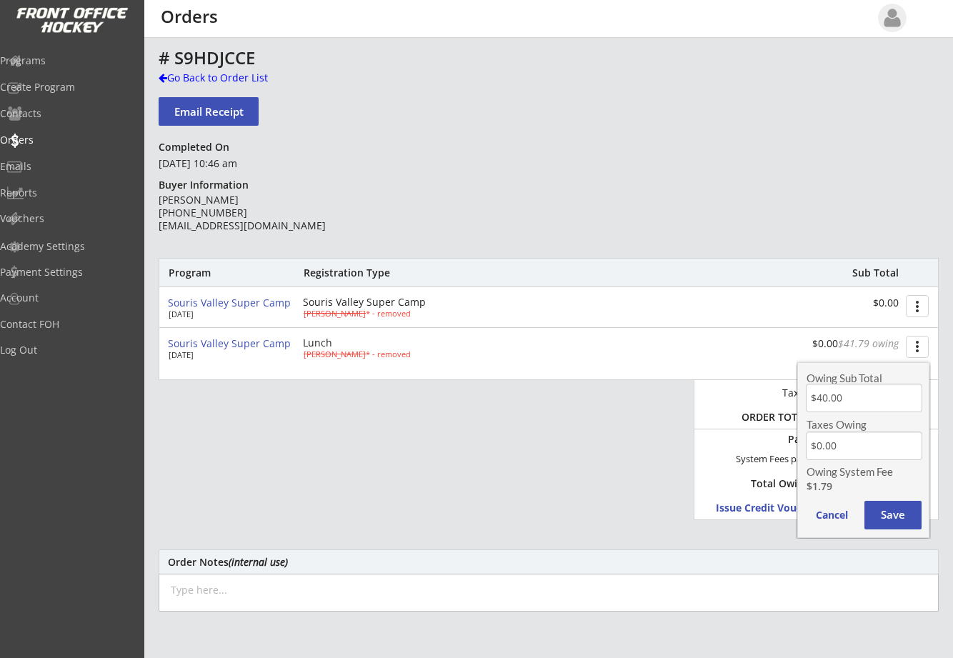
click at [861, 410] on input "input" at bounding box center [864, 398] width 116 height 29
type input "$0.00"
click at [890, 519] on button "Save" at bounding box center [893, 515] width 57 height 29
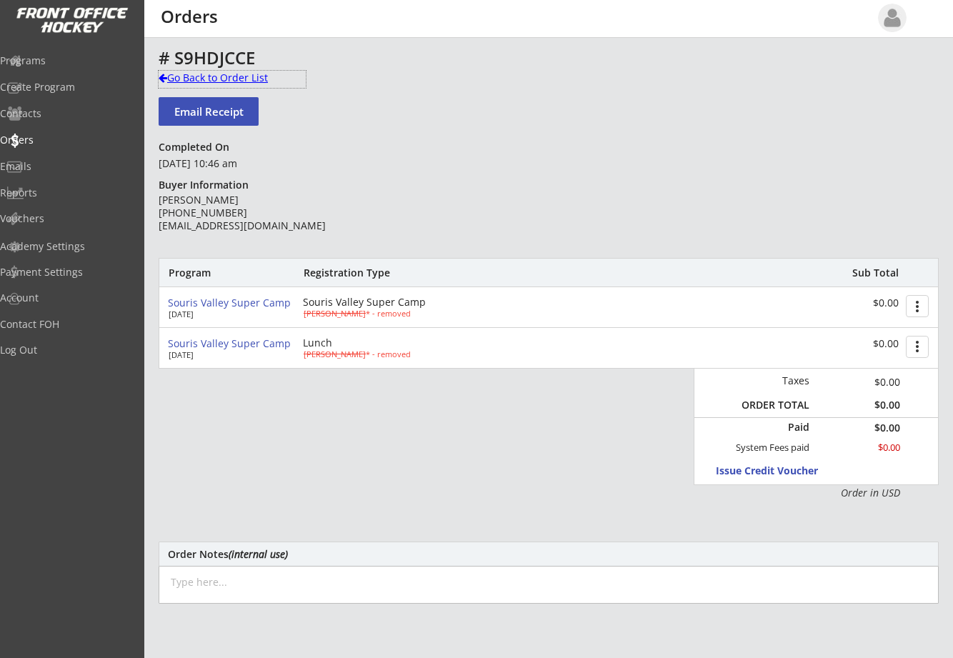
click at [172, 76] on div "Go Back to Order List" at bounding box center [232, 78] width 147 height 14
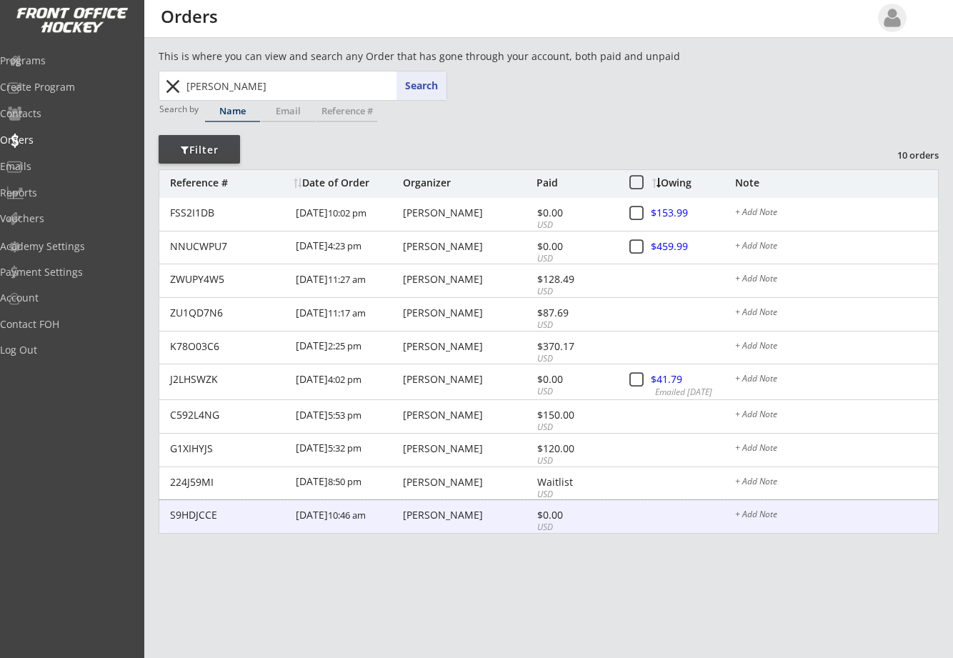
click at [401, 512] on div "S9HDJCCE [DATE] 10:46 am [PERSON_NAME] $0.00 USD $323.28 Emailed [DATE] + Add N…" at bounding box center [548, 517] width 779 height 34
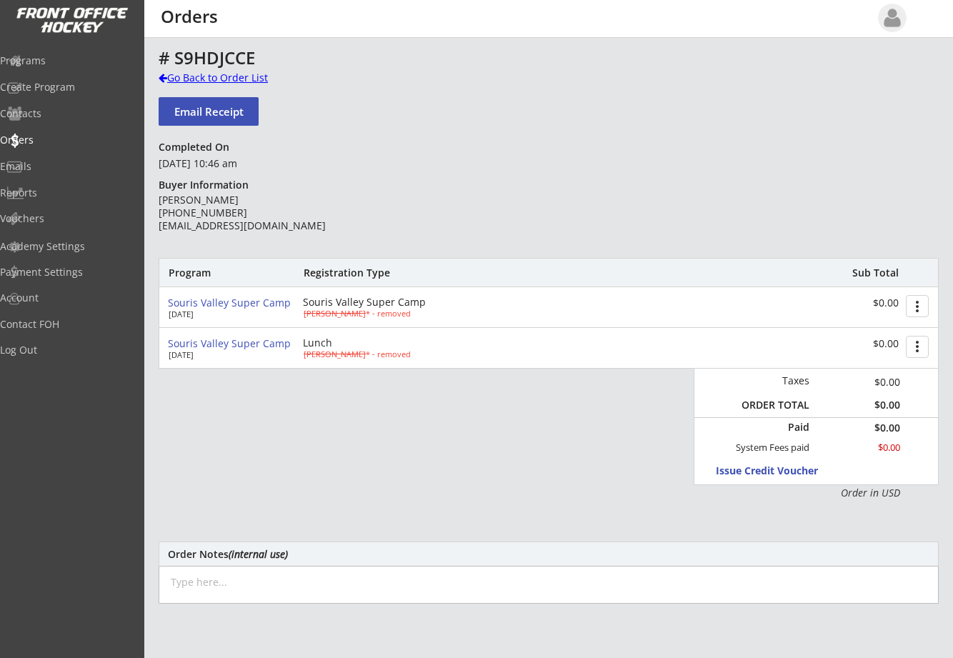
click at [168, 78] on div "Go Back to Order List" at bounding box center [232, 78] width 147 height 14
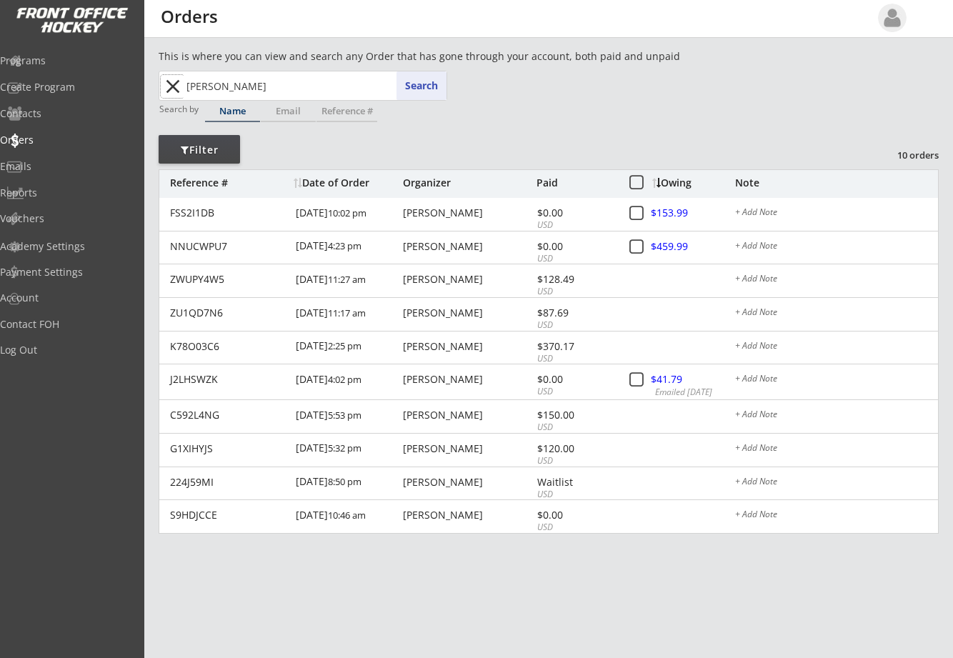
click at [176, 86] on button "close" at bounding box center [173, 86] width 24 height 23
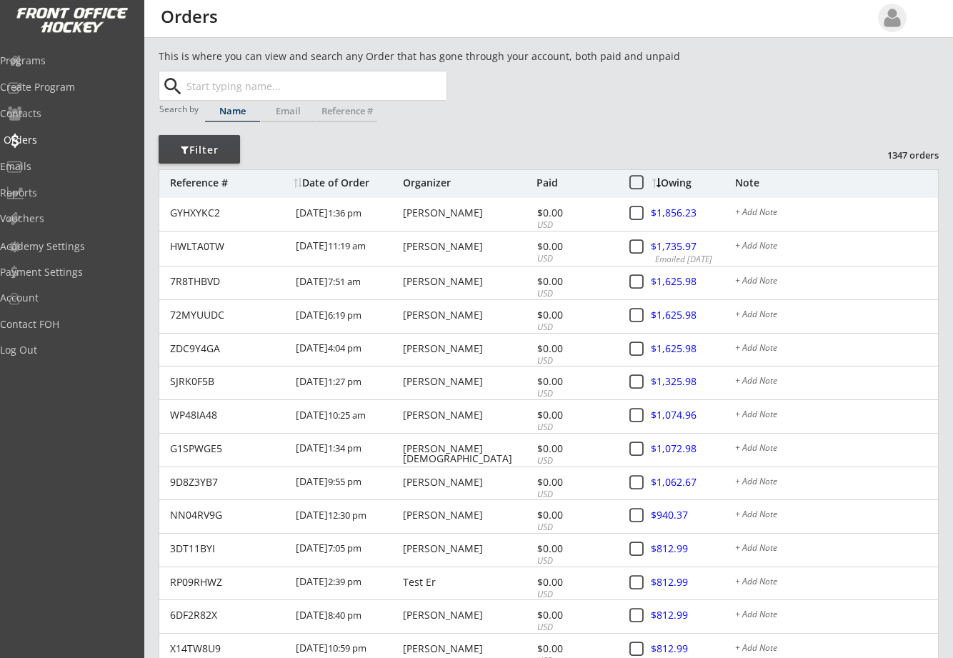
click at [47, 137] on div "Orders" at bounding box center [68, 140] width 129 height 10
click at [59, 140] on div "Orders" at bounding box center [68, 140] width 129 height 10
click at [52, 188] on div "Reports" at bounding box center [68, 193] width 129 height 10
